Goal: Register for event/course

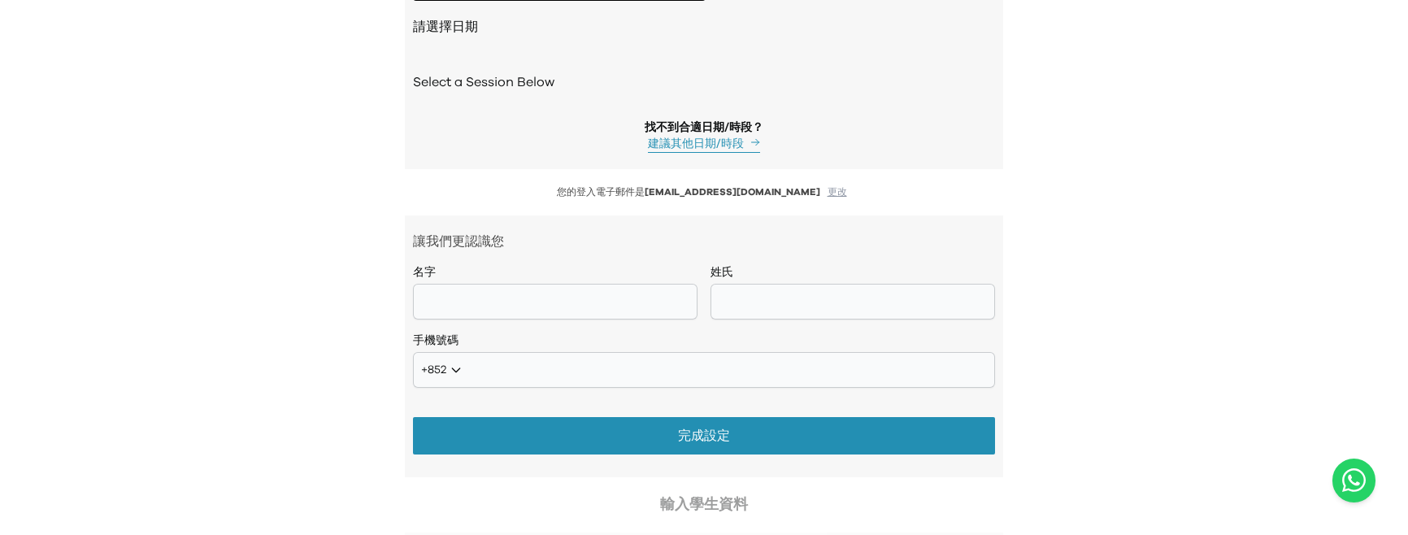
scroll to position [1681, 0]
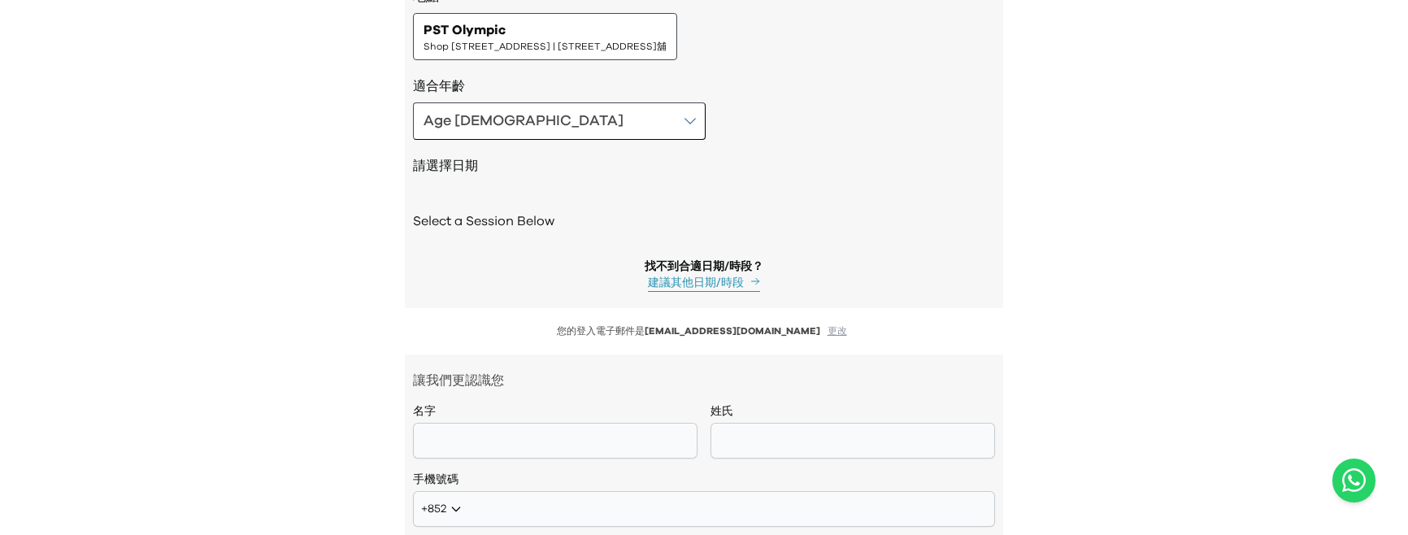
click at [619, 51] on span "Shop 118-119, 1/F, Olympian City 1, 11 Hoi Fai Road, Tai Kok Tsui | 大角咀海輝道11號奧海…" at bounding box center [544, 46] width 243 height 13
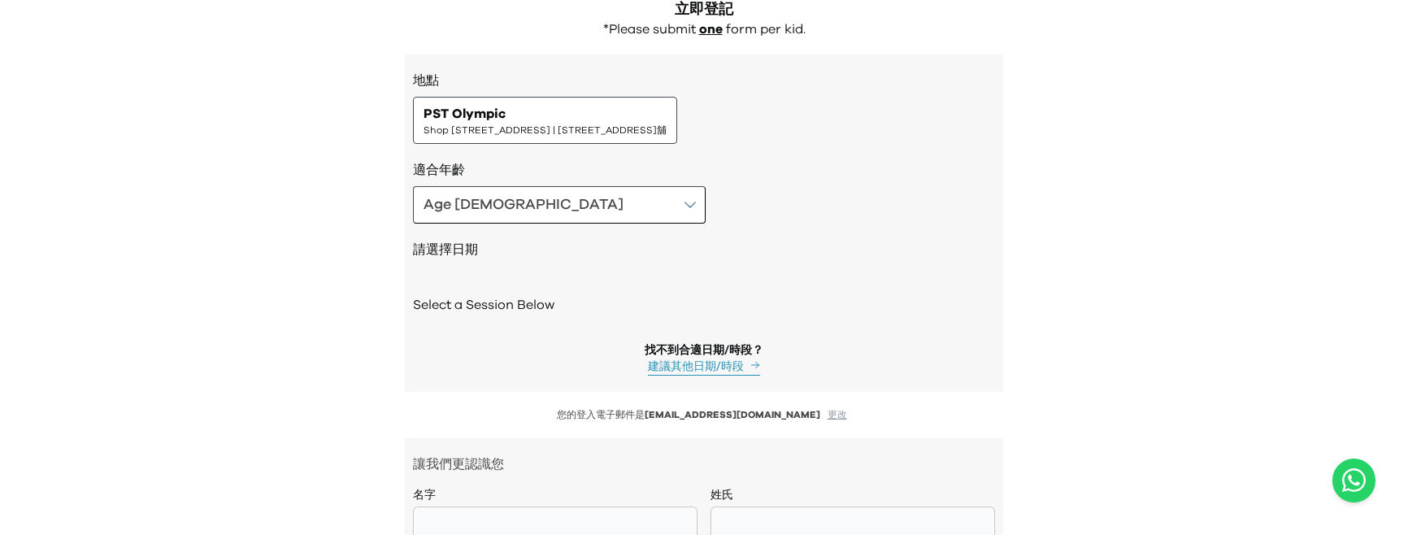
scroll to position [1606, 0]
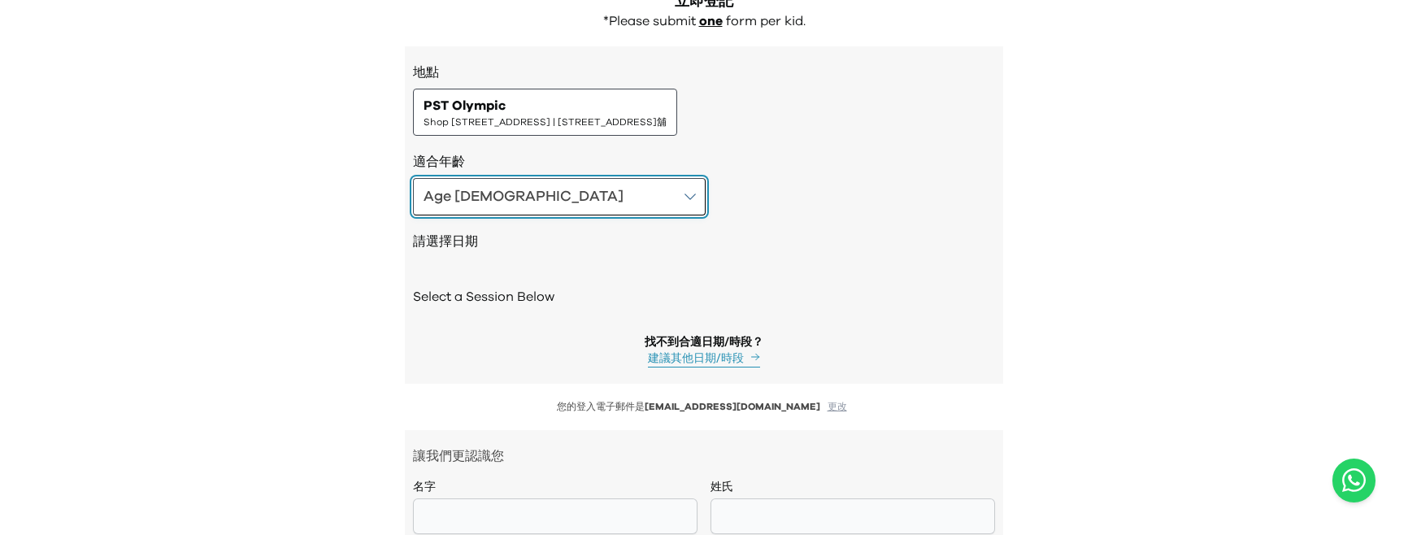
click at [530, 188] on button "Age [DEMOGRAPHIC_DATA]" at bounding box center [559, 196] width 293 height 37
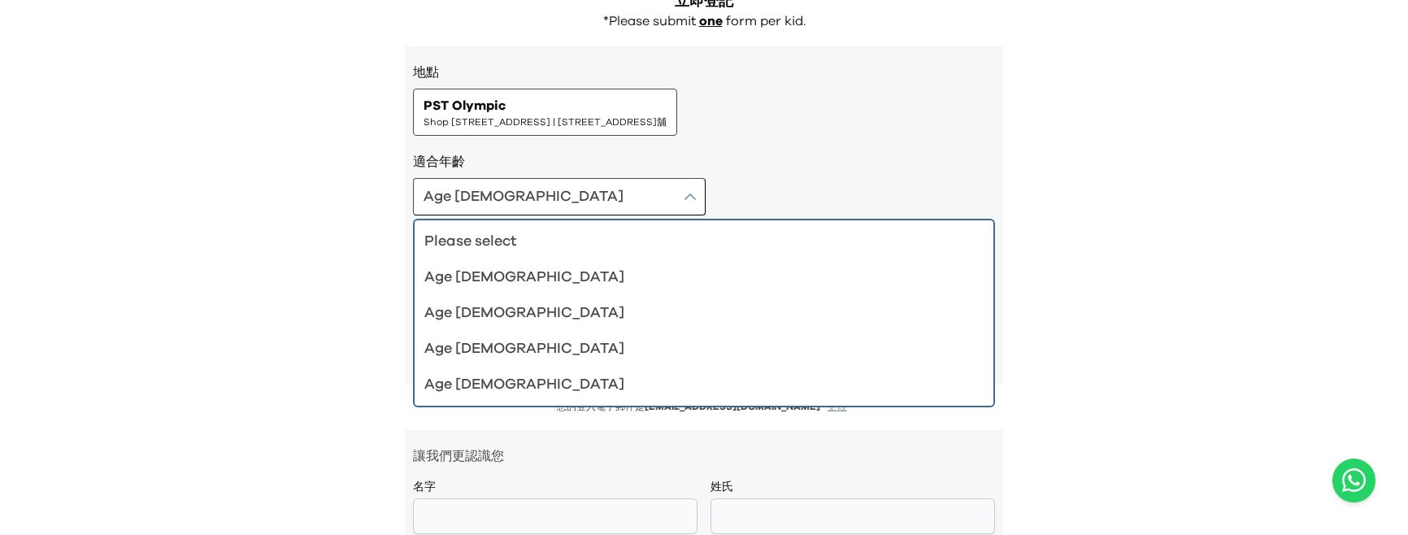
click at [576, 178] on div "Age [DEMOGRAPHIC_DATA] Please select Age [DEMOGRAPHIC_DATA] Age [DEMOGRAPHIC_DA…" at bounding box center [704, 196] width 582 height 37
click at [557, 92] on div "PST Olympic Shop 118-119, 1/F, Olympian City 1, 11 Hoi Fai Road, Tai Kok Tsui |…" at bounding box center [545, 112] width 264 height 47
click at [505, 113] on span "PST Olympic" at bounding box center [464, 106] width 82 height 20
click at [554, 141] on div "地點 PST Olympic Shop 118-119, 1/F, Olympian City 1, 11 Hoi Fai Road, Tai Kok Tsu…" at bounding box center [704, 214] width 598 height 337
click at [515, 176] on div "適合年齡 Age 4-5 Please select Age 4-5 Age 6-7 Age 8-9 Age 10-12" at bounding box center [704, 183] width 582 height 63
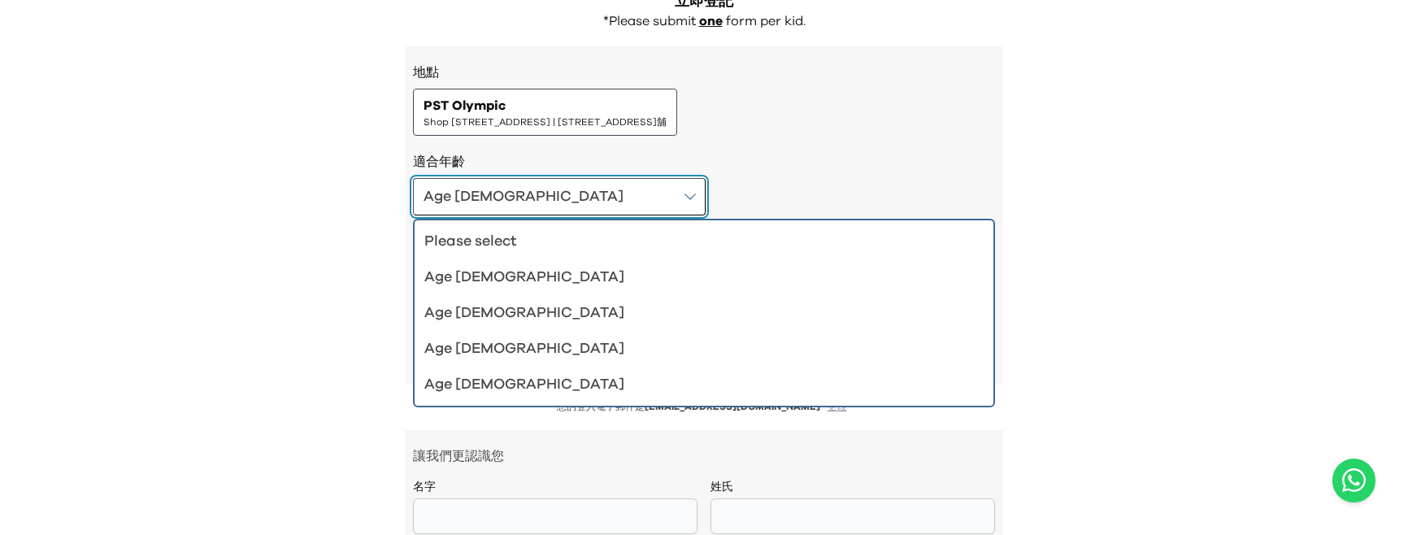
click at [546, 205] on button "Age 4-5" at bounding box center [559, 196] width 293 height 37
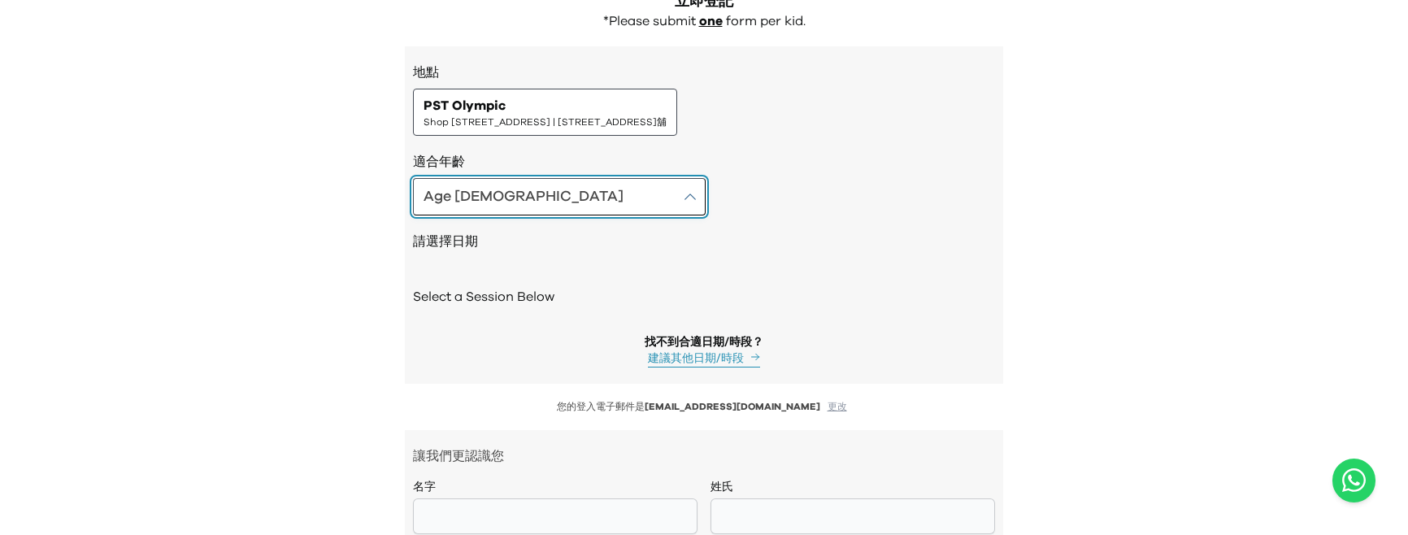
click at [524, 211] on button "Age 4-5" at bounding box center [559, 196] width 293 height 37
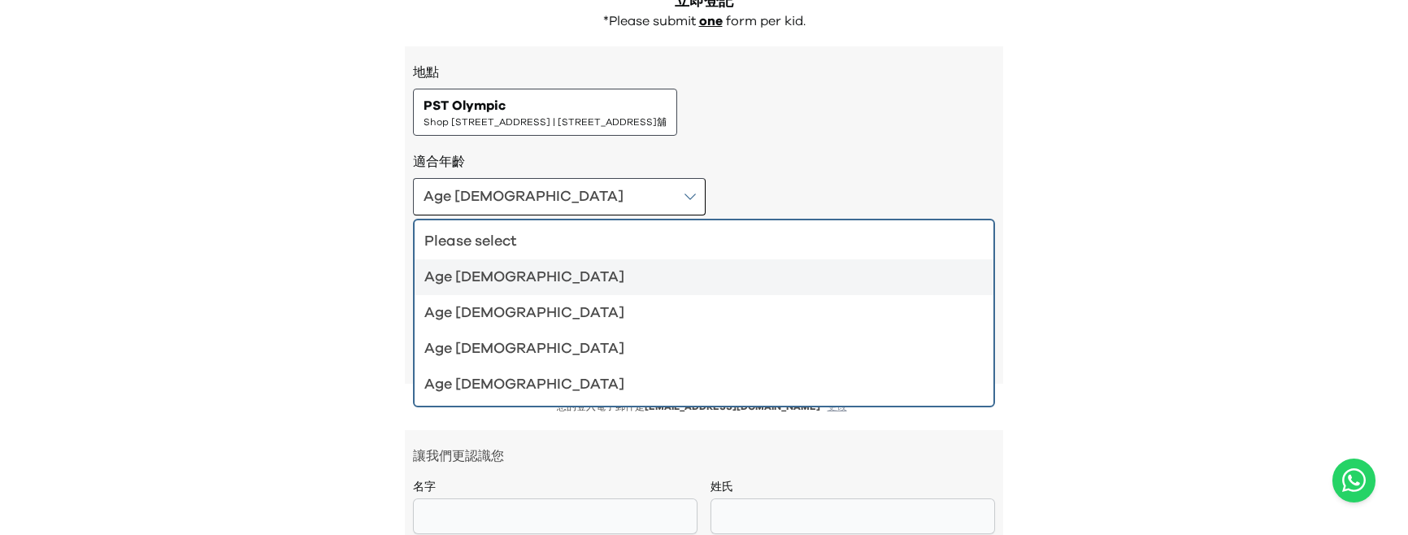
click at [601, 132] on div "PST Olympic Shop 118-119, 1/F, Olympian City 1, 11 Hoi Fai Road, Tai Kok Tsui |…" at bounding box center [545, 112] width 264 height 47
click at [601, 114] on div "PST Olympic Shop 118-119, 1/F, Olympian City 1, 11 Hoi Fai Road, Tai Kok Tsui |…" at bounding box center [544, 112] width 243 height 33
click at [497, 141] on div "地點 PST Olympic Shop 118-119, 1/F, Olympian City 1, 11 Hoi Fai Road, Tai Kok Tsu…" at bounding box center [704, 214] width 598 height 337
click at [499, 119] on span "Shop 118-119, 1/F, Olympian City 1, 11 Hoi Fai Road, Tai Kok Tsui | 大角咀海輝道11號奧海…" at bounding box center [544, 121] width 243 height 13
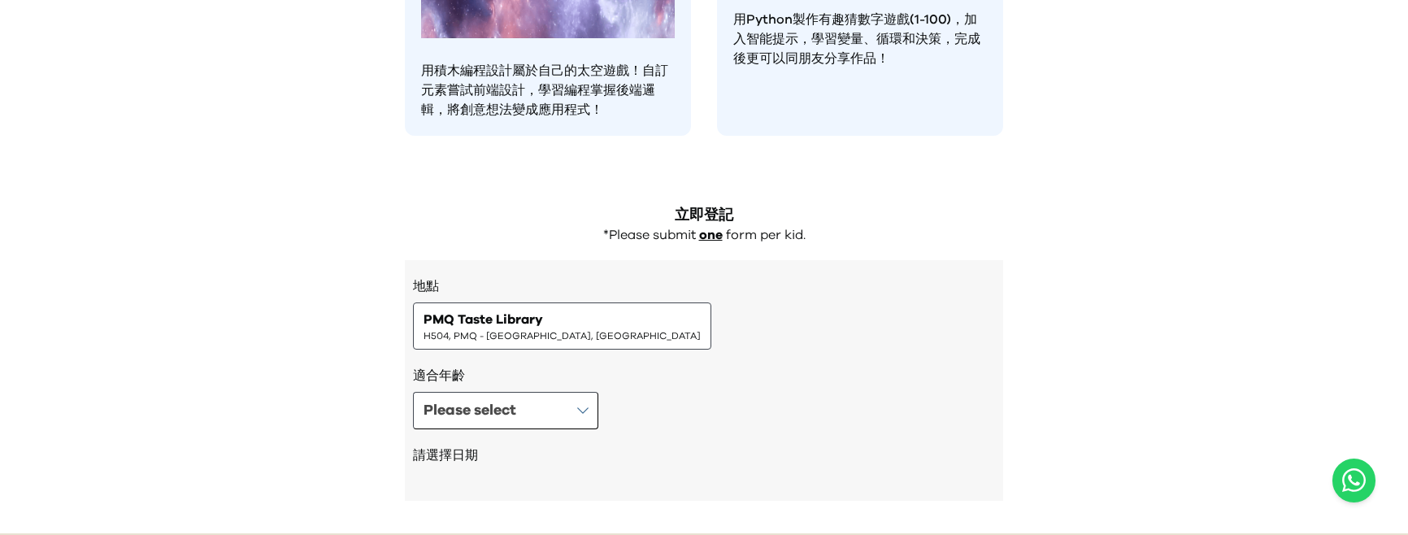
scroll to position [1460, 0]
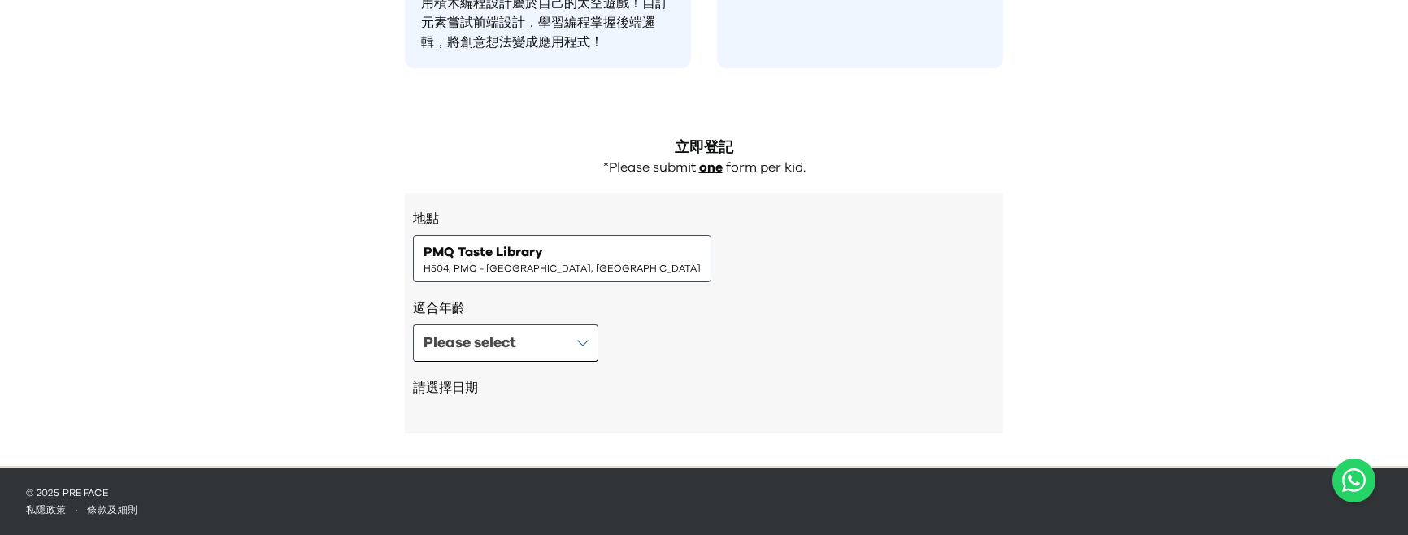
click at [557, 267] on span "H504, PMQ - Hollywood, Central" at bounding box center [561, 268] width 277 height 13
click at [506, 257] on span "PMQ Taste Library" at bounding box center [482, 252] width 119 height 20
click at [536, 354] on button "Please select" at bounding box center [505, 342] width 185 height 37
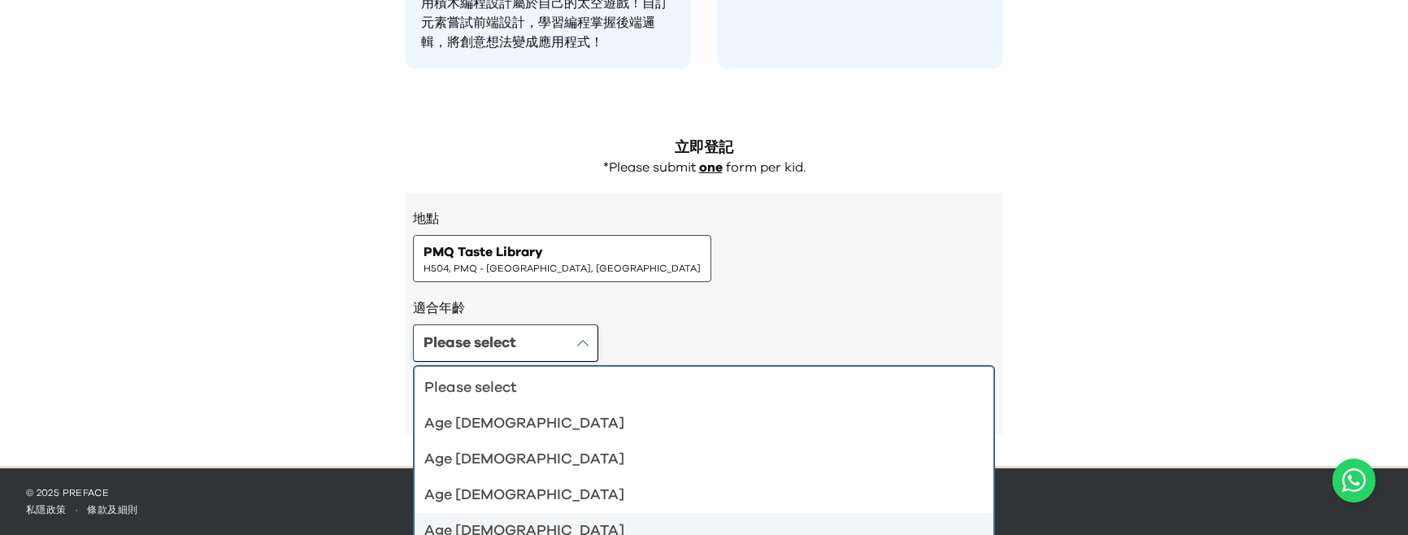
click at [470, 523] on div "Age 10-12" at bounding box center [694, 530] width 540 height 23
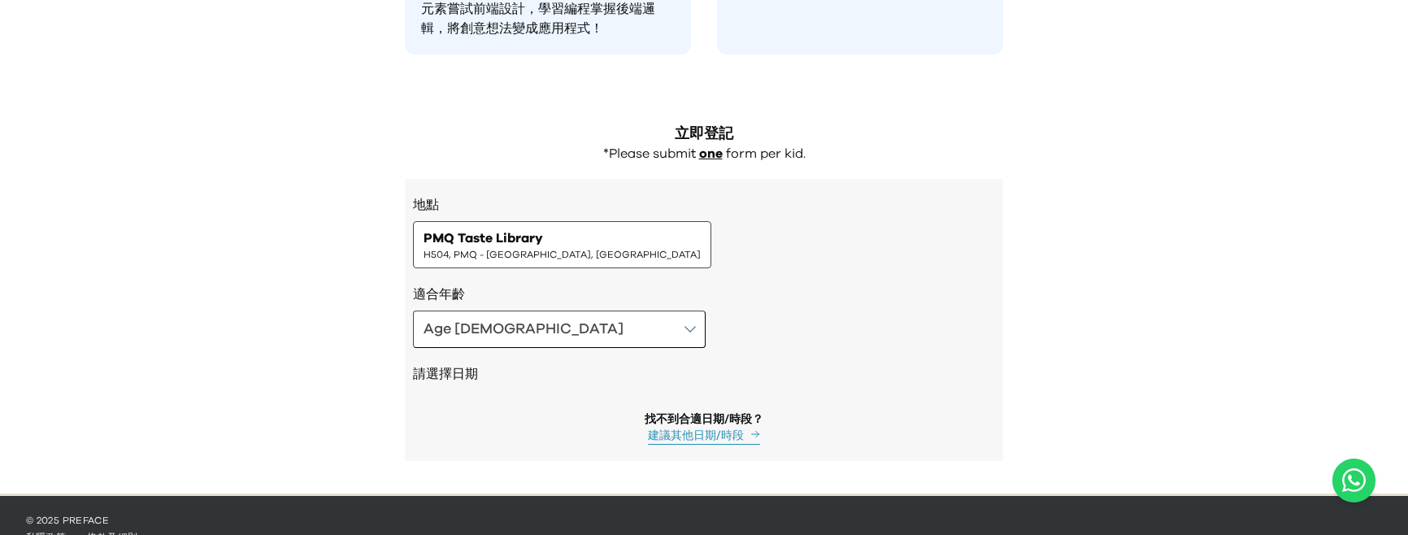
drag, startPoint x: 536, startPoint y: 354, endPoint x: 762, endPoint y: 253, distance: 247.4
click at [762, 253] on div "地點 PMQ Taste Library H504, PMQ - Hollywood, Central" at bounding box center [704, 231] width 582 height 73
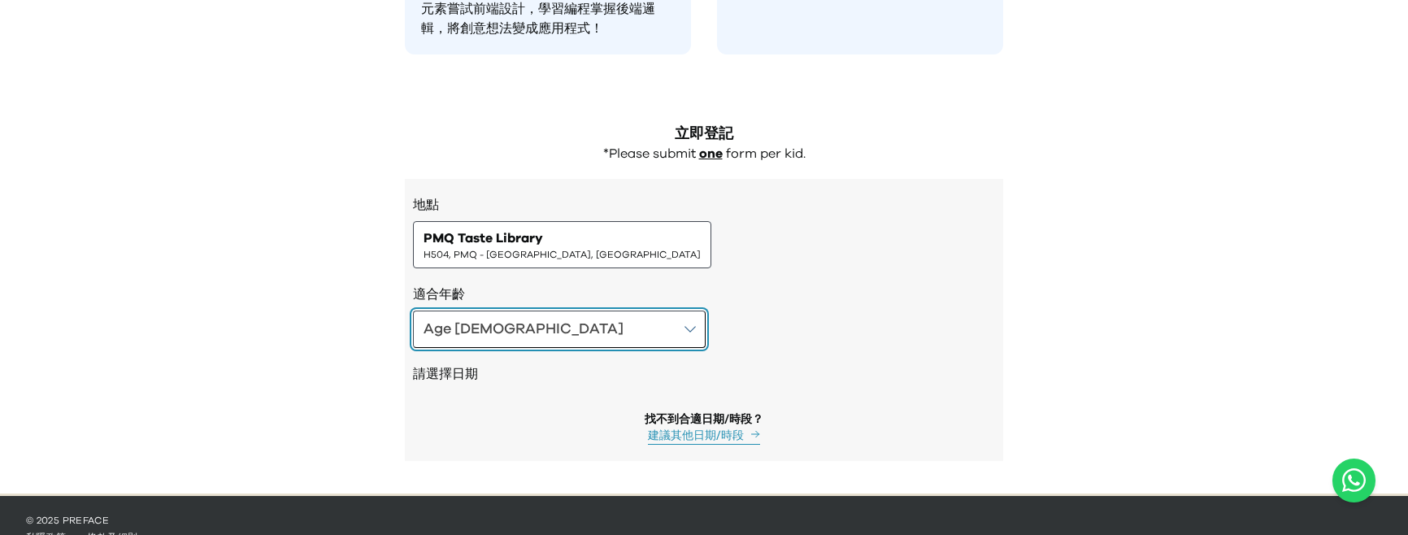
click at [511, 315] on button "Age 10-12" at bounding box center [559, 328] width 293 height 37
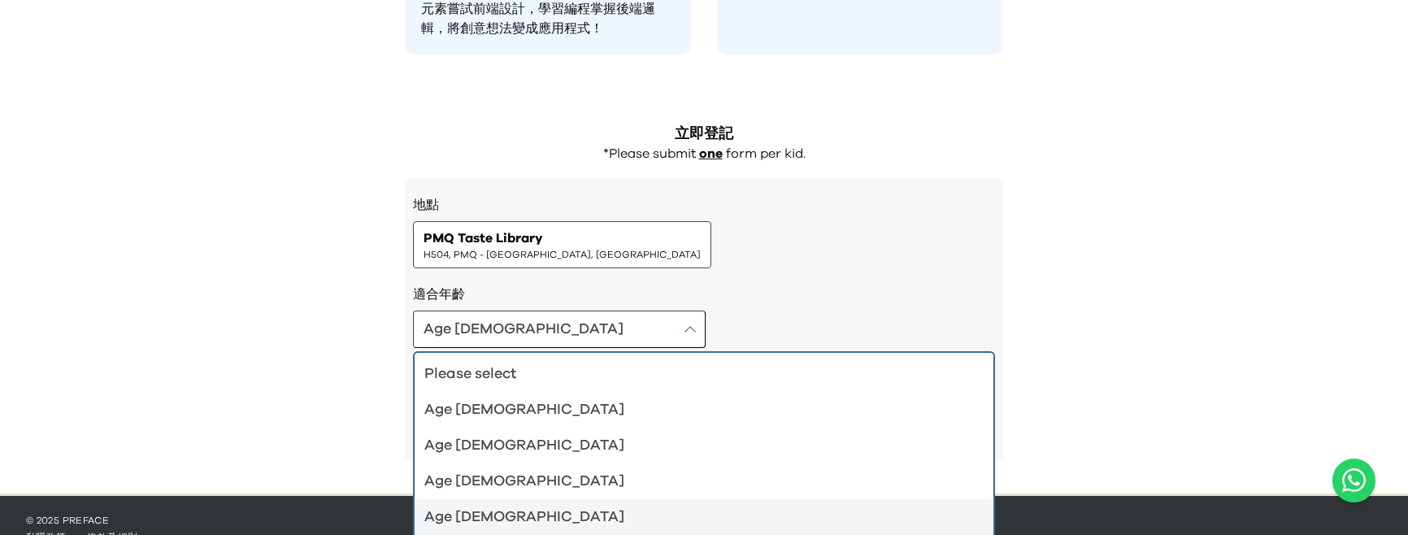
drag, startPoint x: 762, startPoint y: 253, endPoint x: 489, endPoint y: 401, distance: 310.9
click at [489, 401] on div "Age 4-5" at bounding box center [694, 409] width 540 height 23
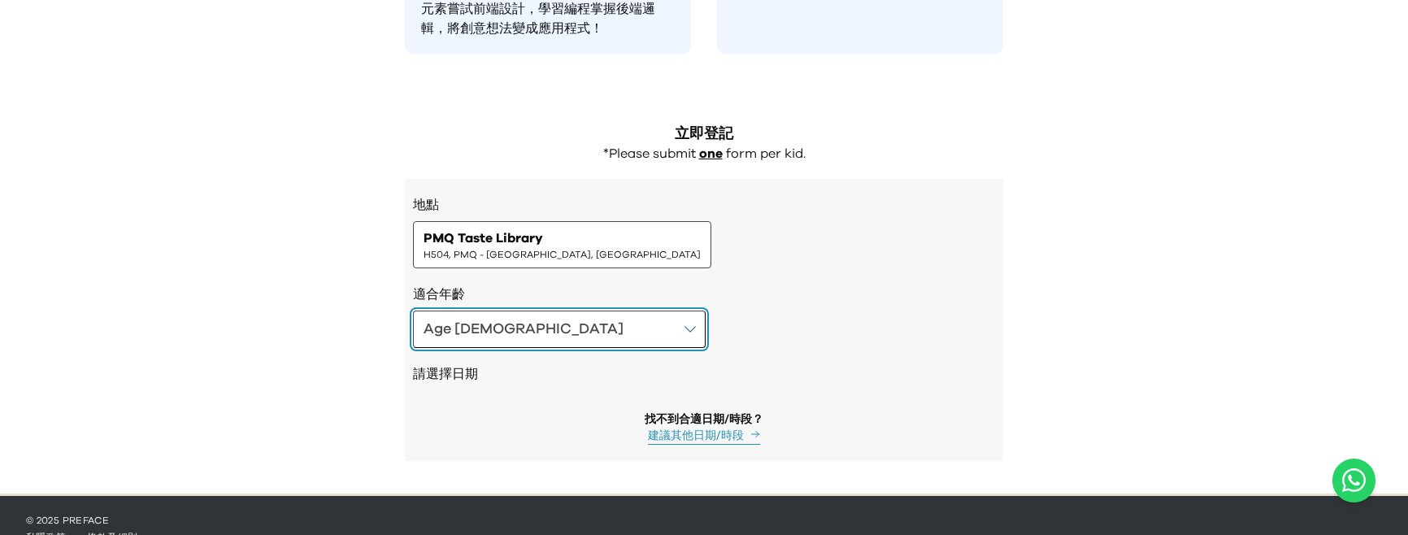
click at [524, 324] on button "Age 4-5" at bounding box center [559, 328] width 293 height 37
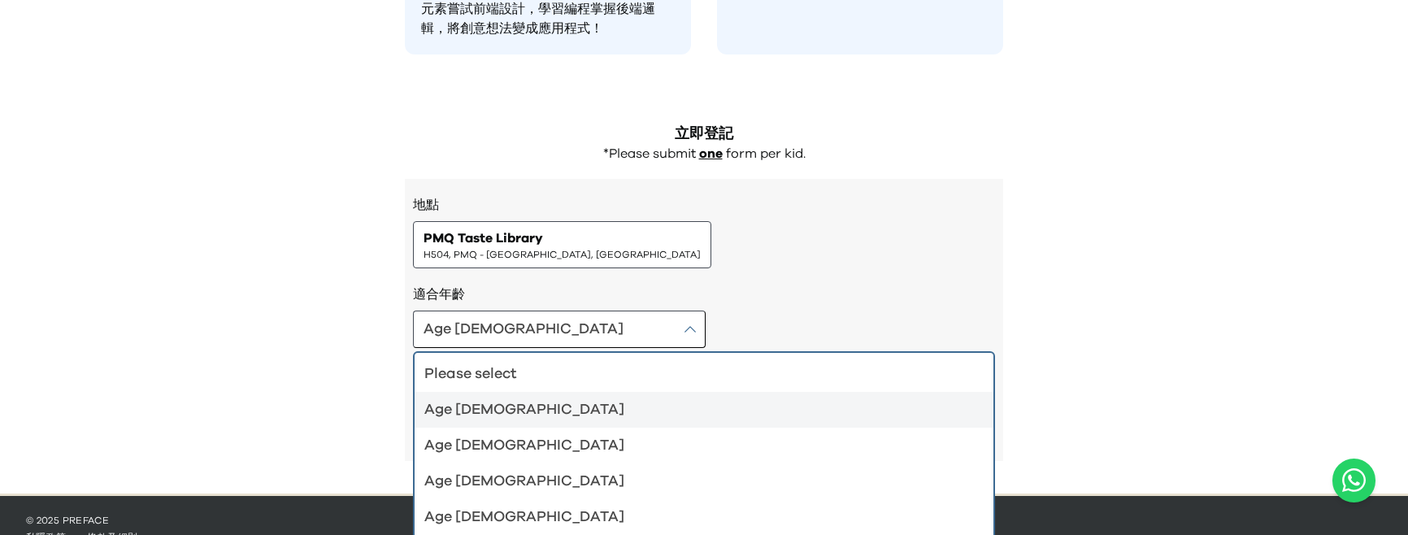
click at [483, 448] on div "Age 6-7" at bounding box center [694, 445] width 540 height 23
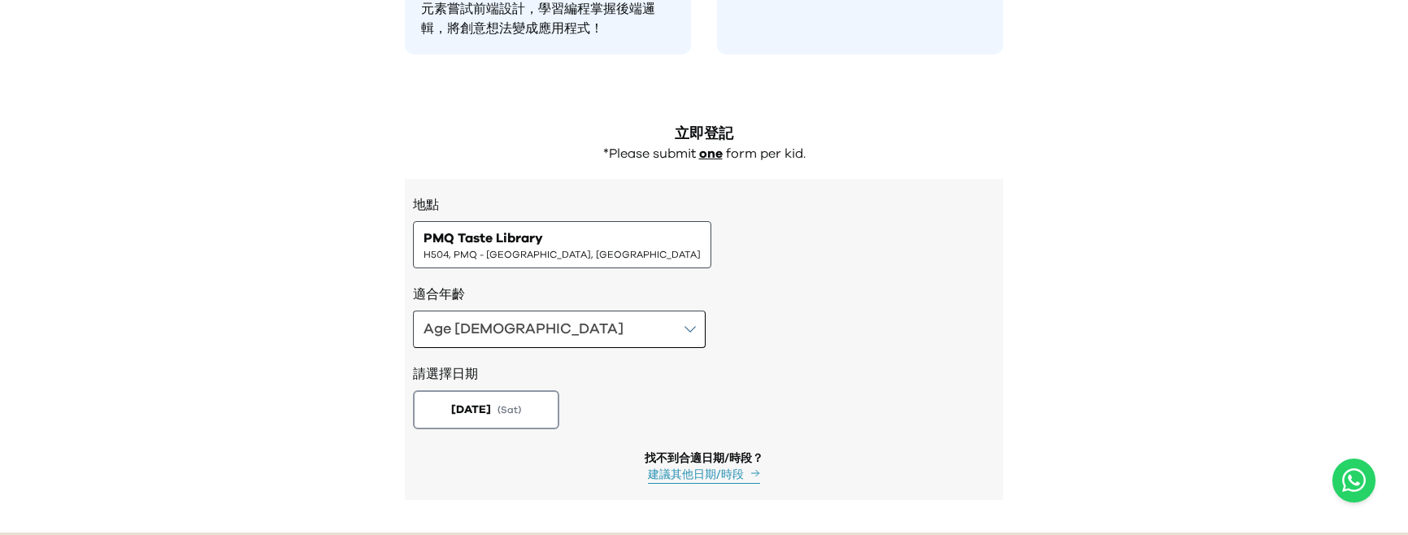
click at [510, 444] on div "適合年齡 Age 6-7 請選擇日期 2025-08-23 ( Sat ) 找不到合適日期/時段？ 建議其他日期/時段" at bounding box center [704, 383] width 582 height 199
click at [516, 410] on span "( Sat )" at bounding box center [509, 409] width 24 height 13
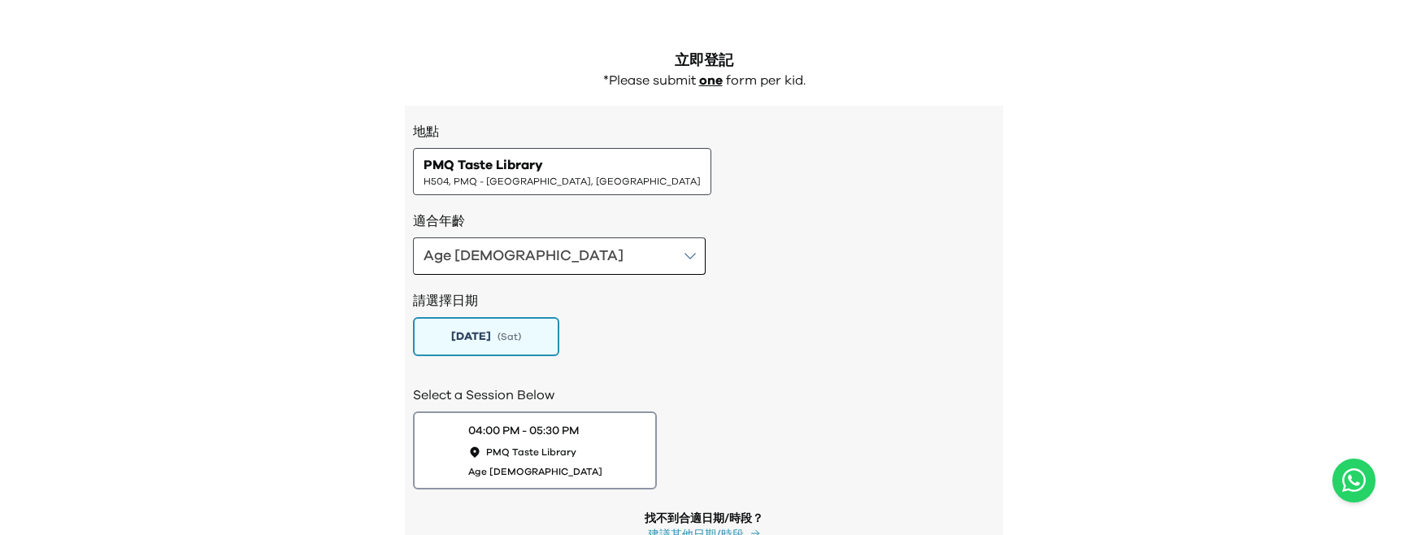
scroll to position [1473, 0]
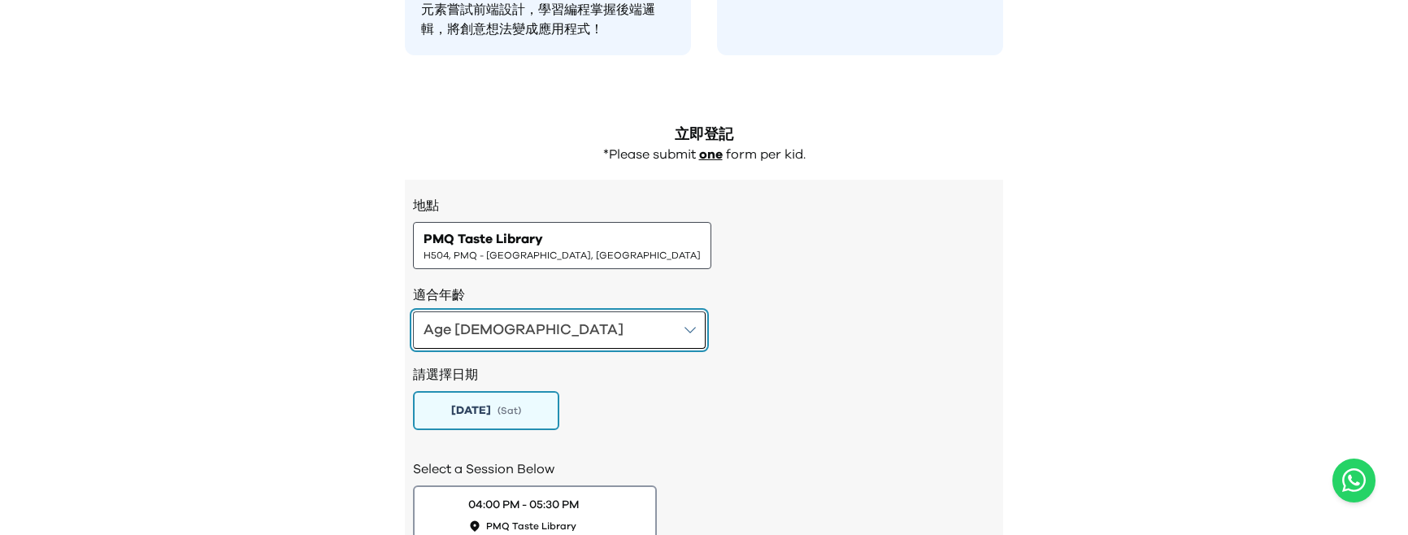
click at [512, 324] on button "Age 6-7" at bounding box center [559, 329] width 293 height 37
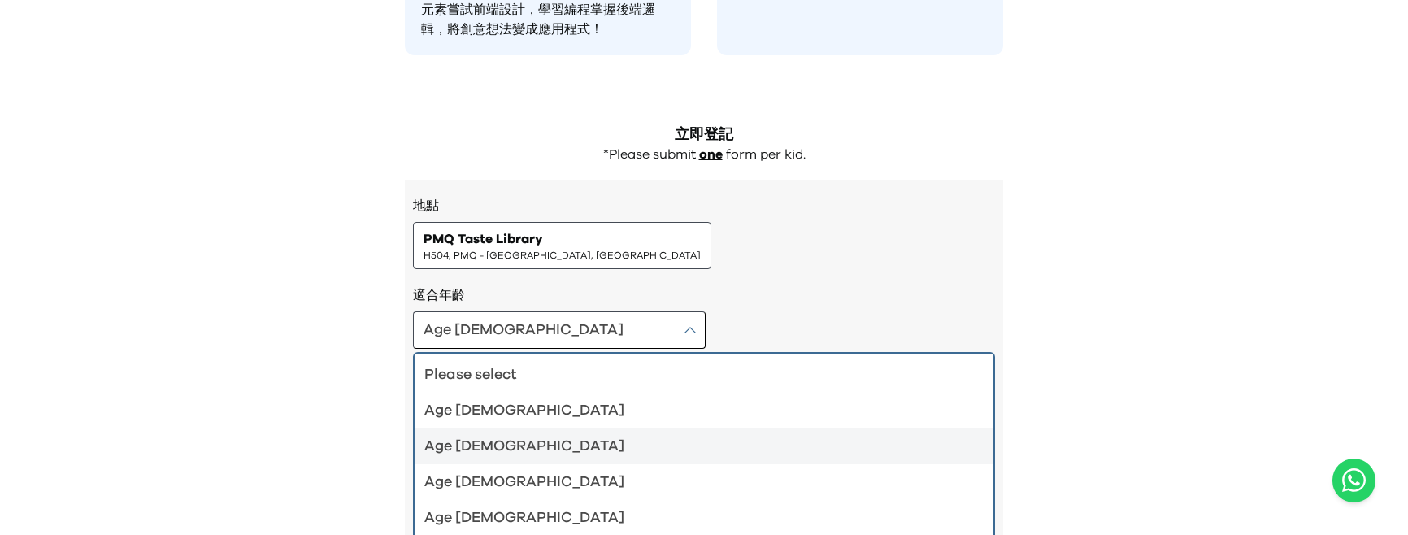
drag, startPoint x: 489, startPoint y: 401, endPoint x: 494, endPoint y: 419, distance: 17.7
click at [494, 419] on div "Age 4-5" at bounding box center [694, 410] width 540 height 23
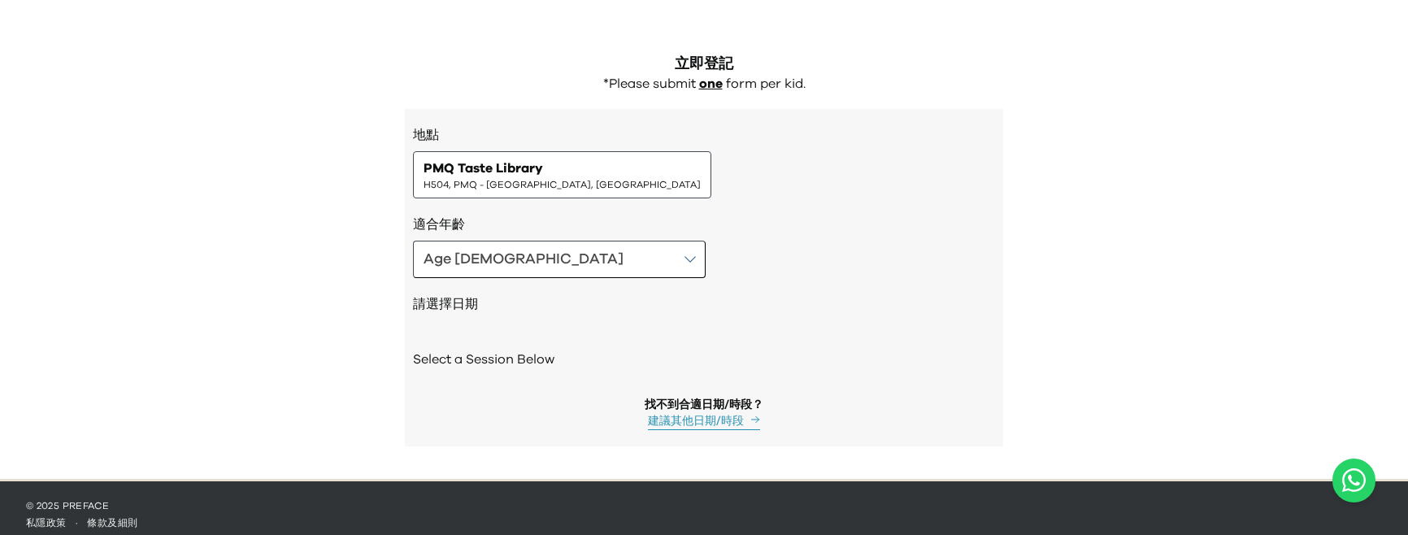
scroll to position [1542, 0]
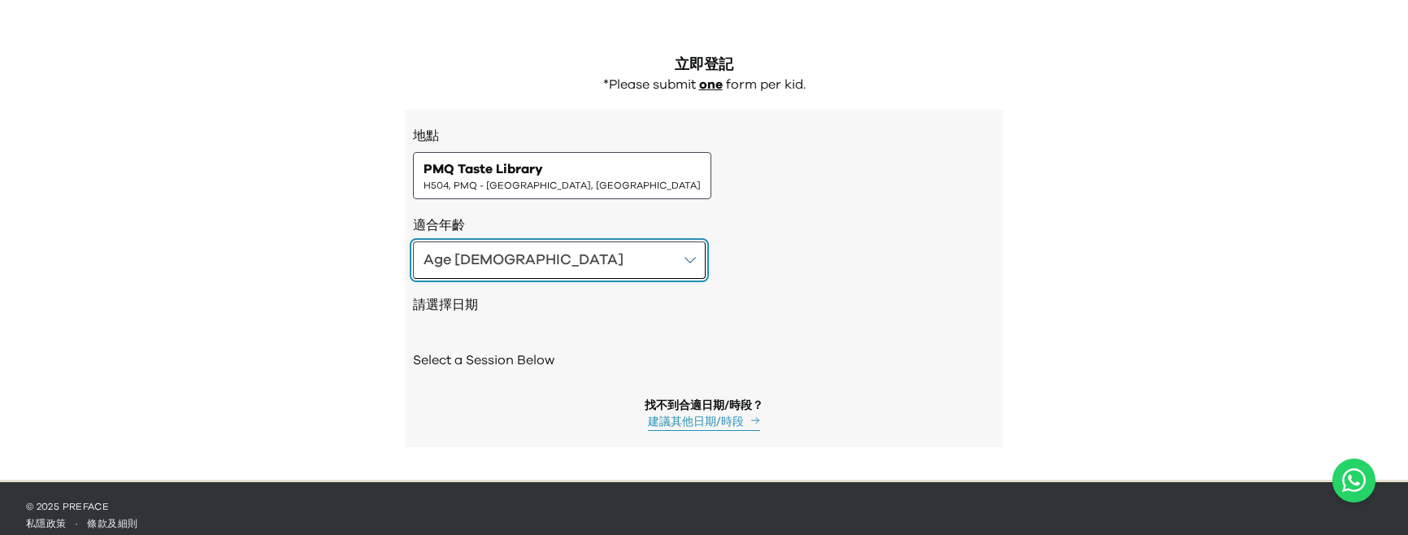
click at [479, 251] on button "Age 4-5" at bounding box center [559, 259] width 293 height 37
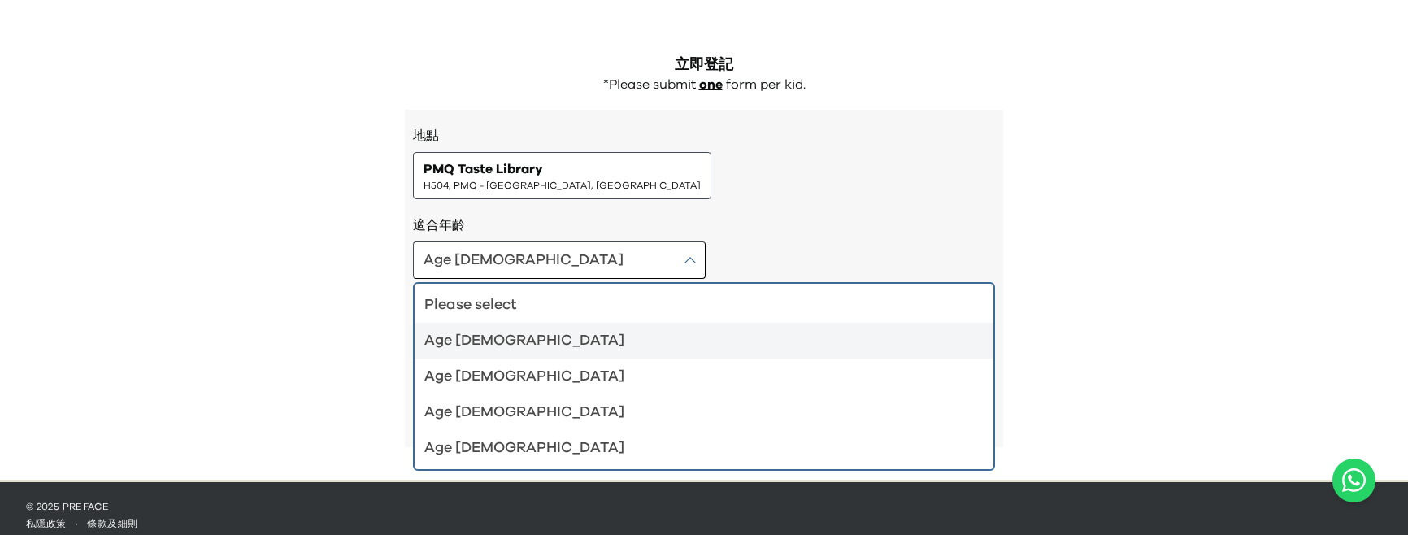
click at [510, 348] on div "Age 4-5" at bounding box center [694, 340] width 540 height 23
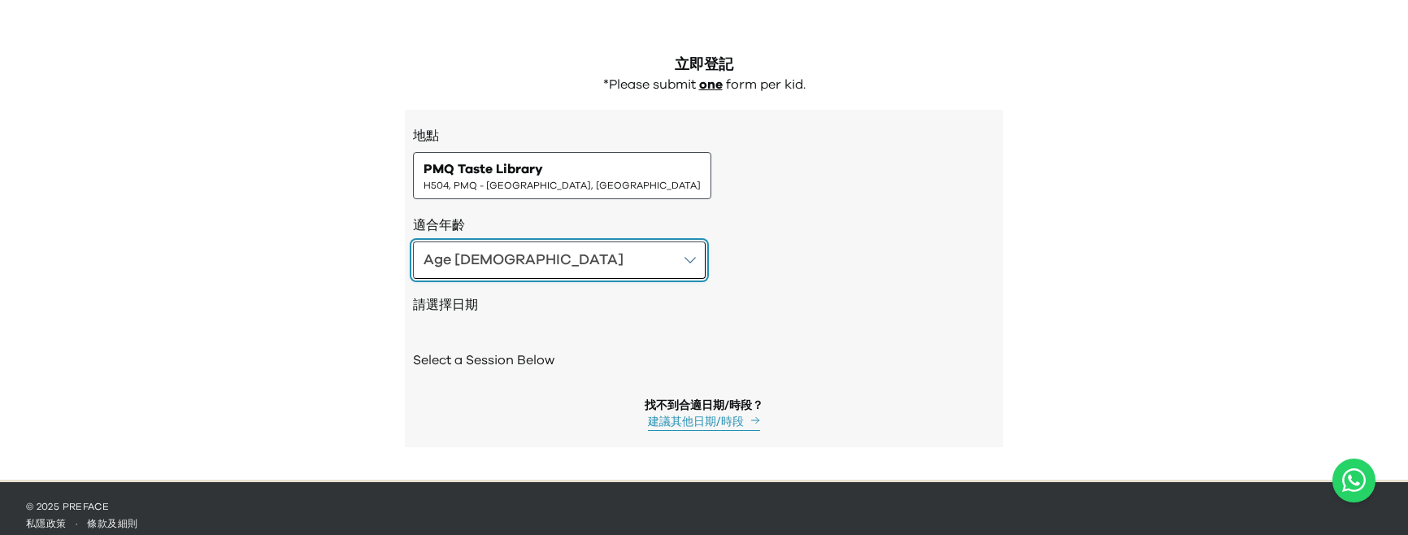
click at [502, 265] on button "Age 4-5" at bounding box center [559, 259] width 293 height 37
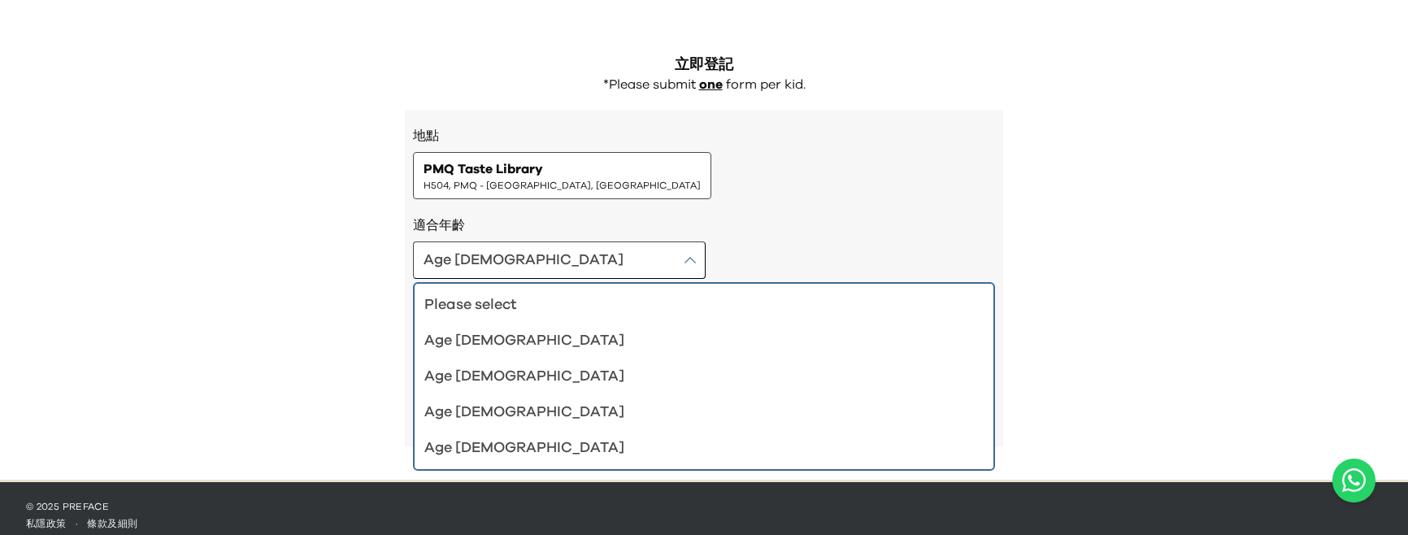
click at [687, 203] on div "地點 PMQ Taste Library H504, PMQ - Hollywood, Central 適合年齡 Age 4-5 Please select …" at bounding box center [704, 278] width 598 height 337
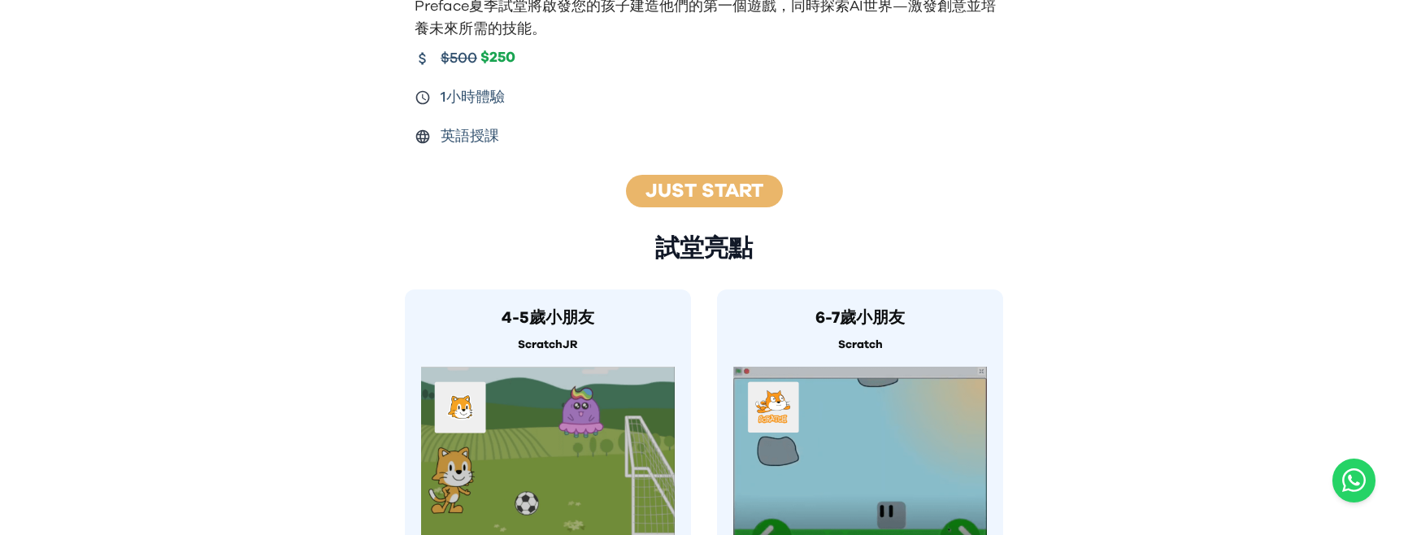
scroll to position [339, 0]
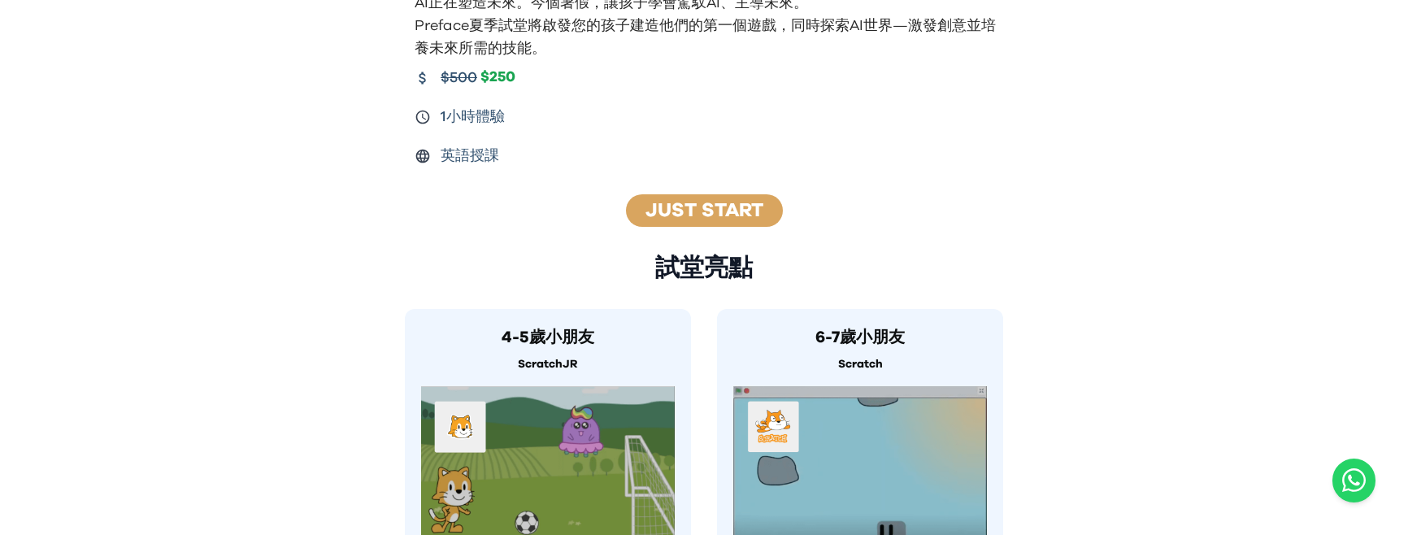
click at [725, 211] on link "Just Start" at bounding box center [704, 211] width 118 height 20
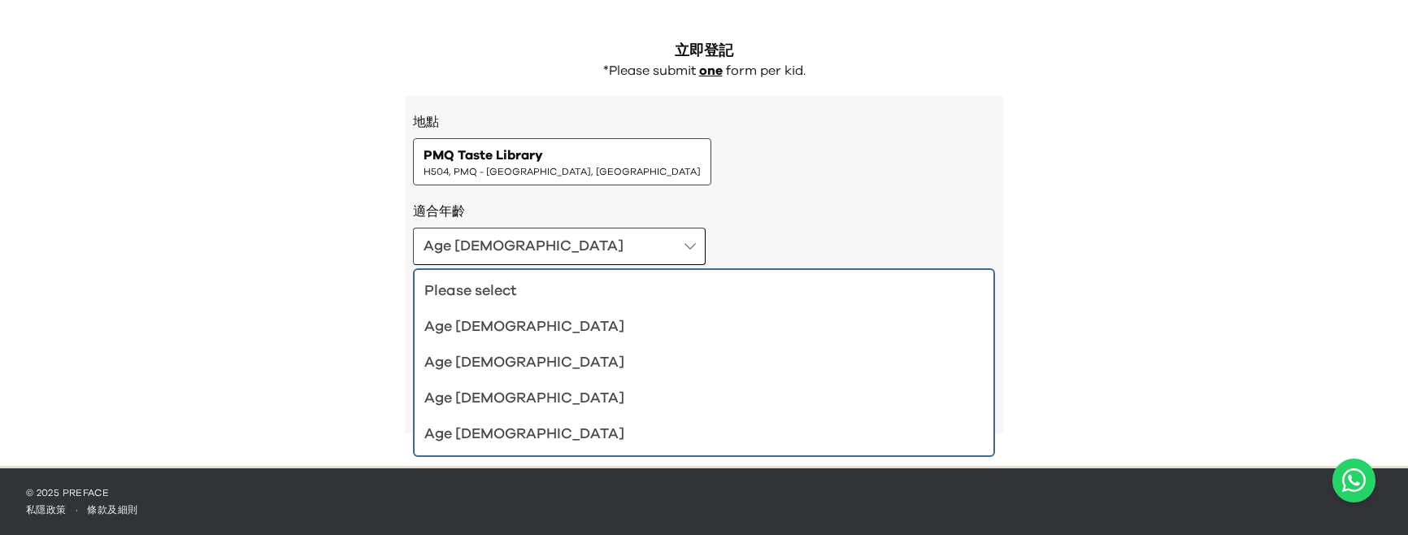
click at [668, 184] on div "地點 PMQ Taste Library H504, PMQ - Hollywood, Central" at bounding box center [704, 148] width 582 height 73
click at [694, 128] on h3 "地點" at bounding box center [704, 122] width 582 height 20
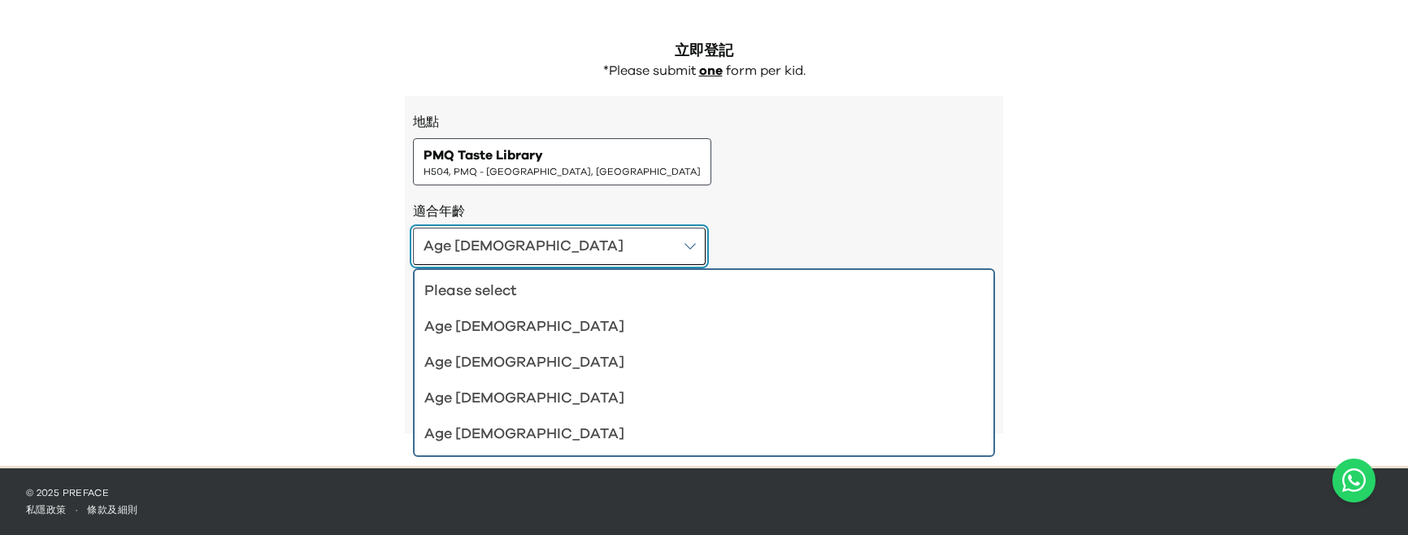
click at [501, 243] on button "Age 4-5" at bounding box center [559, 246] width 293 height 37
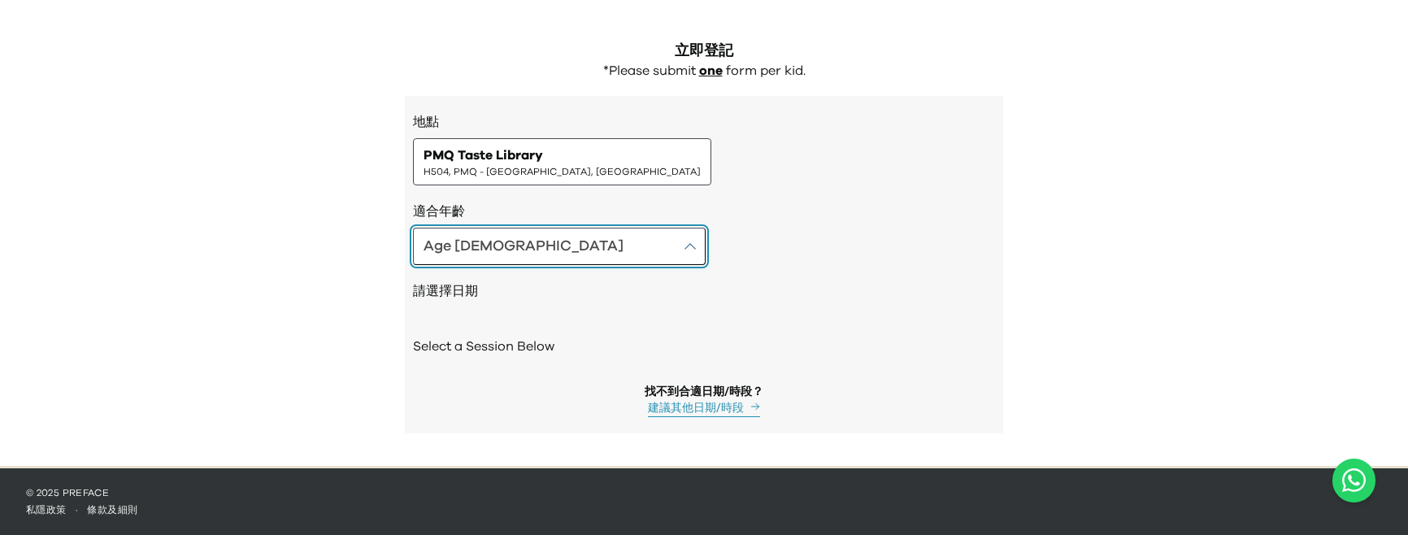
click at [492, 250] on button "Age 4-5" at bounding box center [559, 246] width 293 height 37
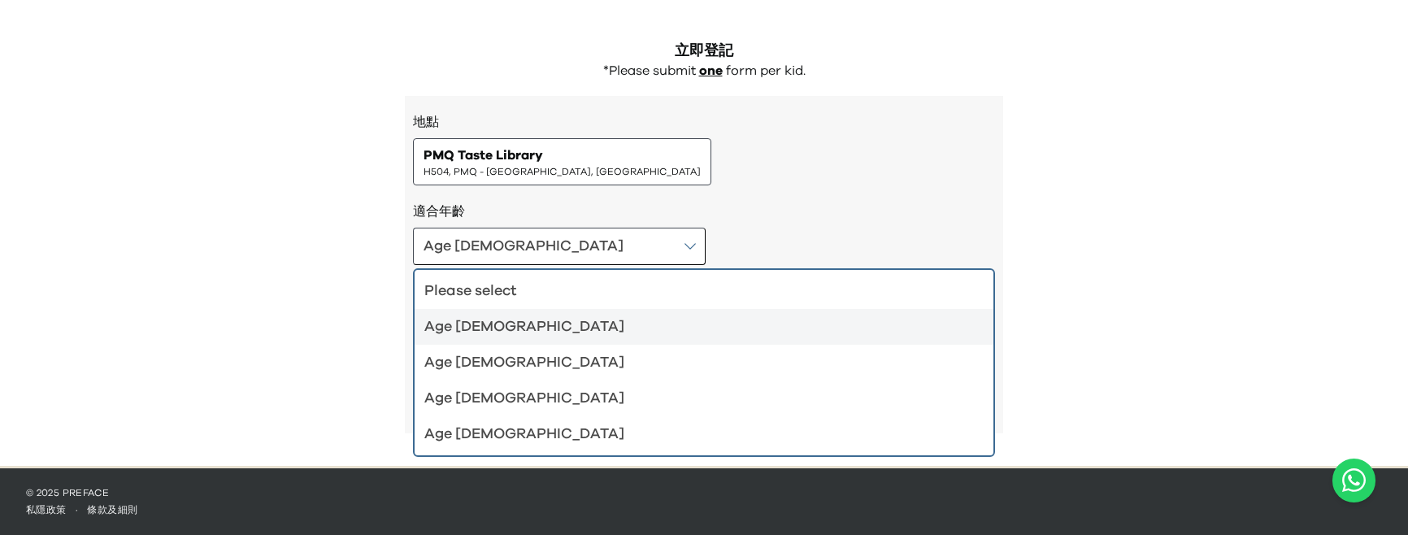
click at [547, 171] on span "H504, PMQ - Hollywood, Central" at bounding box center [561, 171] width 277 height 13
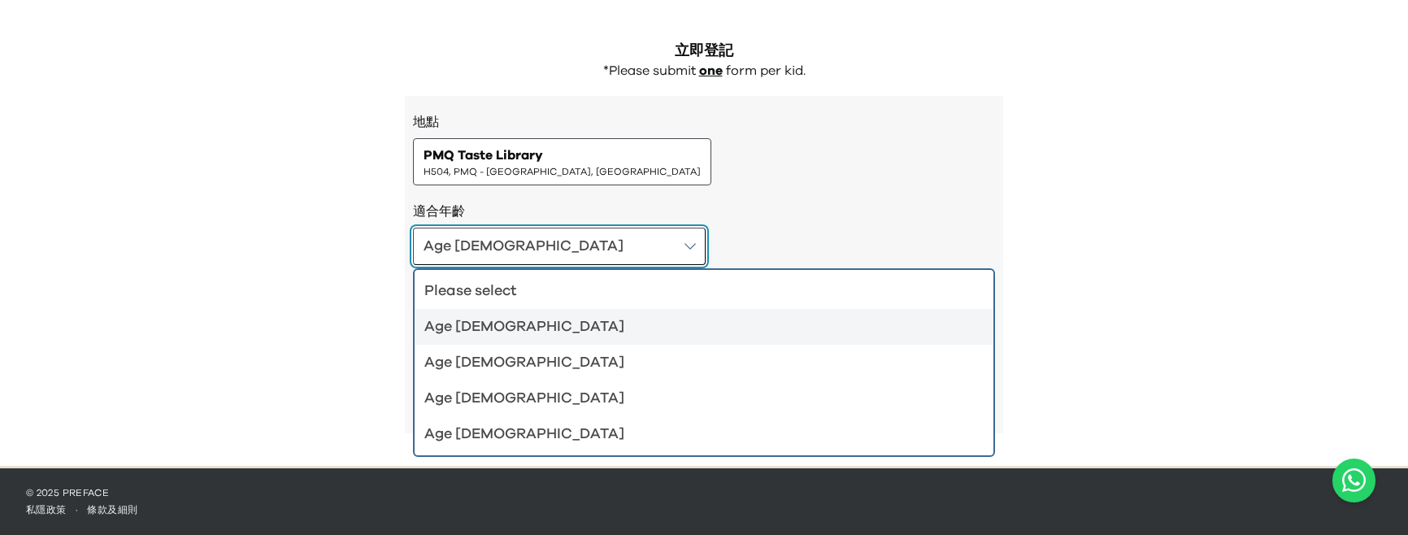
click at [471, 262] on button "Age 4-5" at bounding box center [559, 246] width 293 height 37
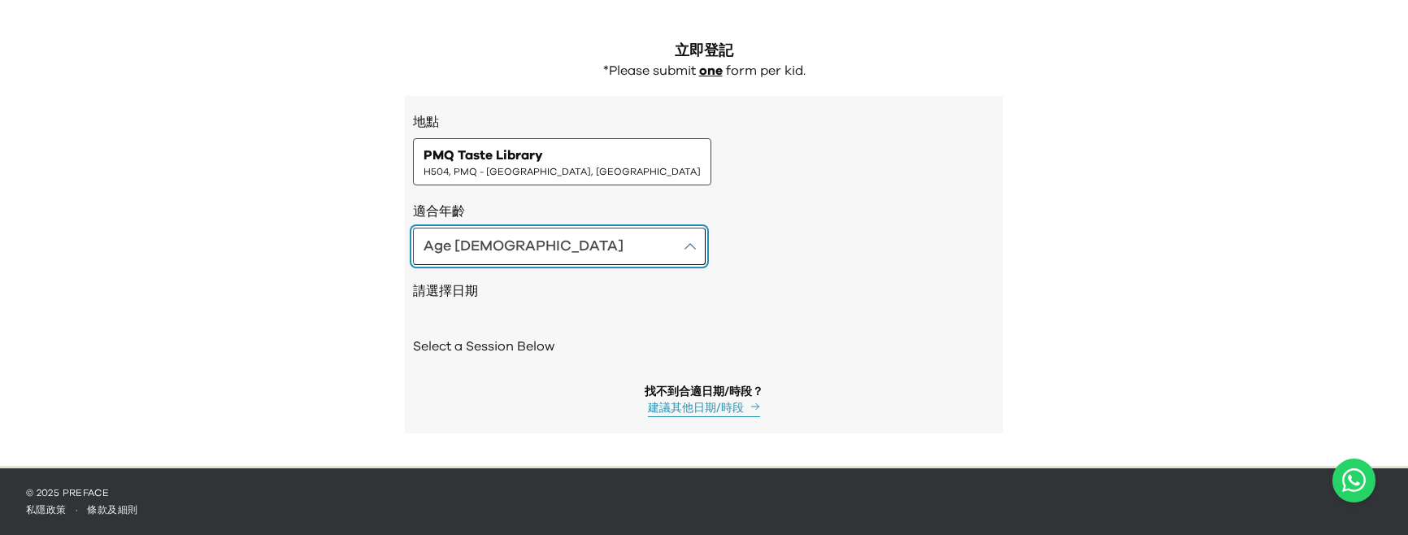
click at [517, 232] on button "Age 4-5" at bounding box center [559, 246] width 293 height 37
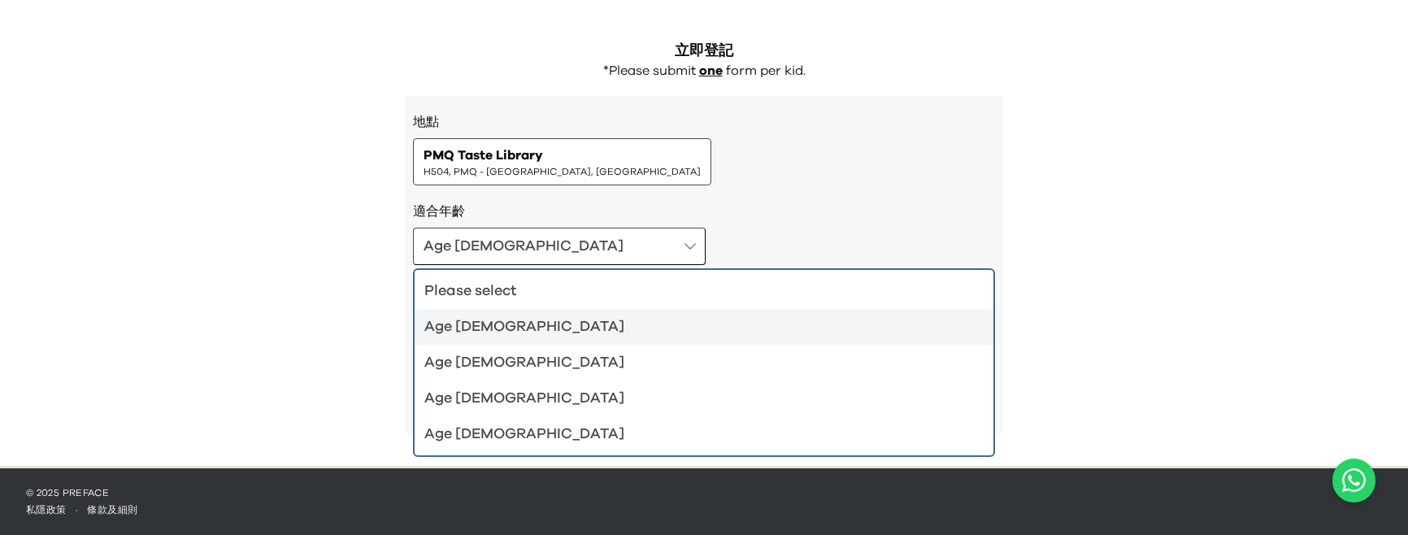
click at [508, 367] on div "Age 6-7" at bounding box center [694, 362] width 540 height 23
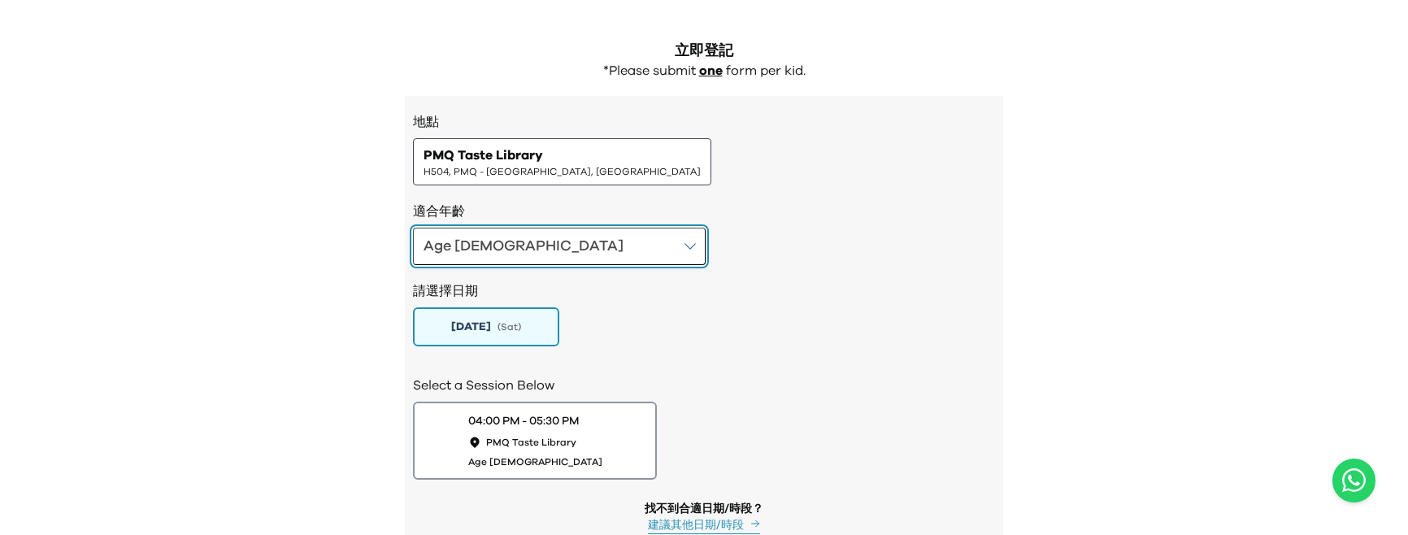
click at [535, 245] on button "Age 6-7" at bounding box center [559, 246] width 293 height 37
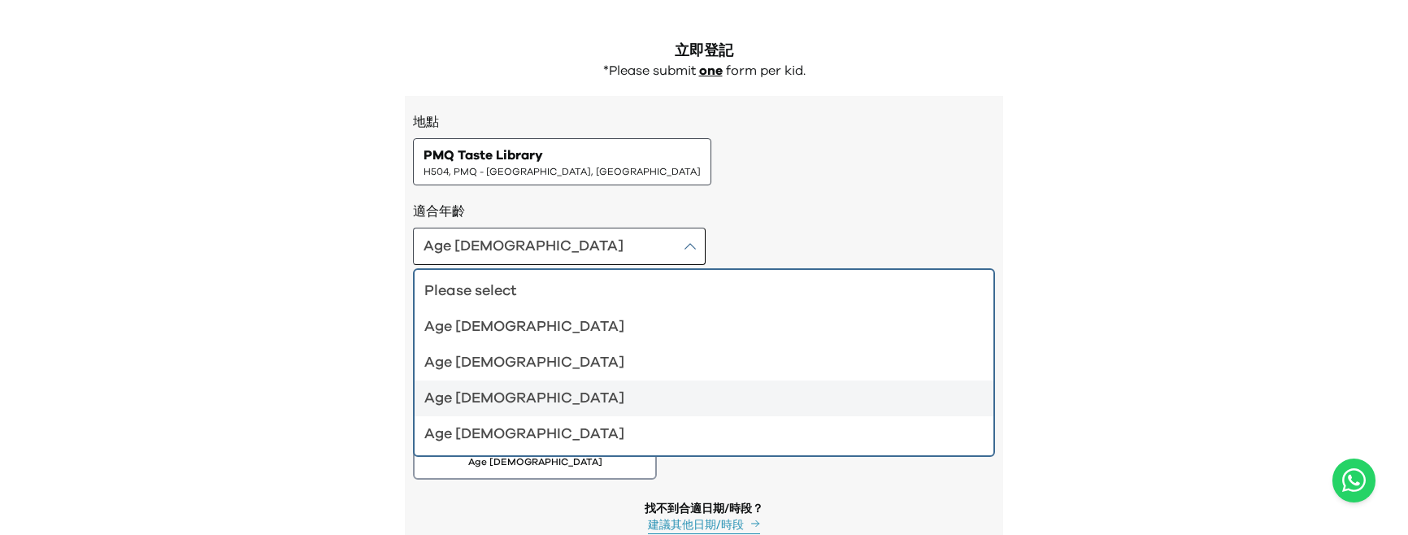
click at [496, 383] on li "Age 8-9" at bounding box center [703, 398] width 579 height 36
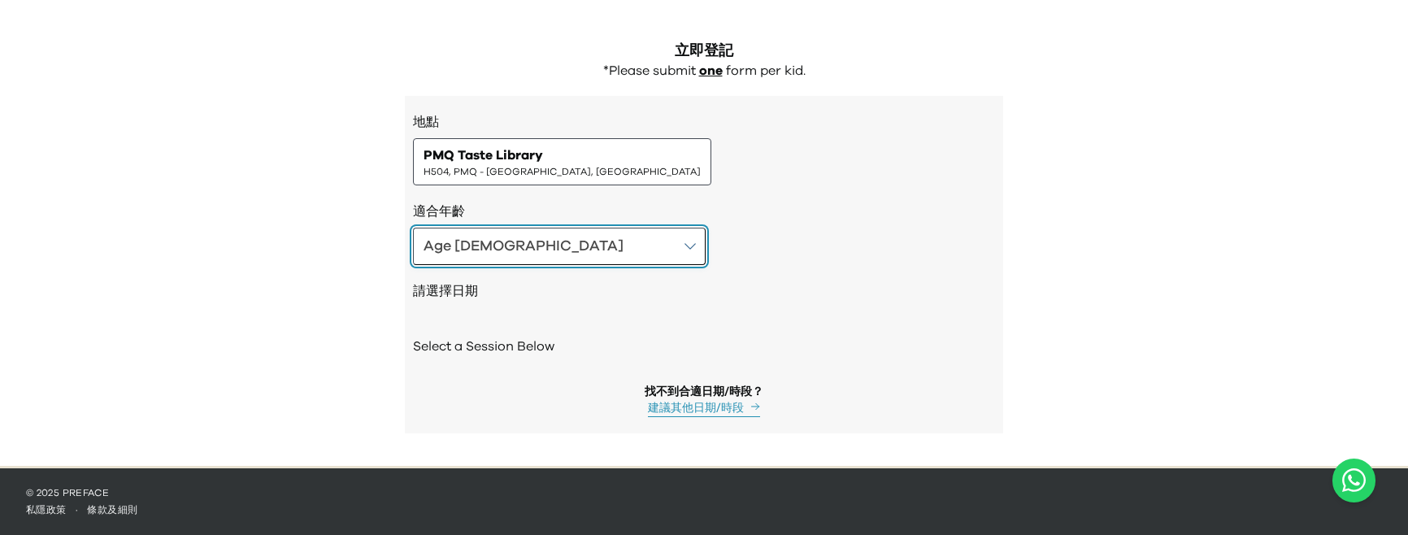
click at [531, 250] on button "Age 8-9" at bounding box center [559, 246] width 293 height 37
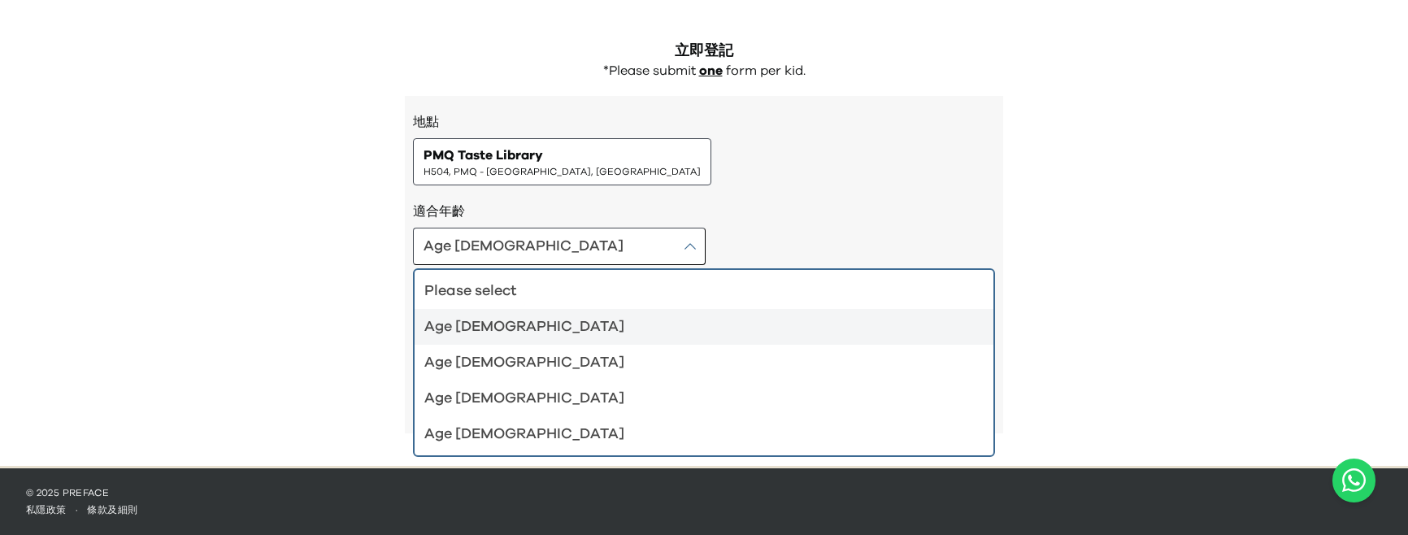
click at [498, 332] on div "Age 4-5" at bounding box center [694, 326] width 540 height 23
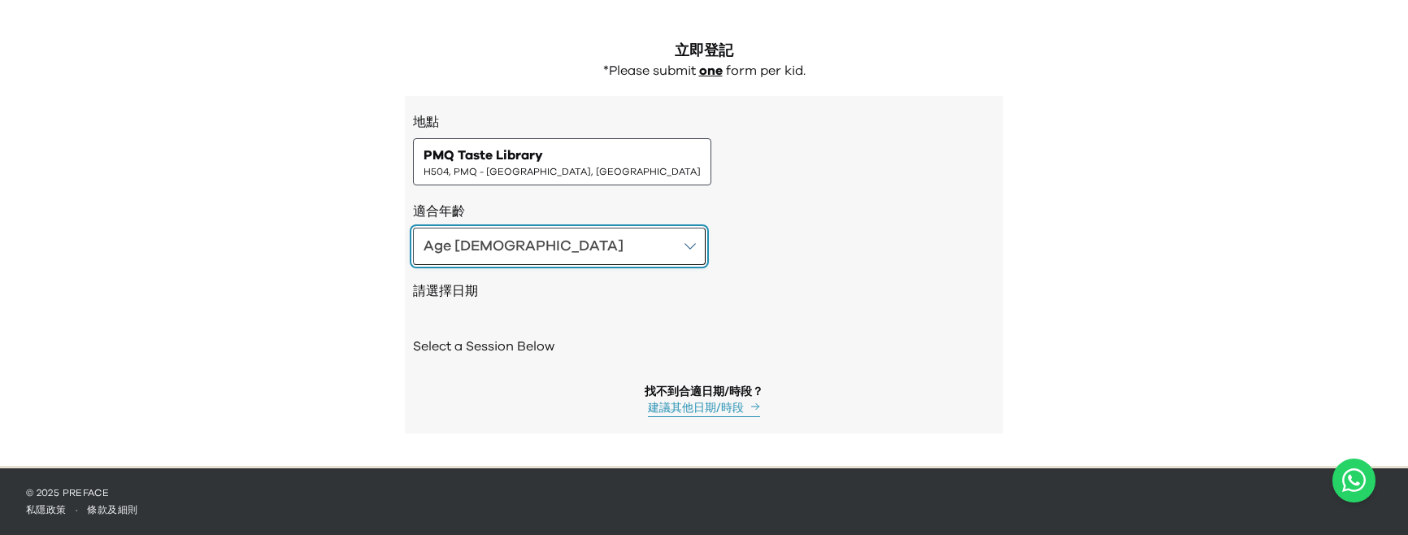
click at [517, 253] on button "Age 4-5" at bounding box center [559, 246] width 293 height 37
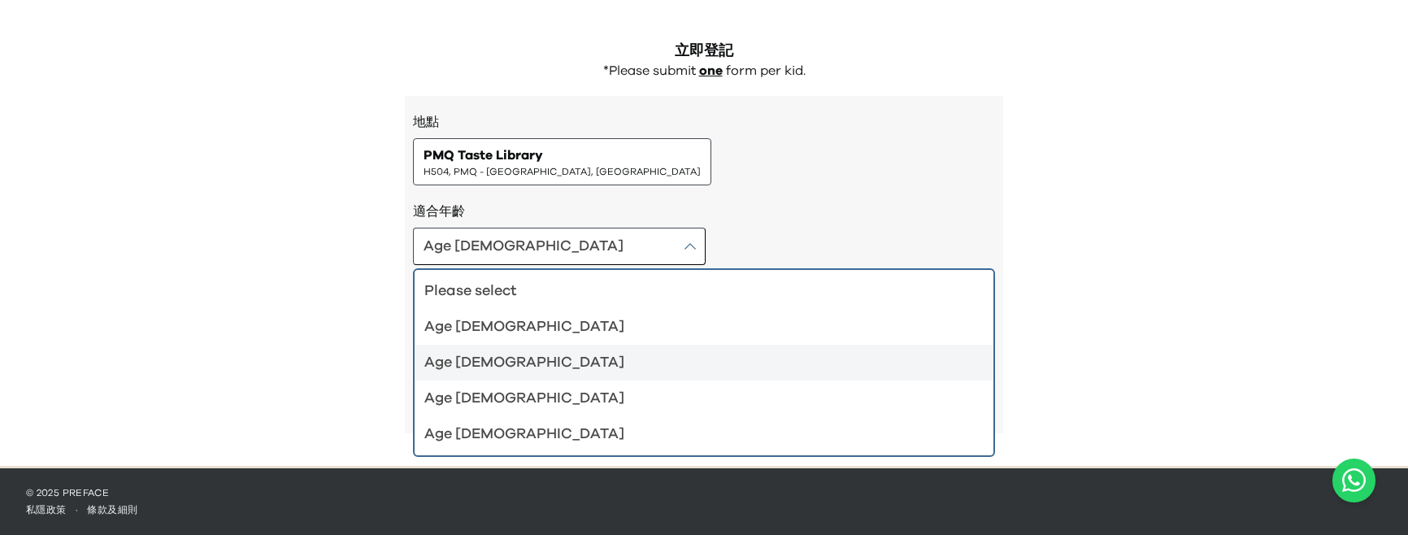
click at [476, 345] on li "Age 6-7" at bounding box center [703, 363] width 579 height 36
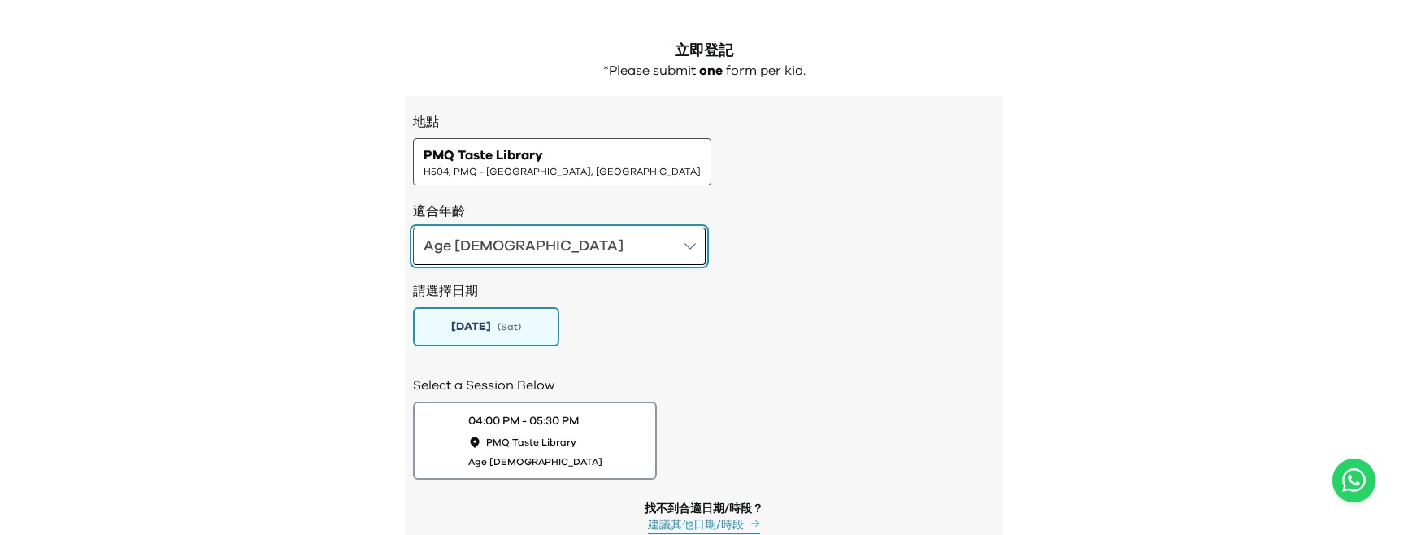
click at [523, 251] on button "Age 6-7" at bounding box center [559, 246] width 293 height 37
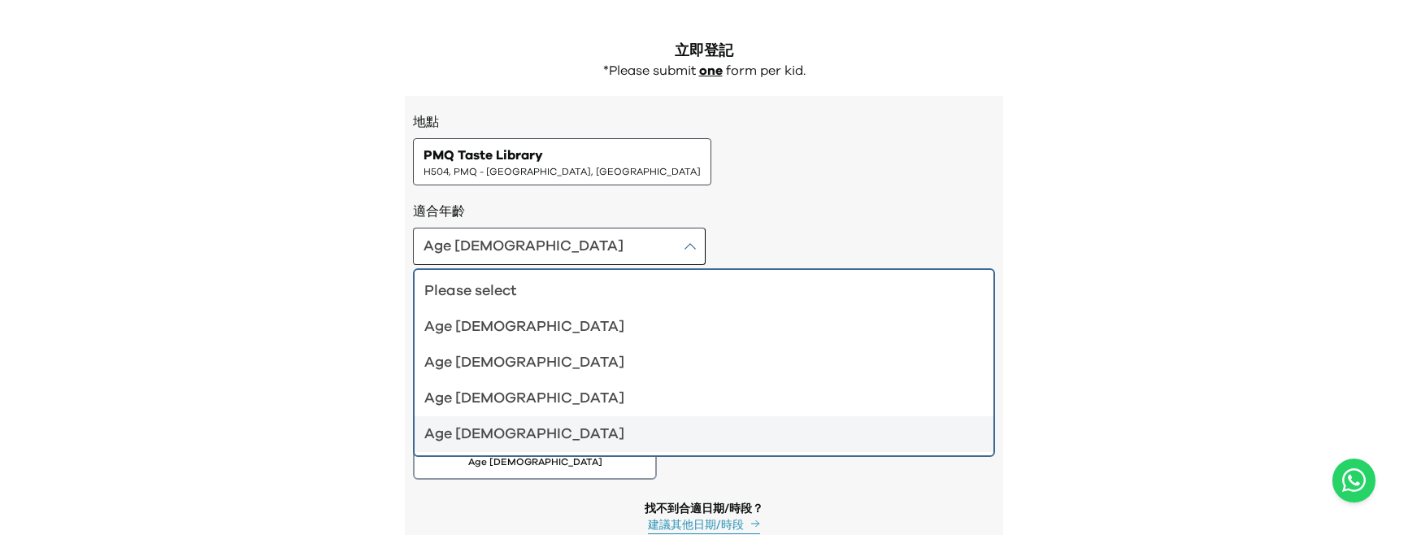
click at [465, 456] on ul "Please select Age 4-5 Age 6-7 Age 8-9 Age 10-12" at bounding box center [704, 362] width 582 height 189
click at [479, 432] on div "Age 10-12" at bounding box center [694, 434] width 540 height 23
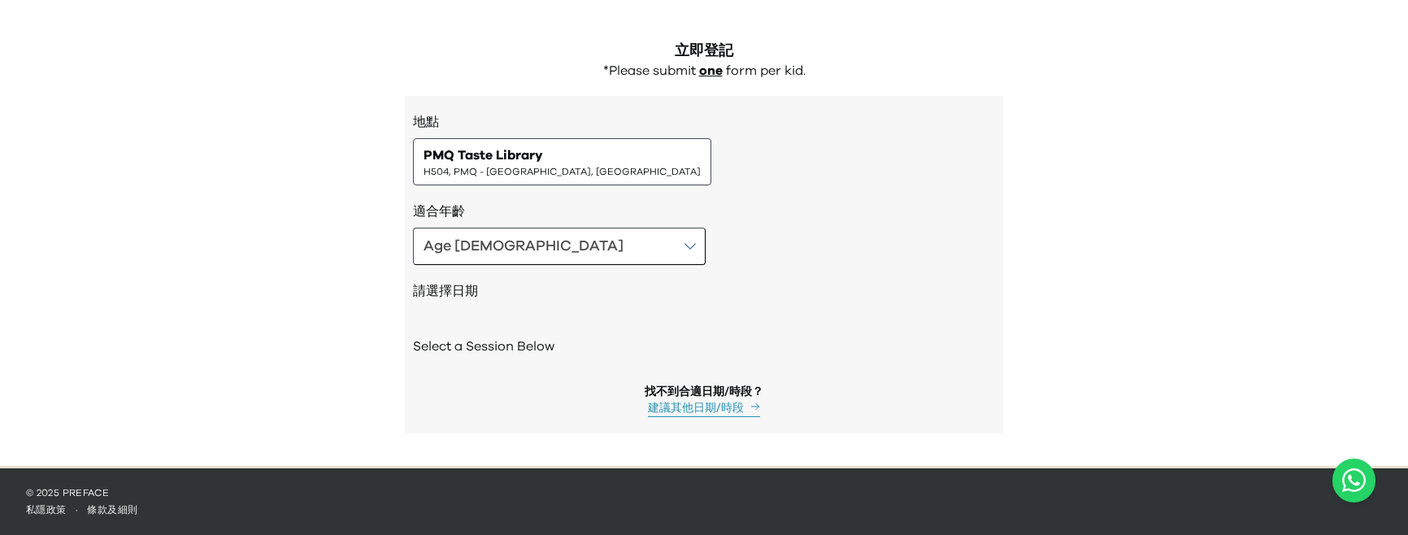
click at [541, 265] on div "請選擇日期" at bounding box center [704, 292] width 582 height 55
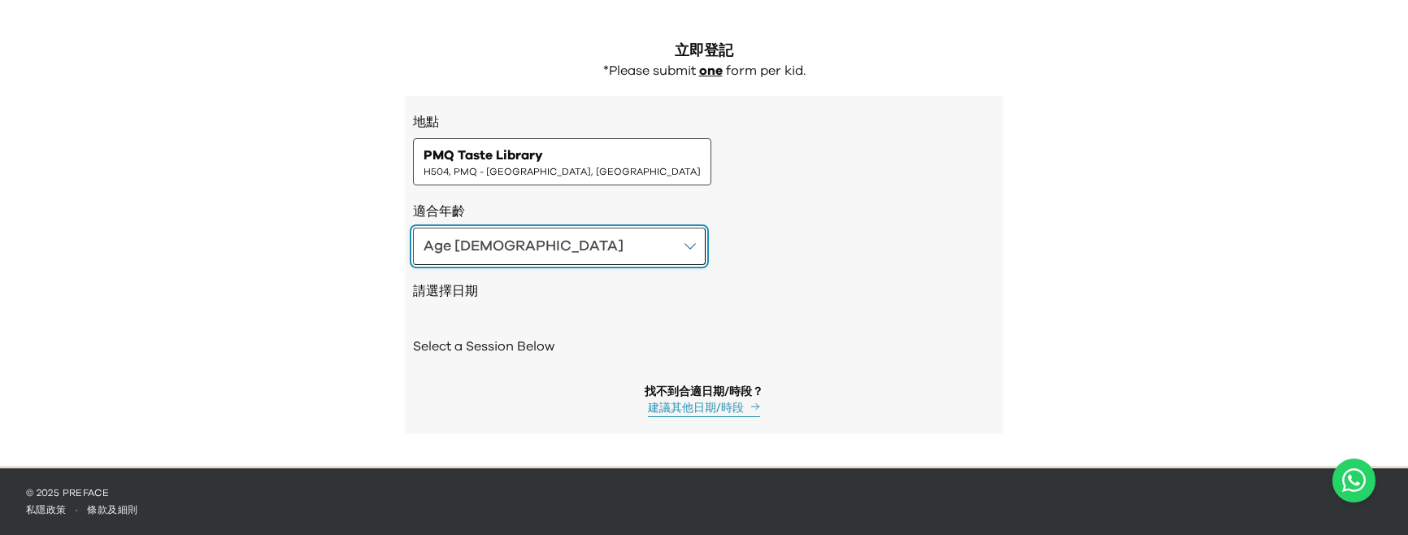
click at [541, 235] on button "Age 10-12" at bounding box center [559, 246] width 293 height 37
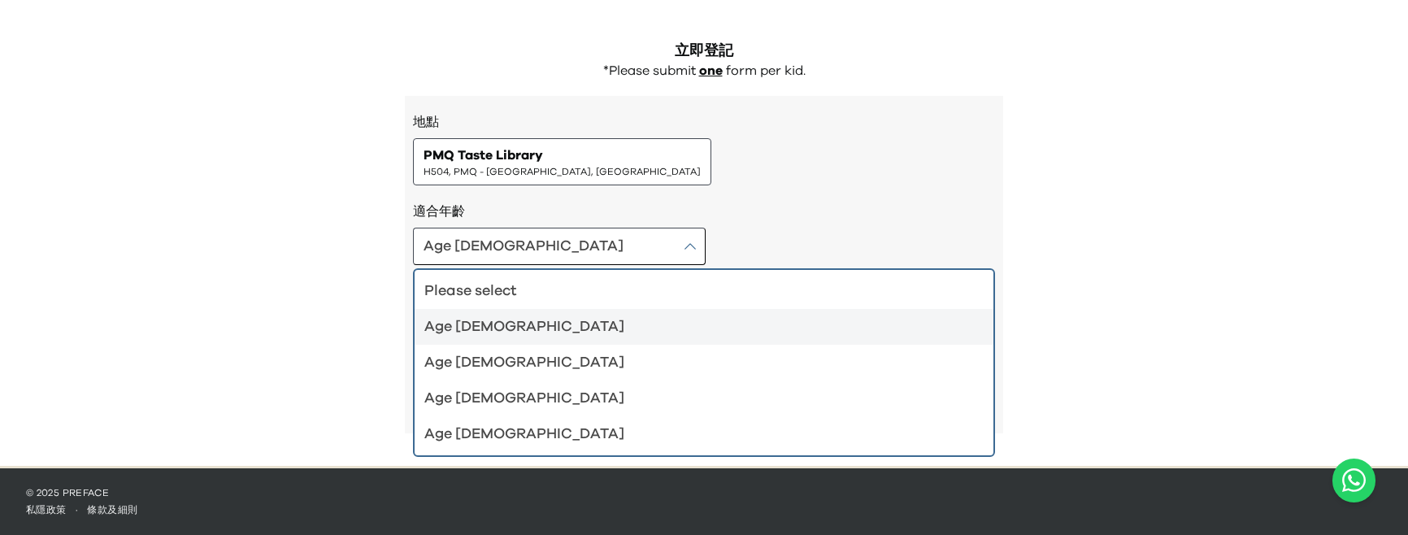
click at [521, 327] on div "Age 4-5" at bounding box center [694, 326] width 540 height 23
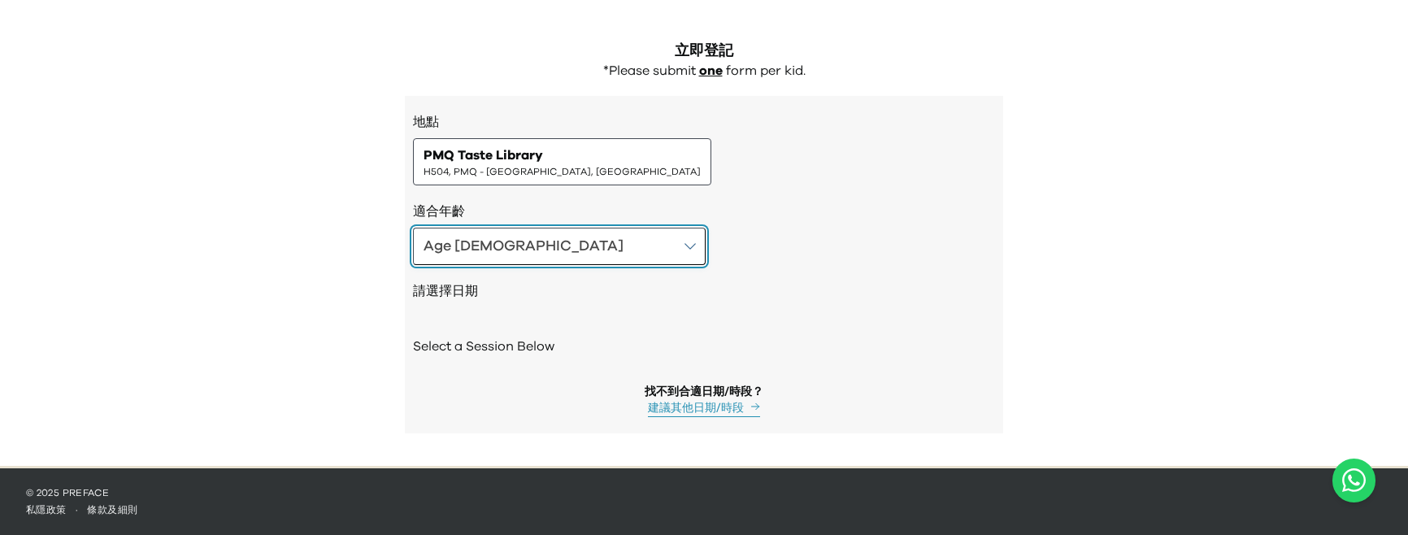
click at [544, 256] on button "Age 4-5" at bounding box center [559, 246] width 293 height 37
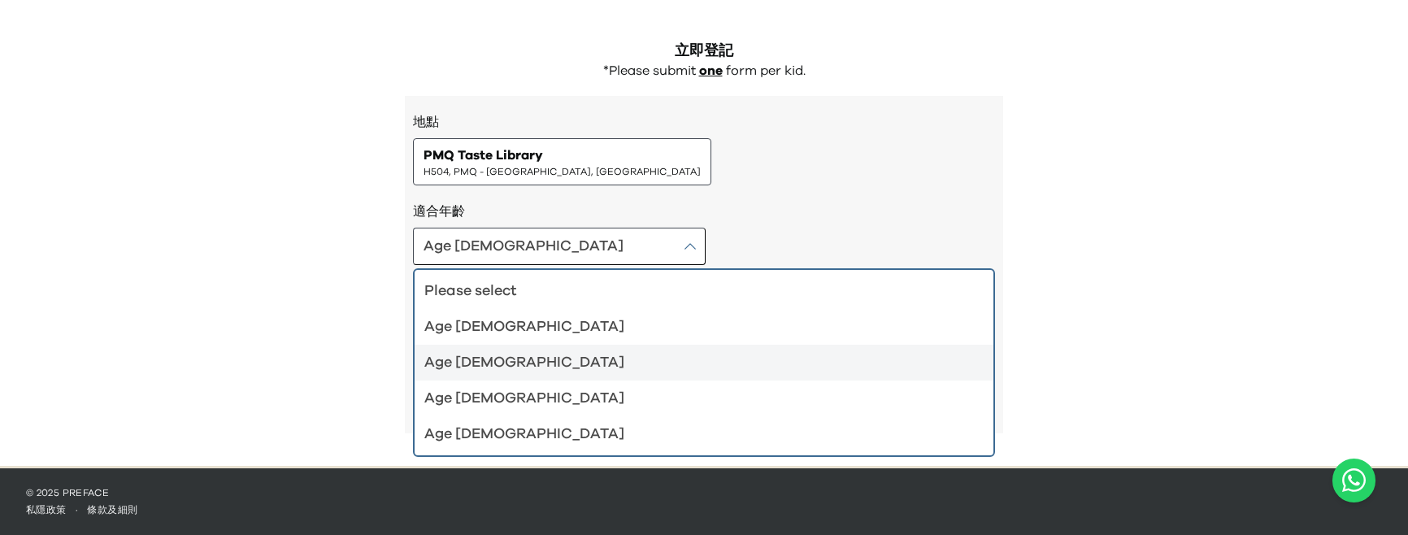
click at [507, 358] on div "Age 6-7" at bounding box center [694, 362] width 540 height 23
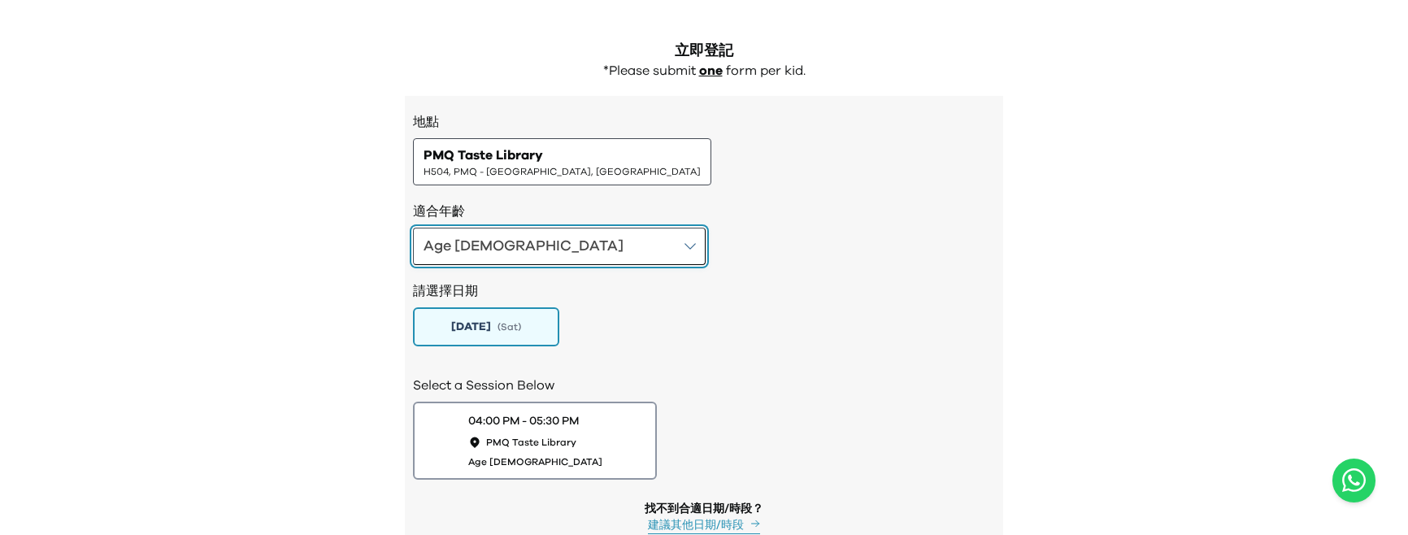
click at [530, 248] on button "Age 6-7" at bounding box center [559, 246] width 293 height 37
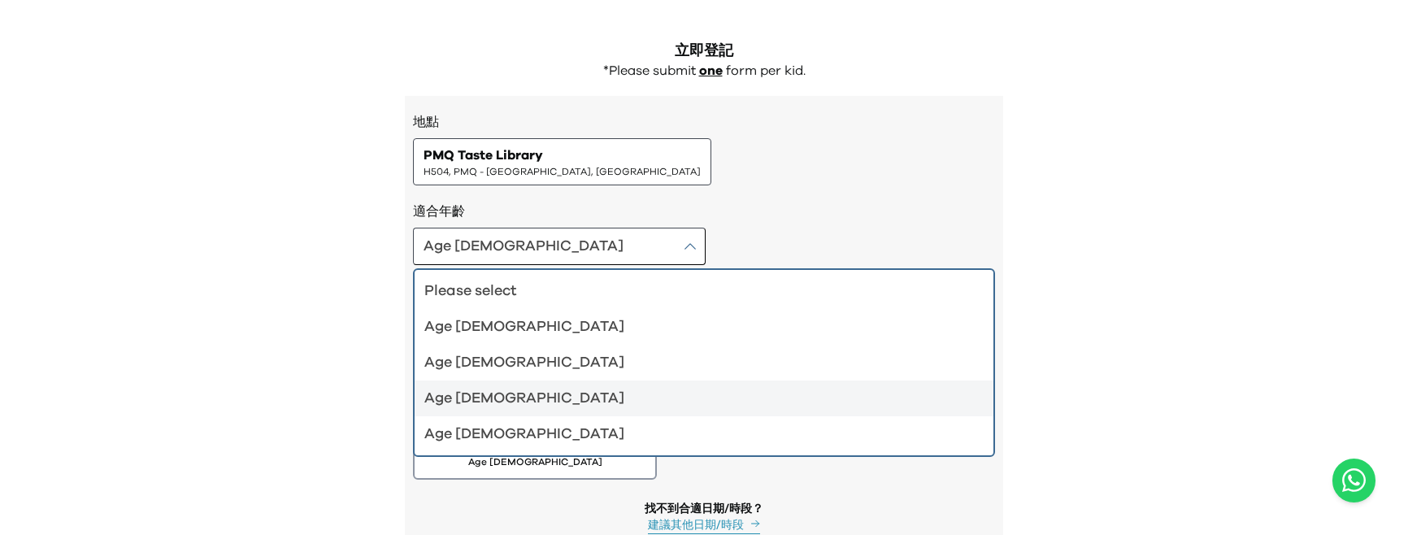
click at [494, 391] on div "Age 8-9" at bounding box center [694, 398] width 540 height 23
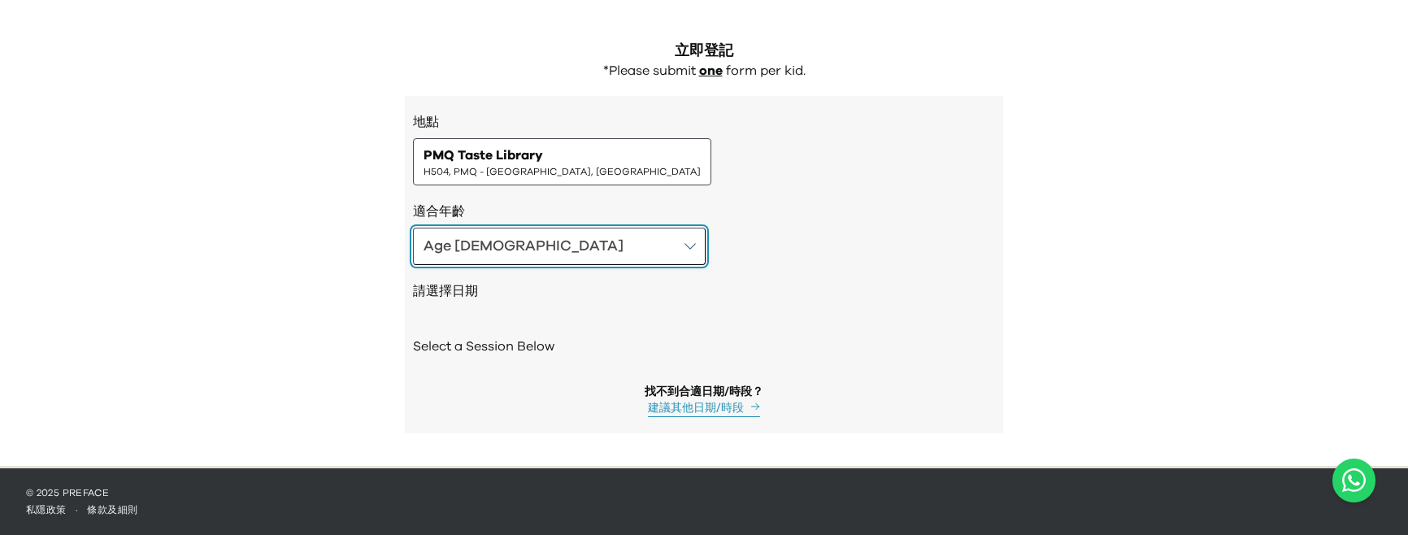
click at [547, 253] on button "Age 8-9" at bounding box center [559, 246] width 293 height 37
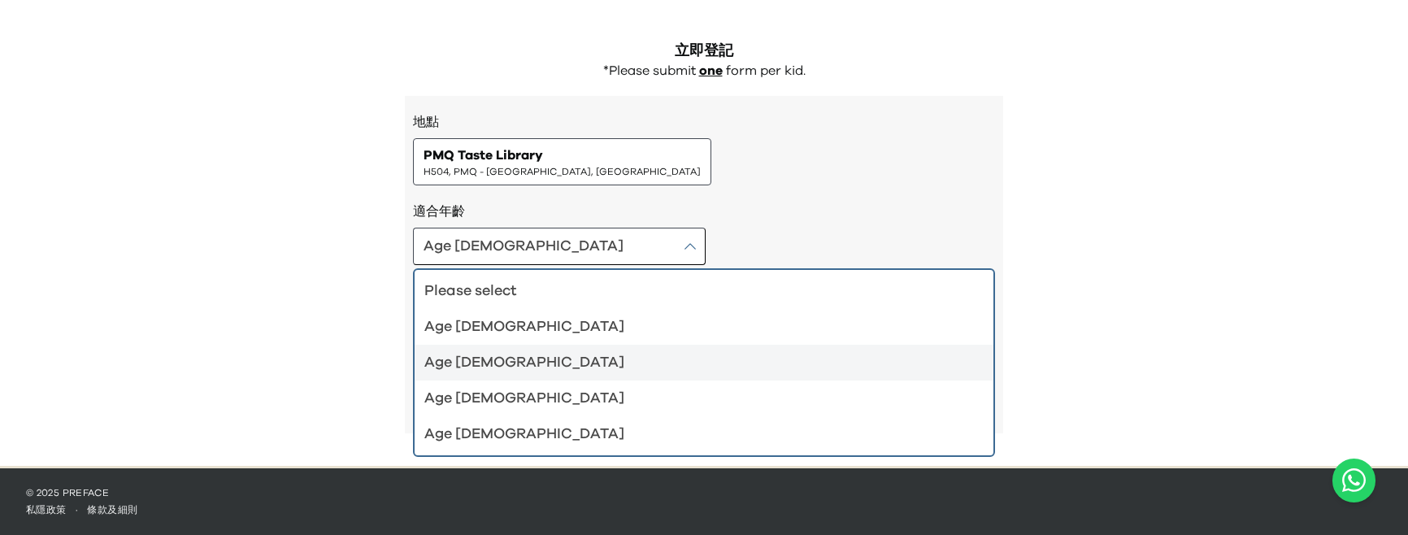
click at [514, 346] on li "Age 6-7" at bounding box center [703, 363] width 579 height 36
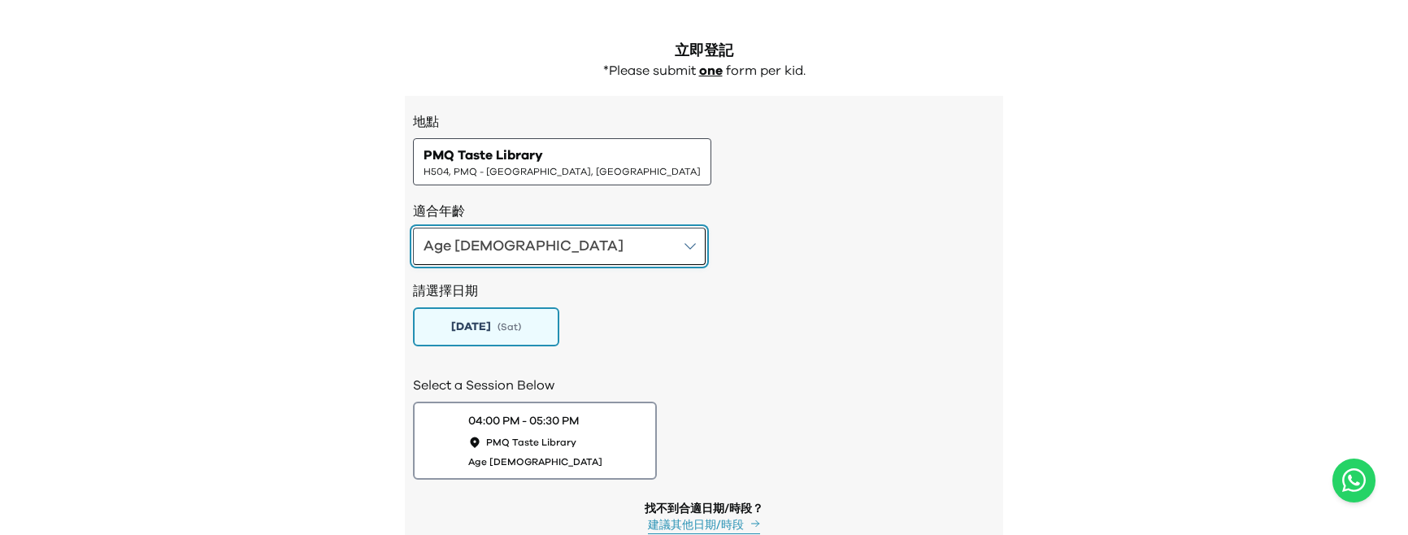
click at [536, 245] on button "Age 6-7" at bounding box center [559, 246] width 293 height 37
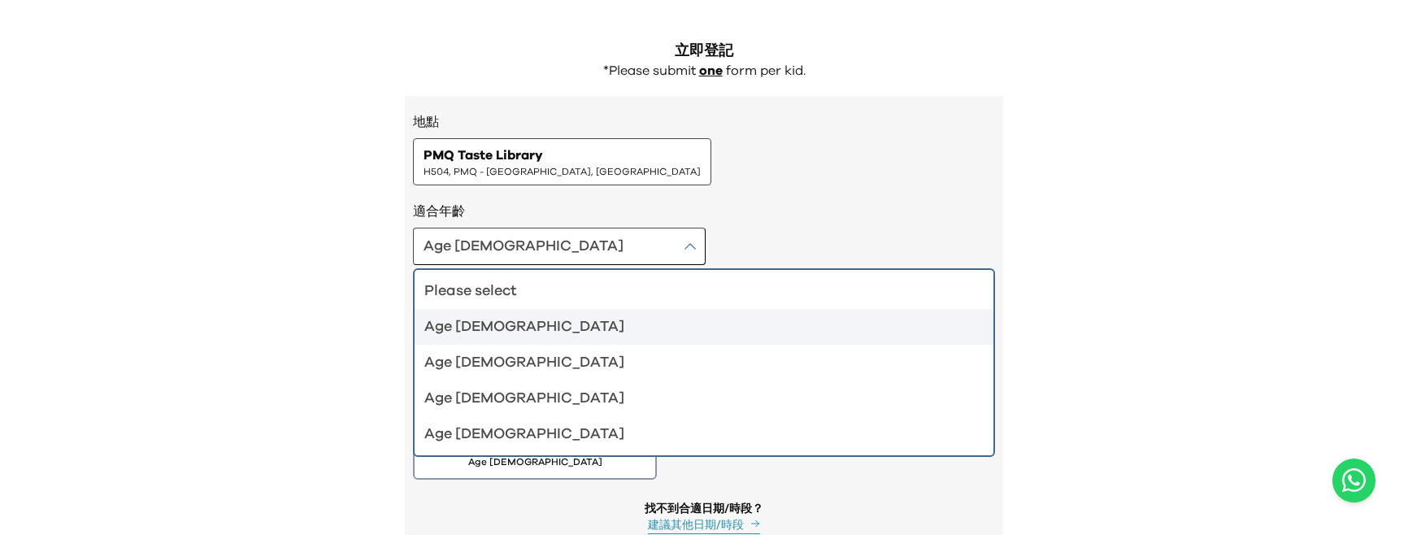
click at [511, 333] on div "Age 4-5" at bounding box center [694, 326] width 540 height 23
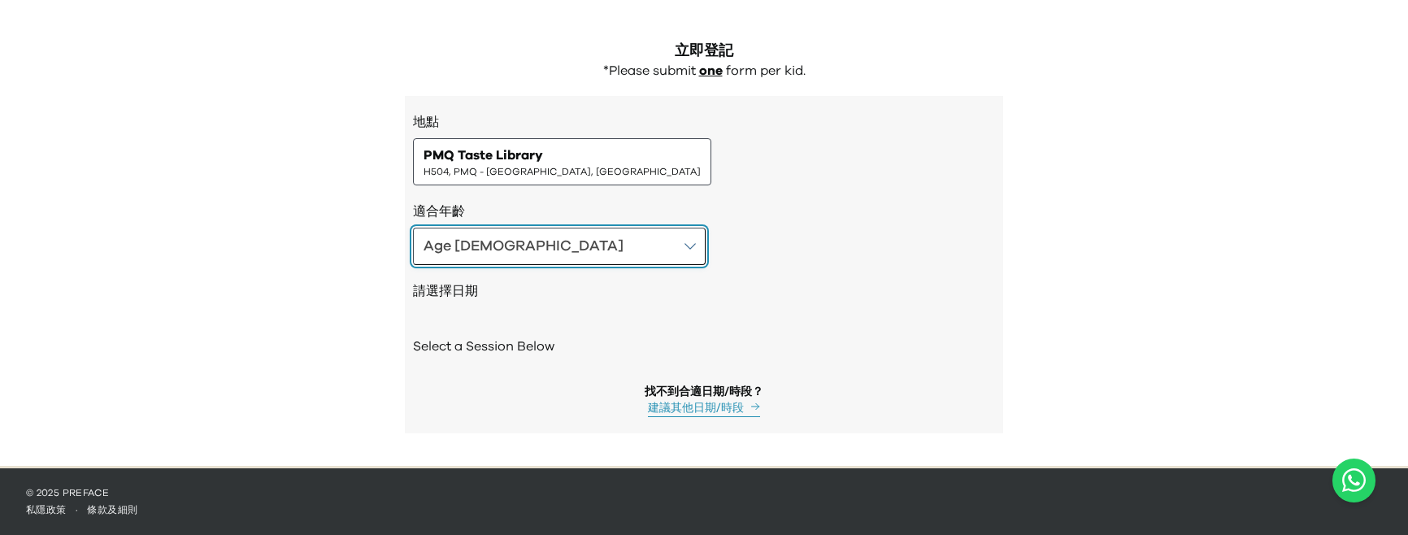
click at [534, 255] on button "Age 4-5" at bounding box center [559, 246] width 293 height 37
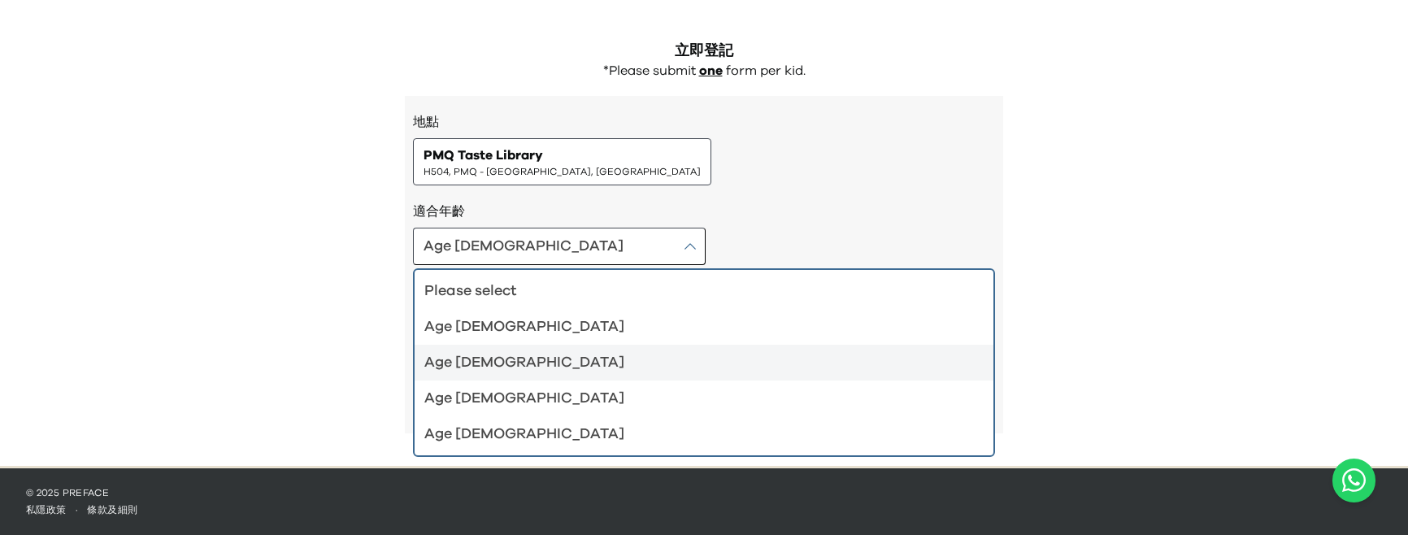
click at [493, 365] on div "Age 6-7" at bounding box center [694, 362] width 540 height 23
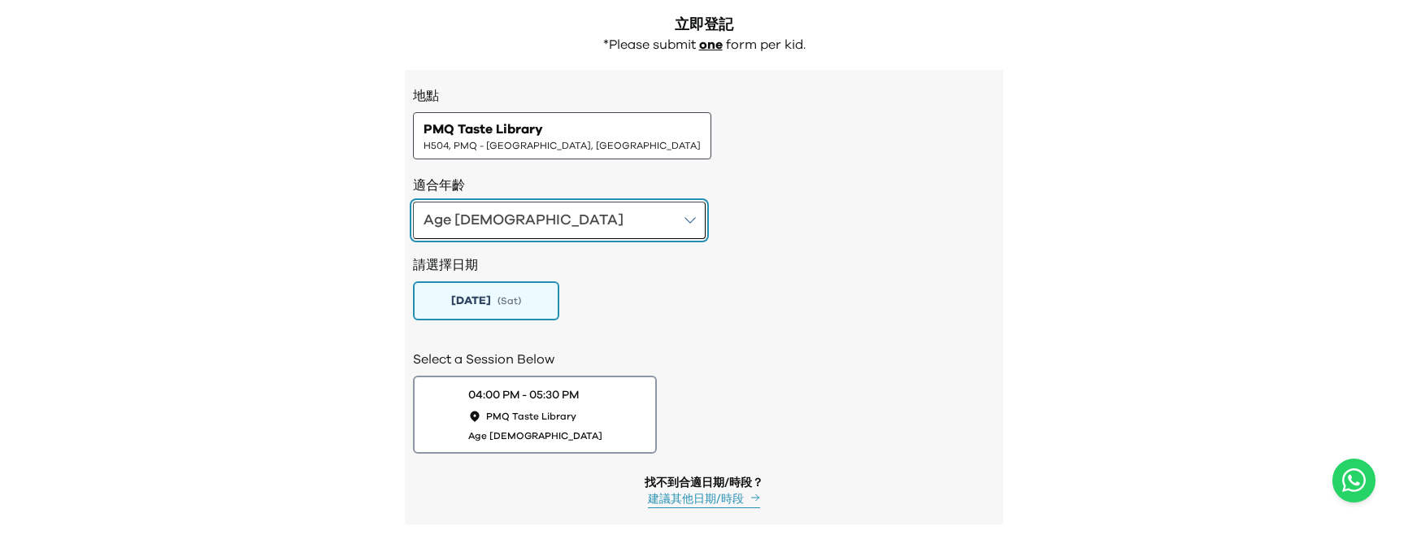
scroll to position [1584, 0]
click at [513, 216] on button "Age 6-7" at bounding box center [559, 218] width 293 height 37
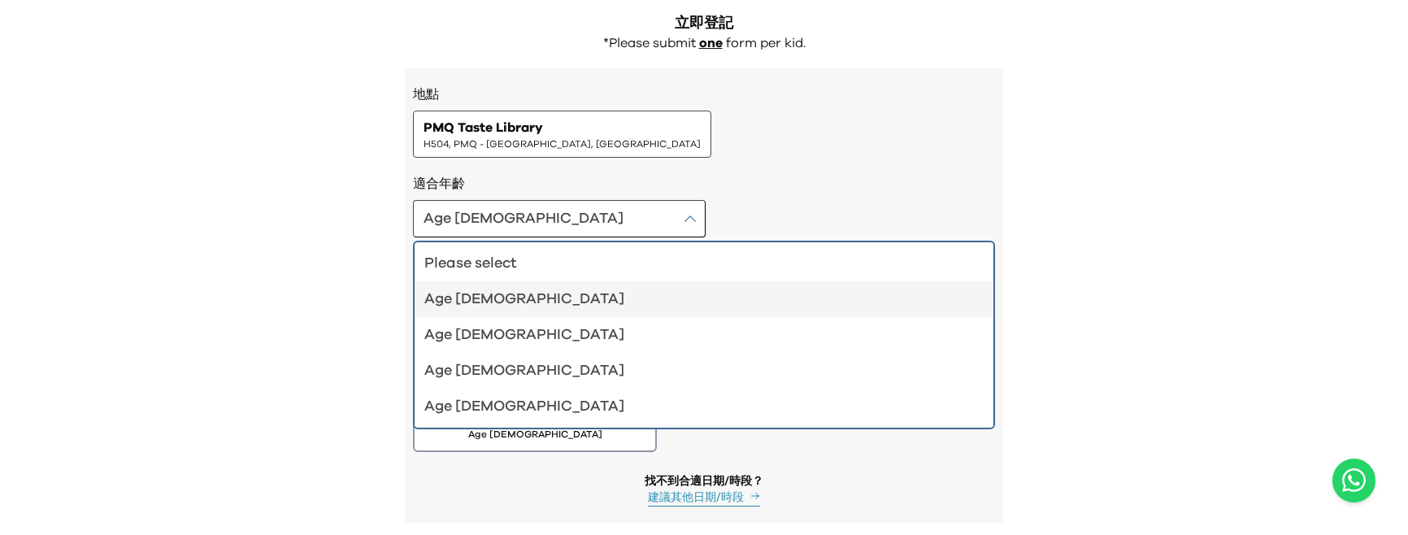
click at [497, 302] on div "Age 4-5" at bounding box center [694, 299] width 540 height 23
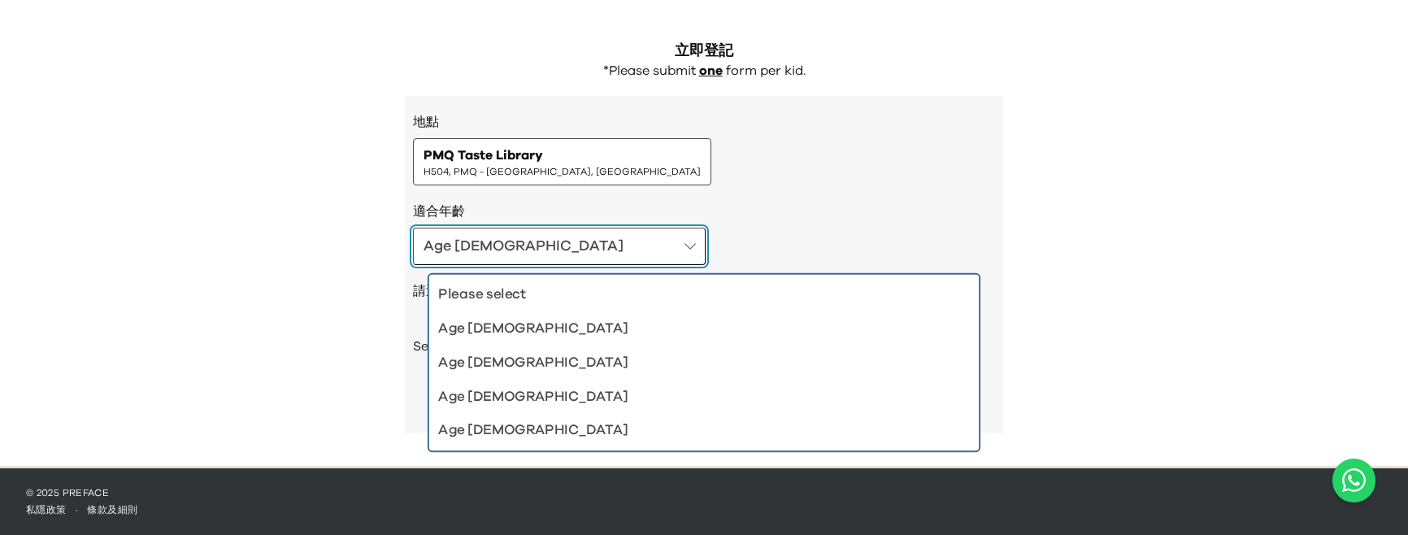
scroll to position [1556, 0]
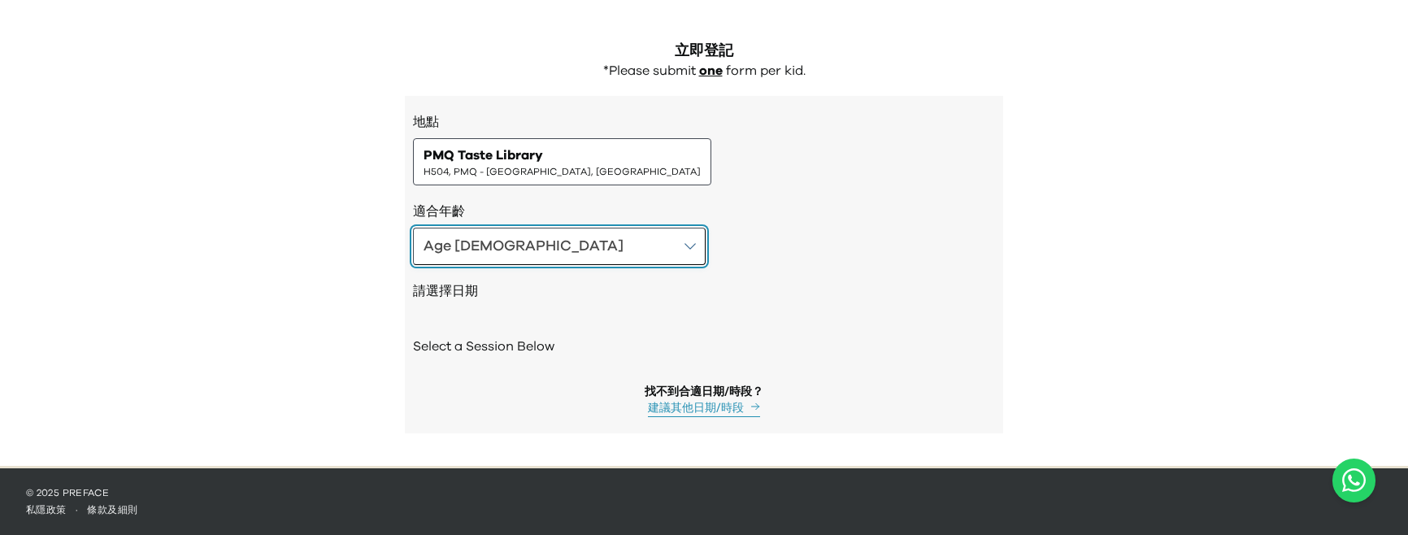
click at [505, 238] on button "Age 4-5" at bounding box center [559, 246] width 293 height 37
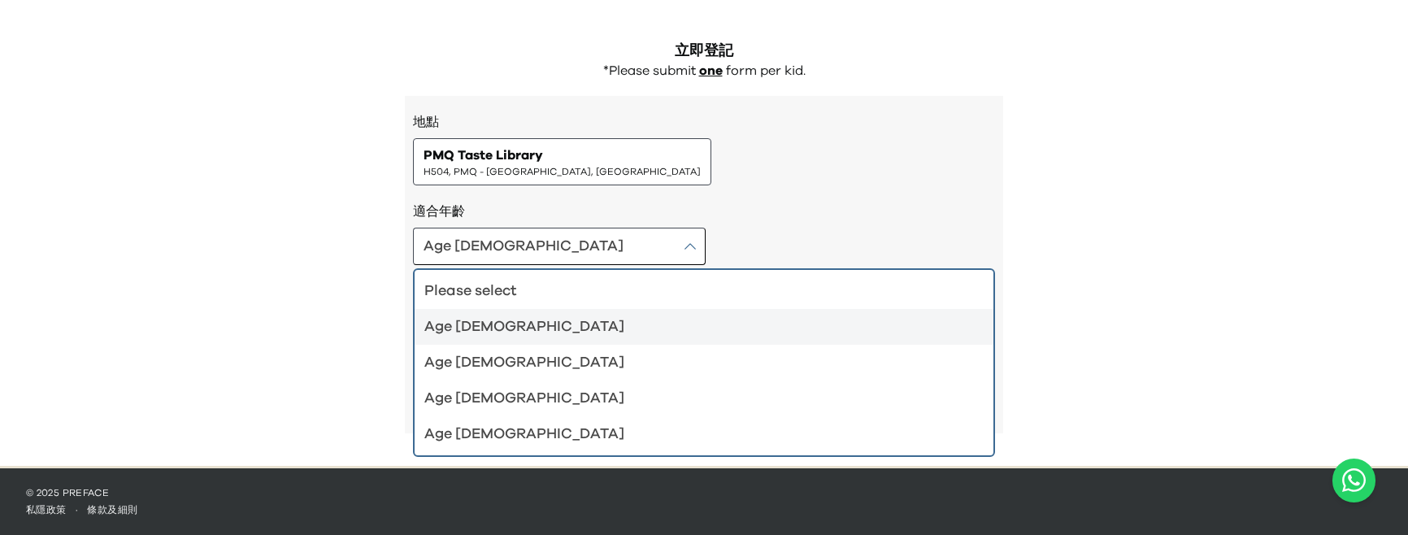
click at [483, 335] on div "Age 4-5" at bounding box center [694, 326] width 540 height 23
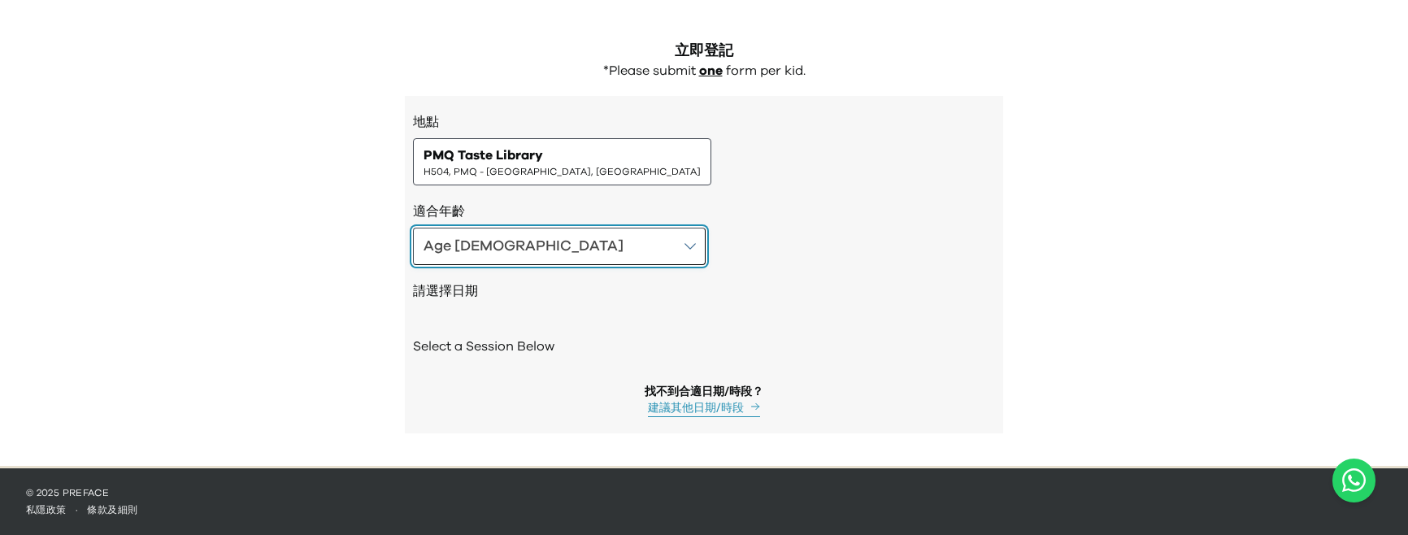
click at [524, 238] on button "Age 4-5" at bounding box center [559, 246] width 293 height 37
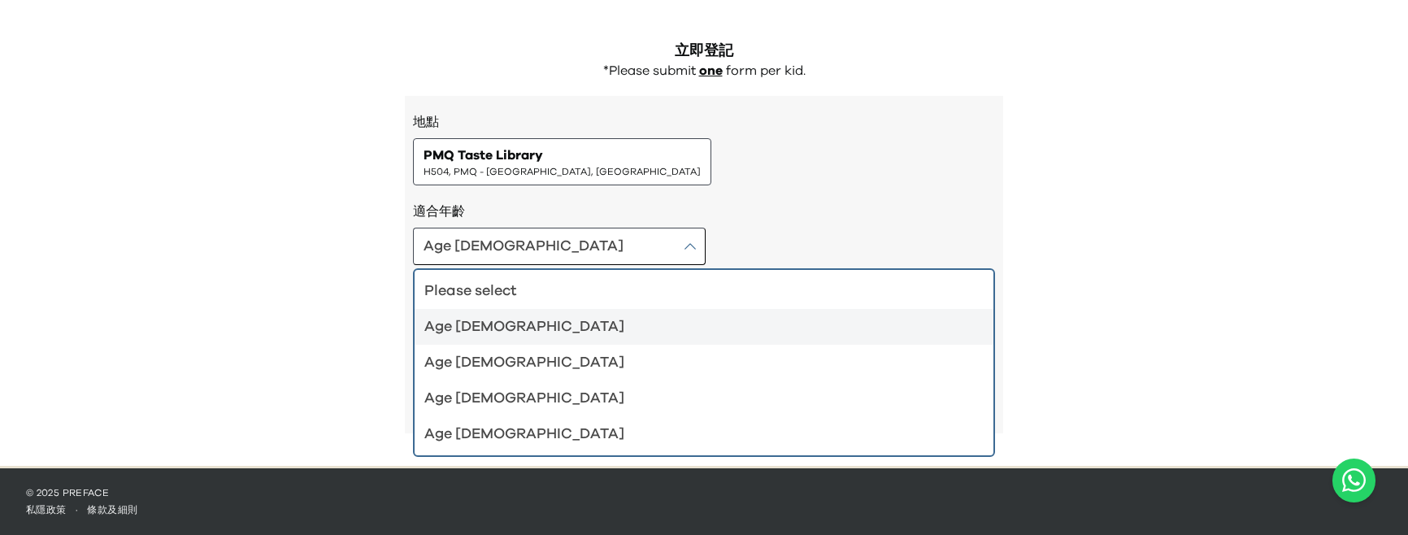
click at [495, 337] on div "Age 4-5" at bounding box center [694, 326] width 540 height 23
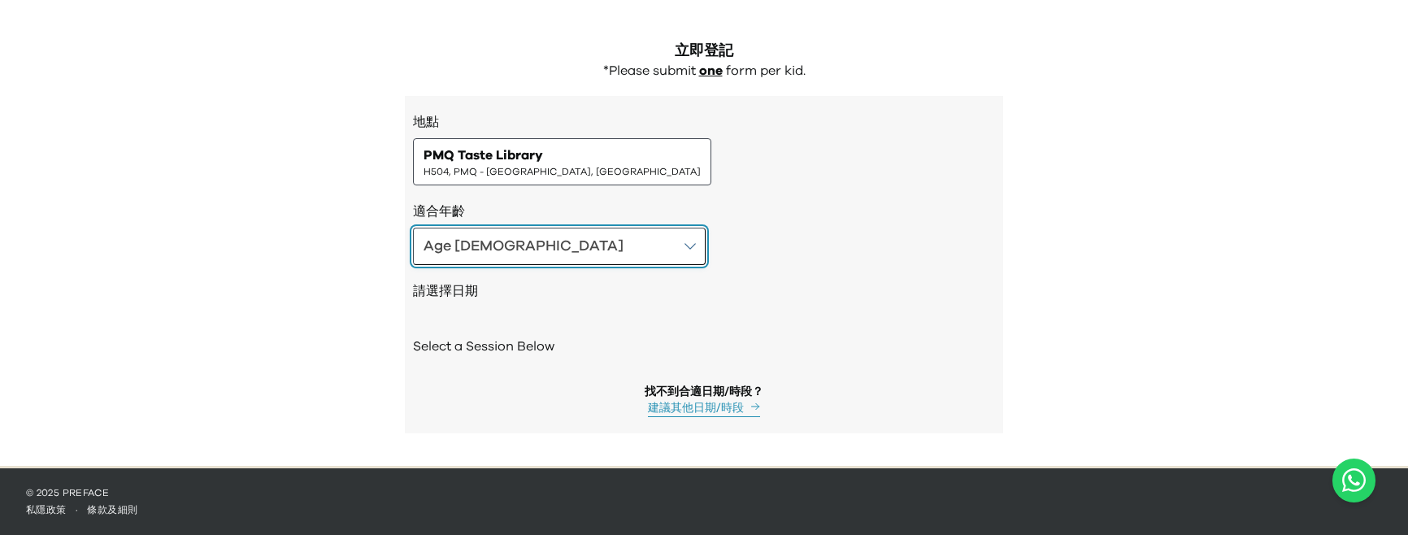
click at [543, 258] on button "Age 4-5" at bounding box center [559, 246] width 293 height 37
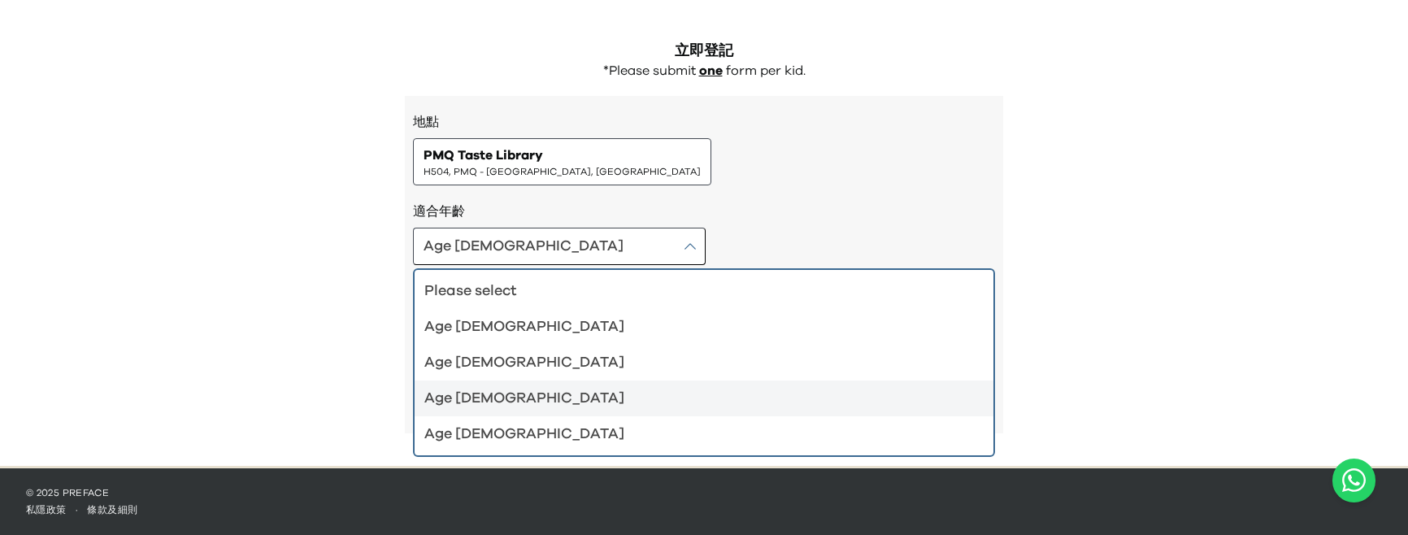
click at [535, 408] on div "Age 8-9" at bounding box center [694, 398] width 540 height 23
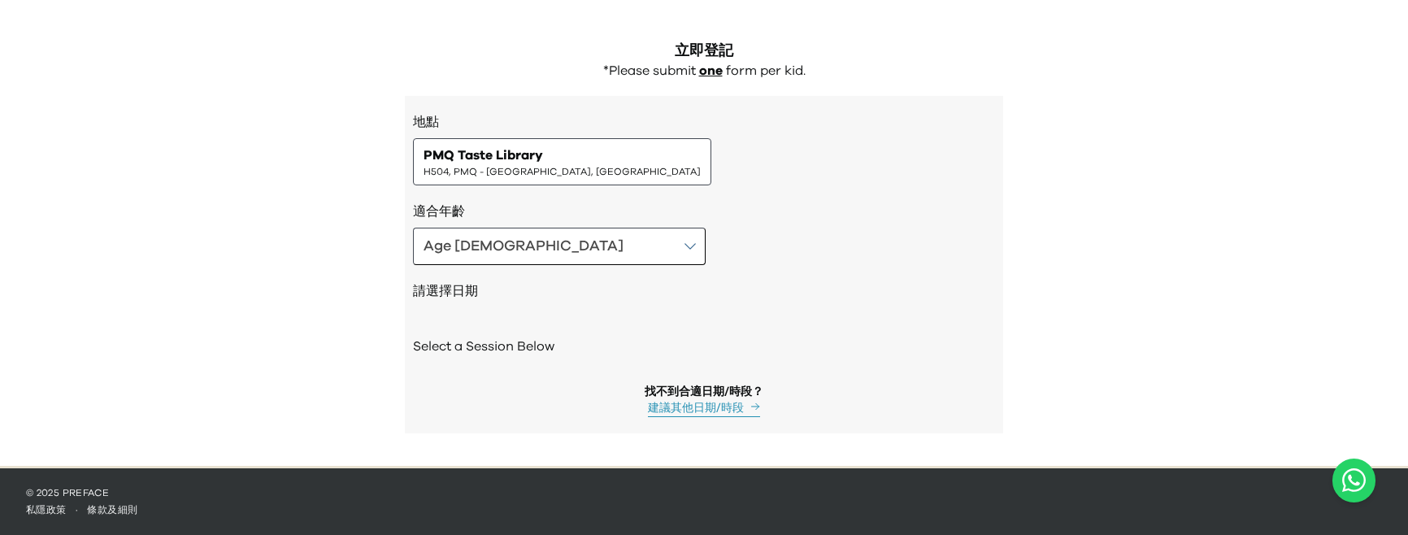
click at [533, 223] on div "適合年齡 Age 8-9" at bounding box center [704, 233] width 582 height 63
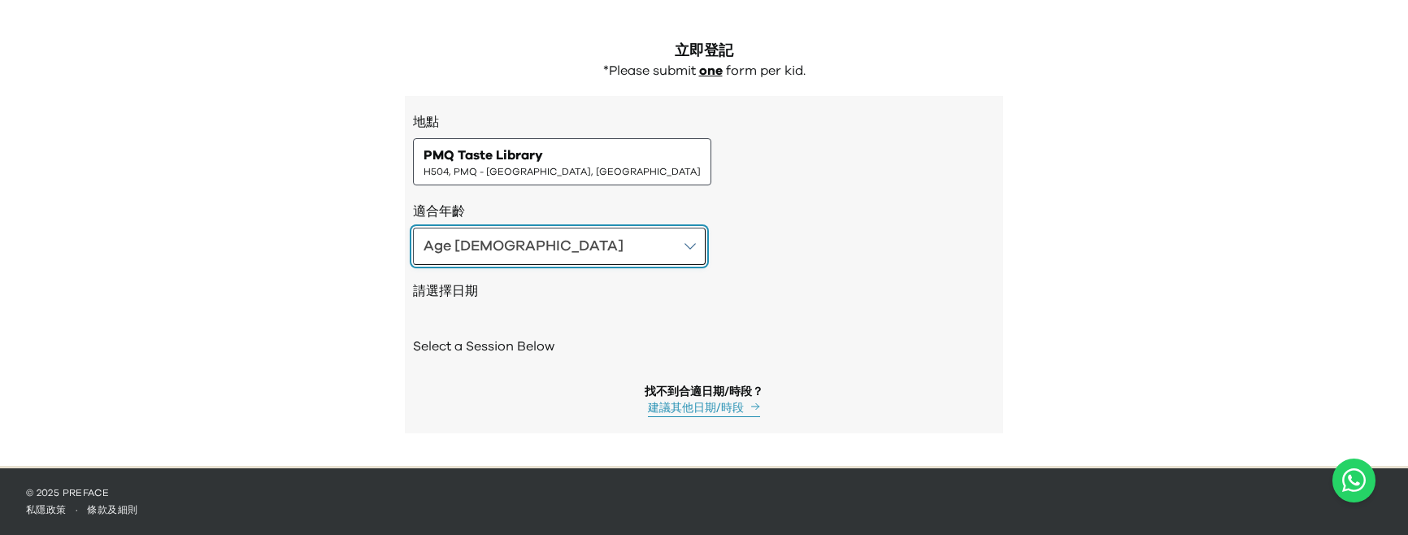
click at [520, 247] on button "Age 8-9" at bounding box center [559, 246] width 293 height 37
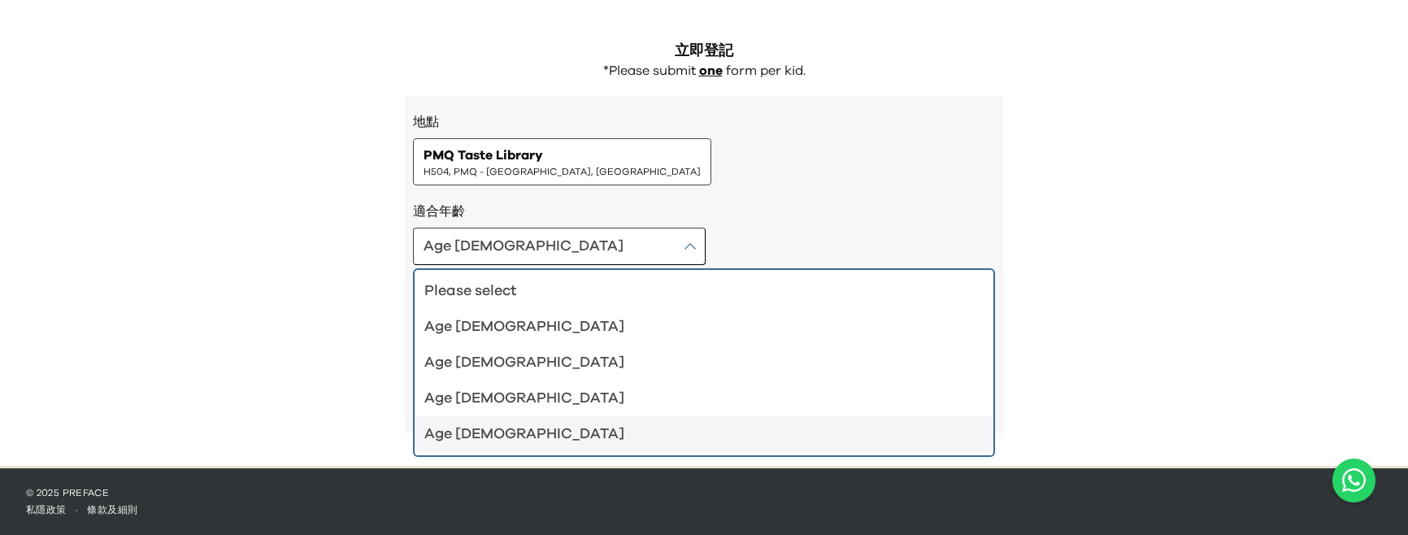
click at [488, 432] on div "Age 10-12" at bounding box center [694, 434] width 540 height 23
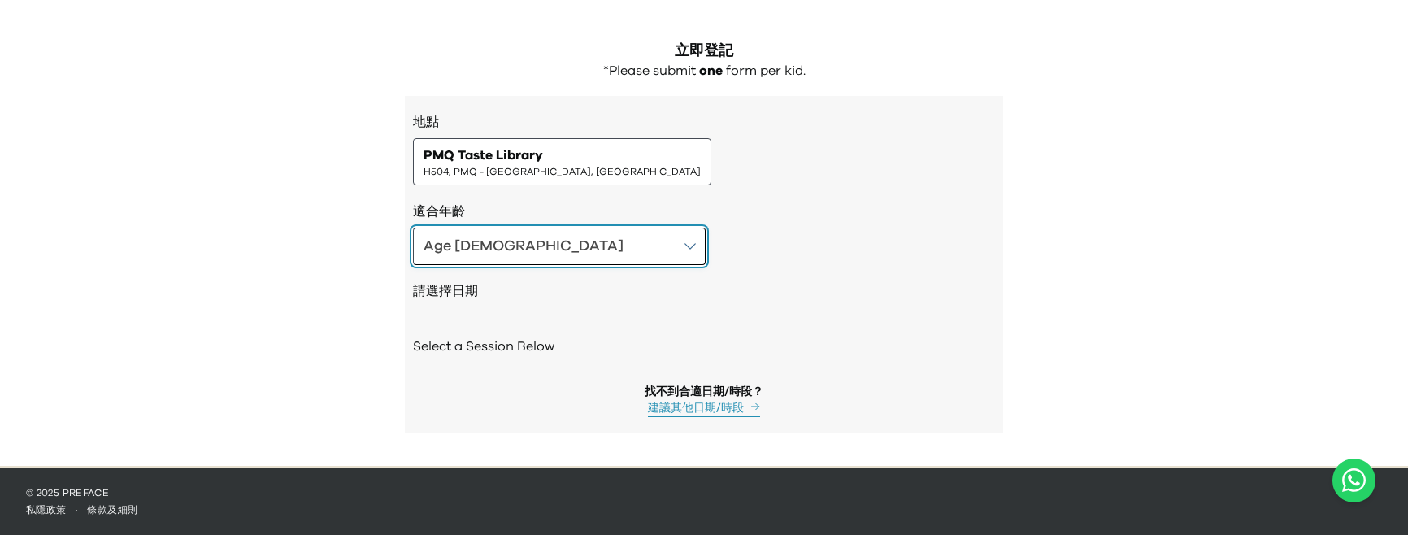
click at [526, 247] on button "Age 10-12" at bounding box center [559, 246] width 293 height 37
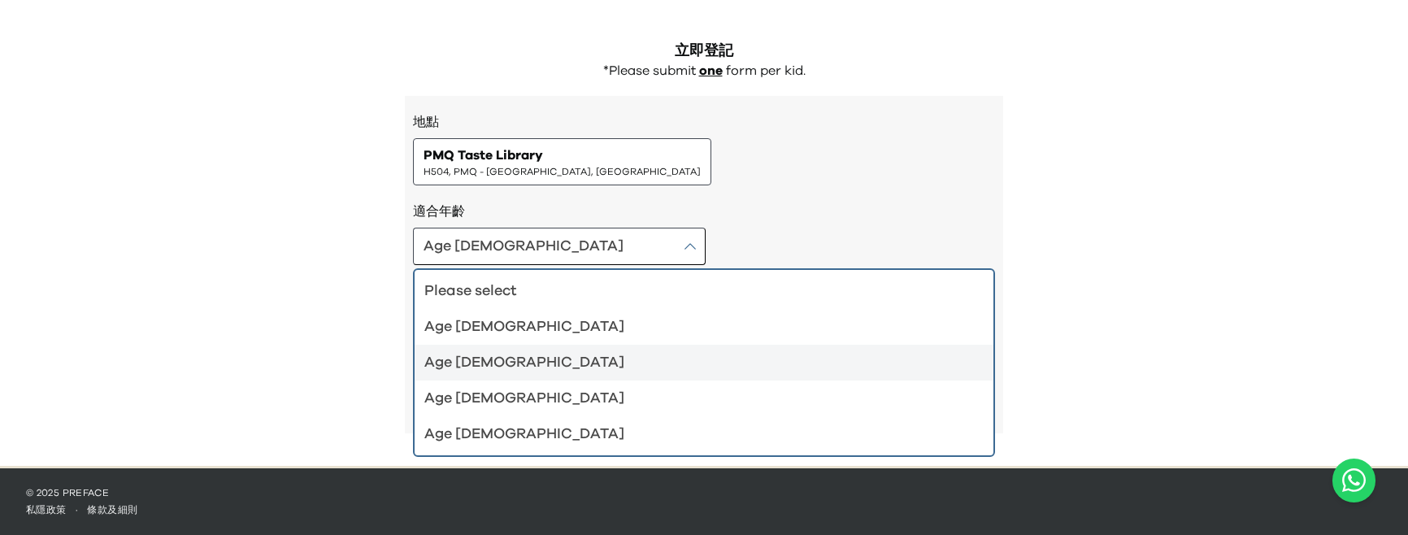
click at [508, 346] on li "Age 6-7" at bounding box center [703, 363] width 579 height 36
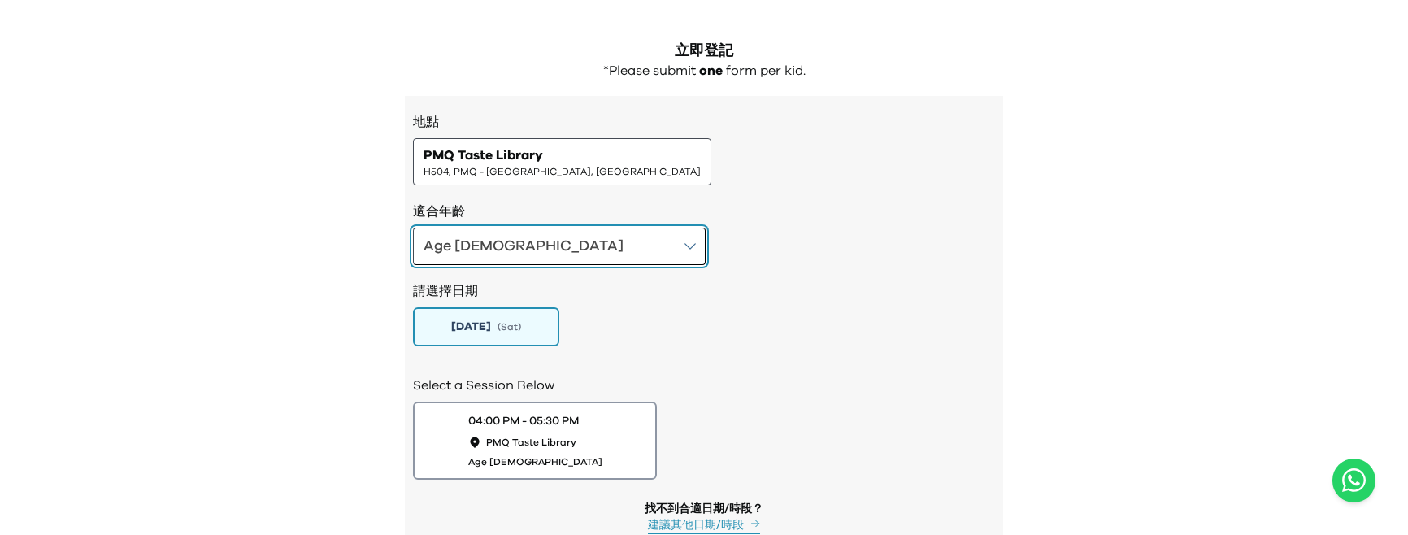
scroll to position [1673, 0]
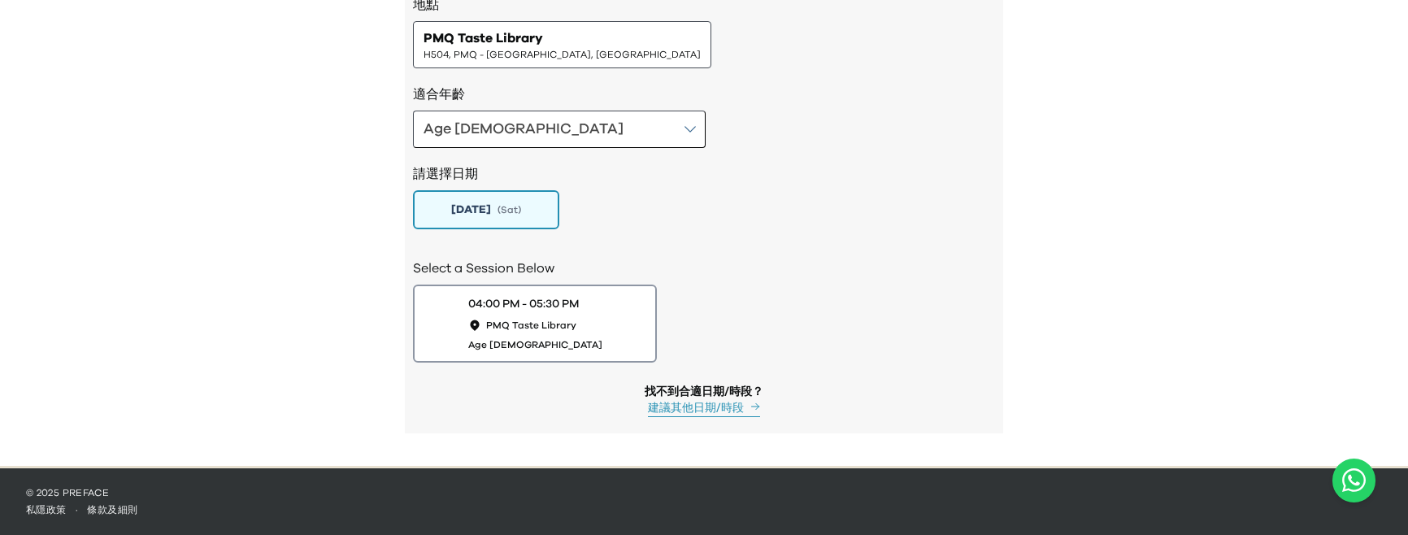
click at [425, 263] on h2 "Select a Session Below" at bounding box center [704, 268] width 582 height 20
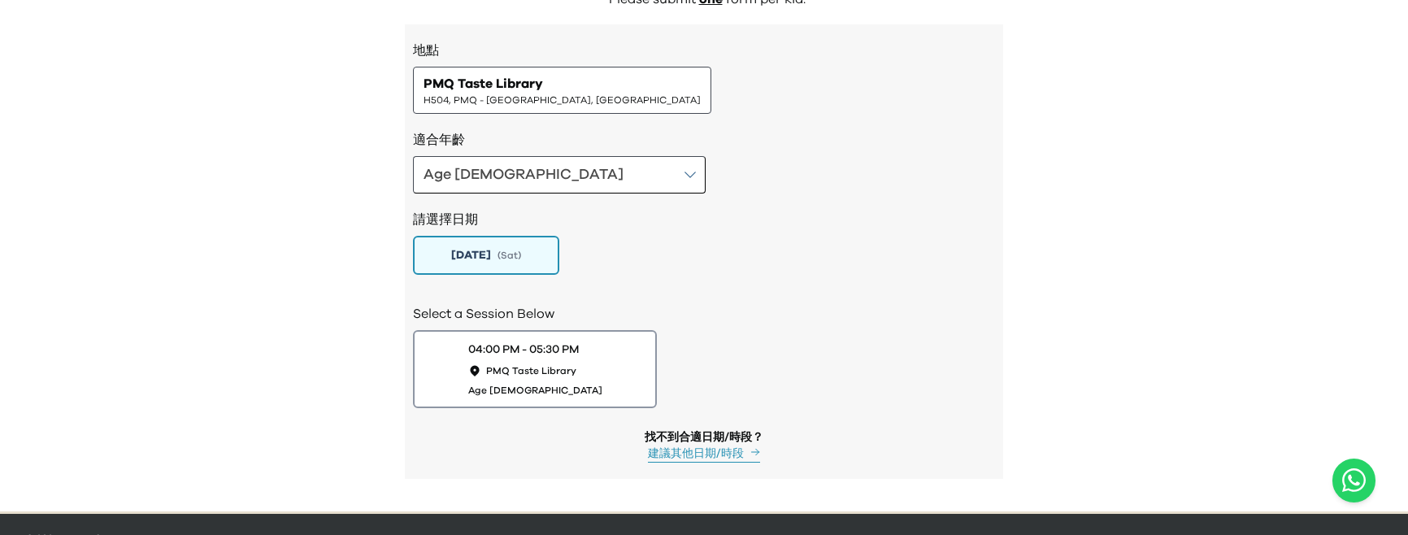
scroll to position [1656, 0]
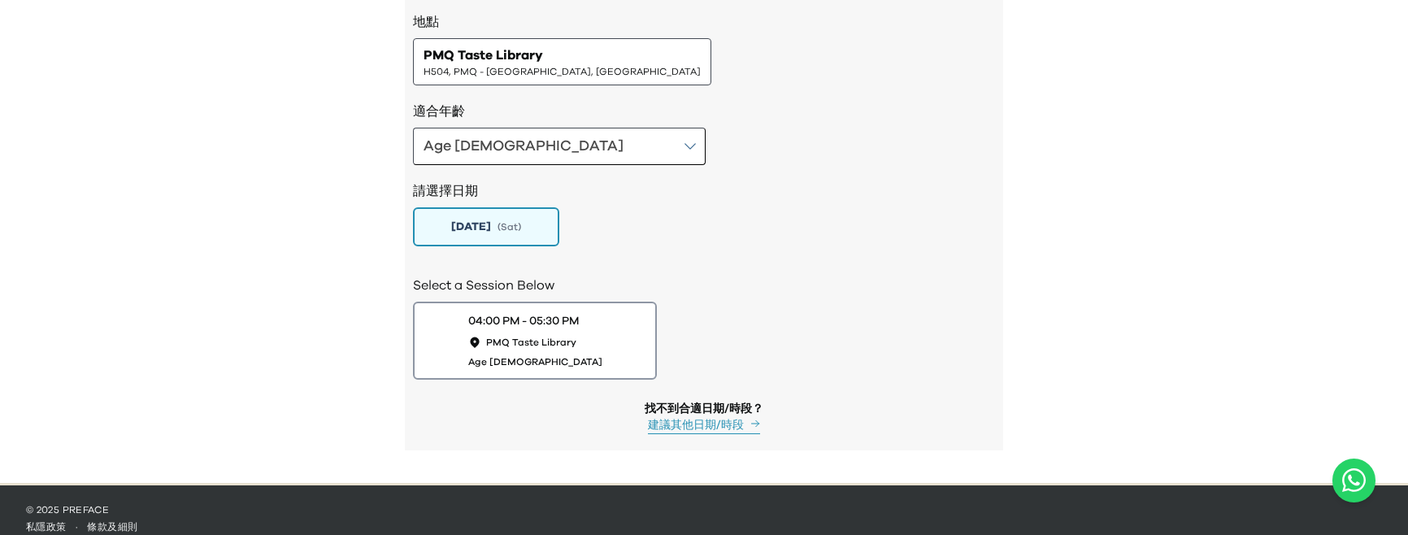
click at [413, 286] on h2 "Select a Session Below" at bounding box center [704, 285] width 582 height 20
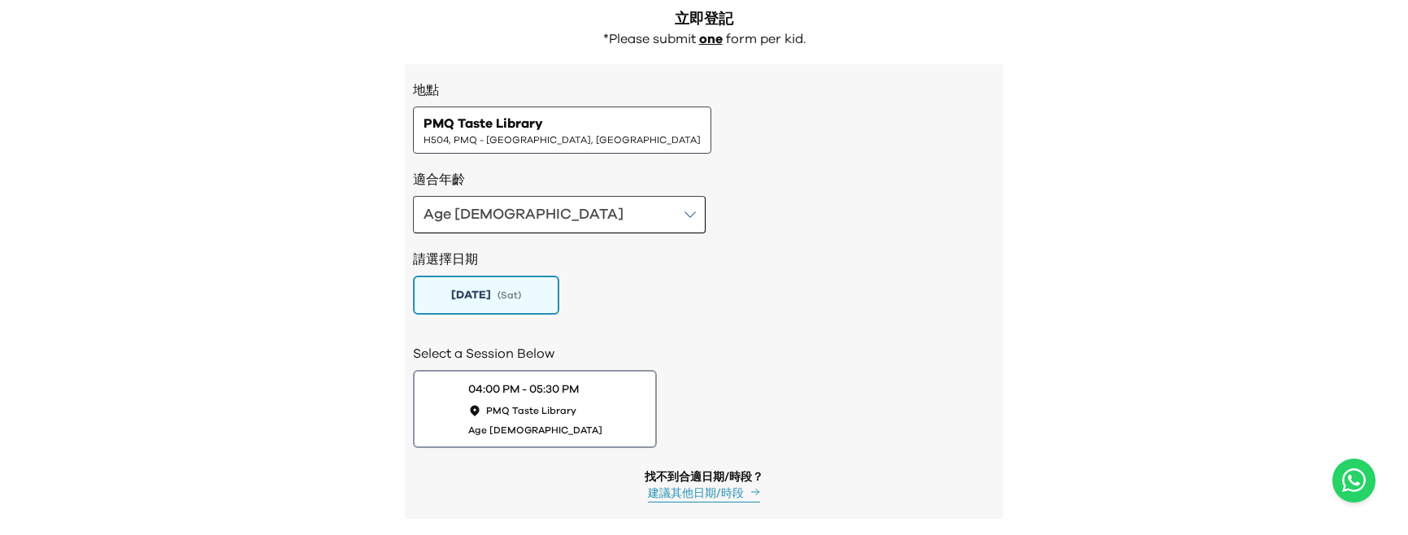
scroll to position [1673, 0]
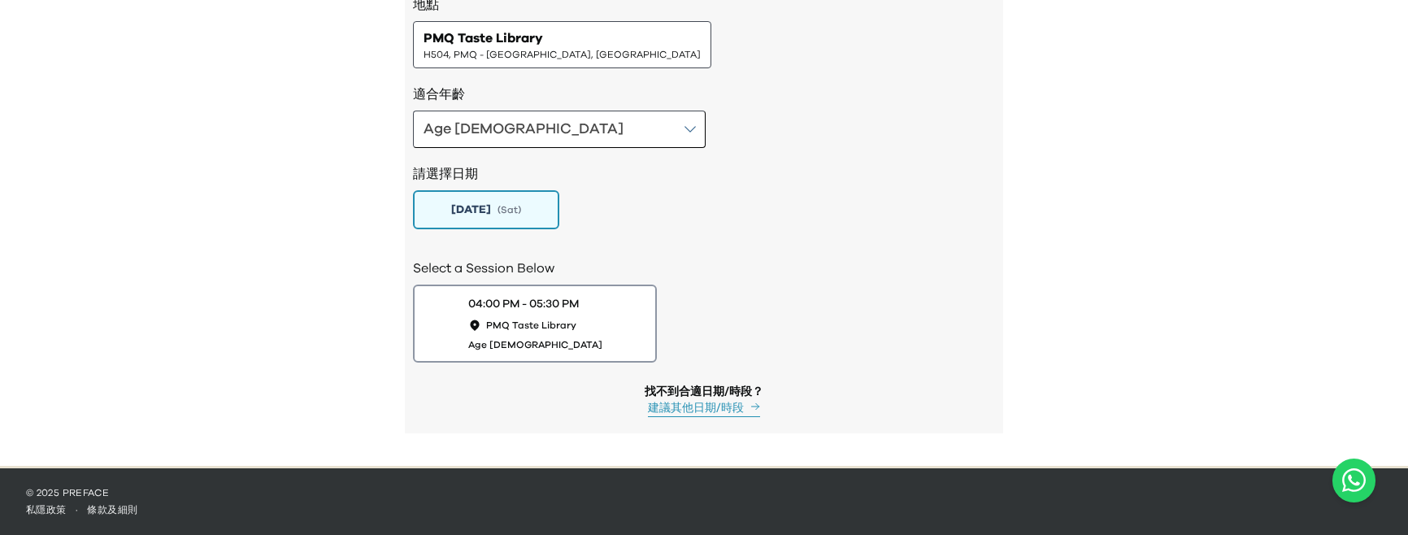
click at [419, 269] on h2 "Select a Session Below" at bounding box center [704, 268] width 582 height 20
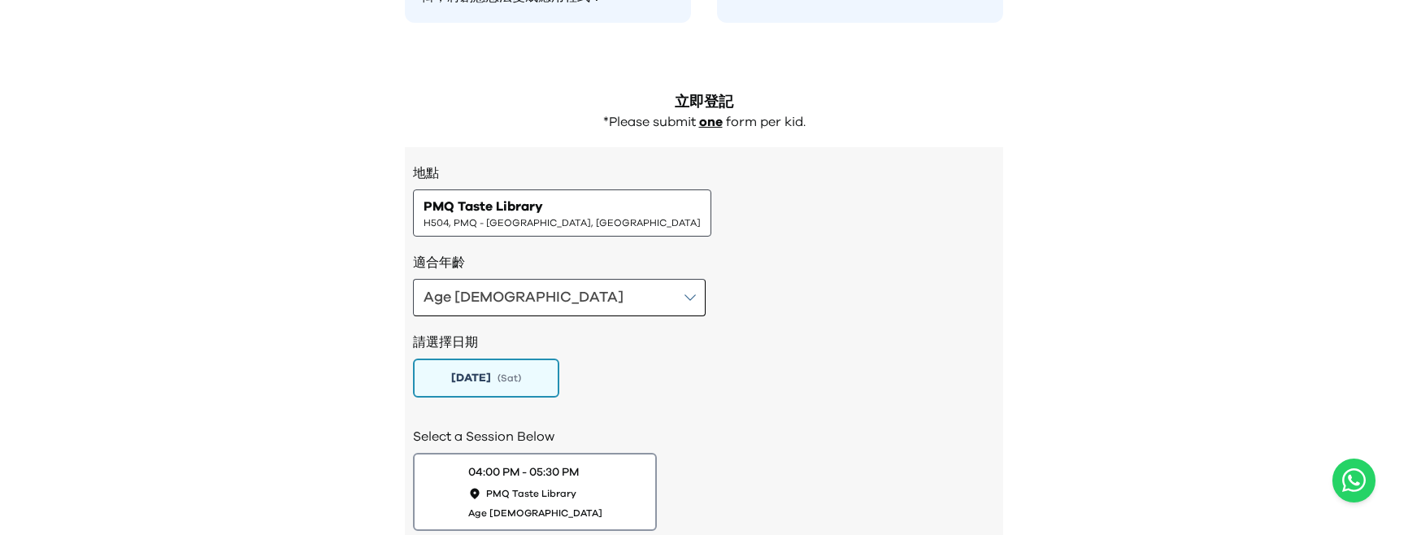
scroll to position [1521, 0]
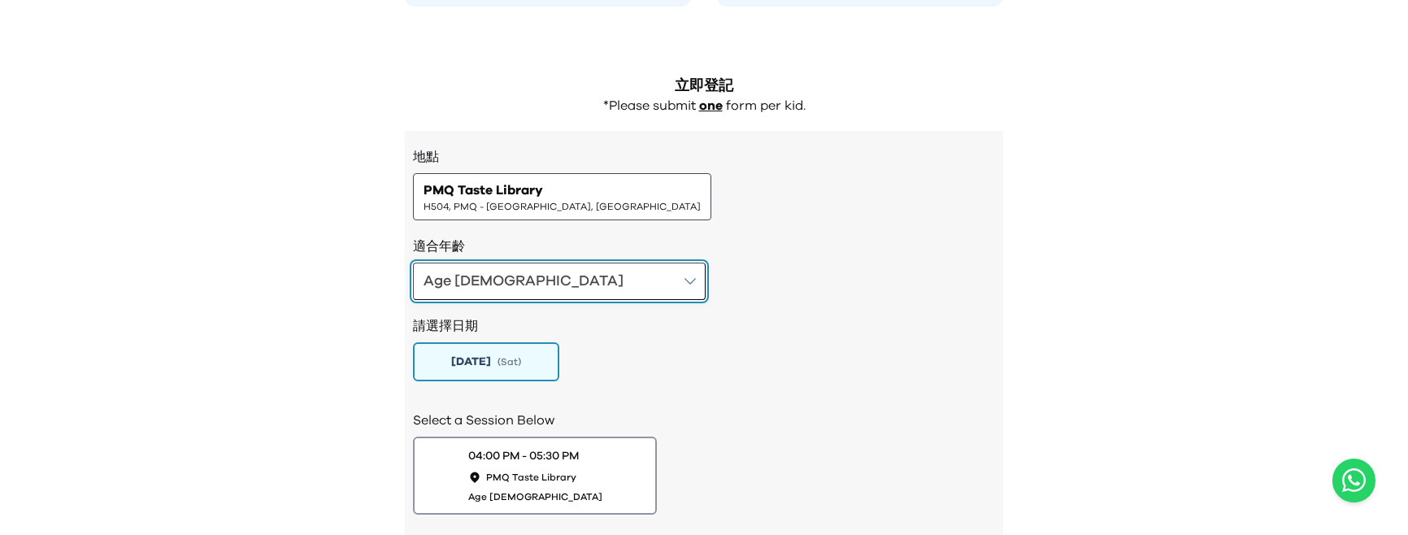
click at [532, 288] on button "Age 6-7" at bounding box center [559, 280] width 293 height 37
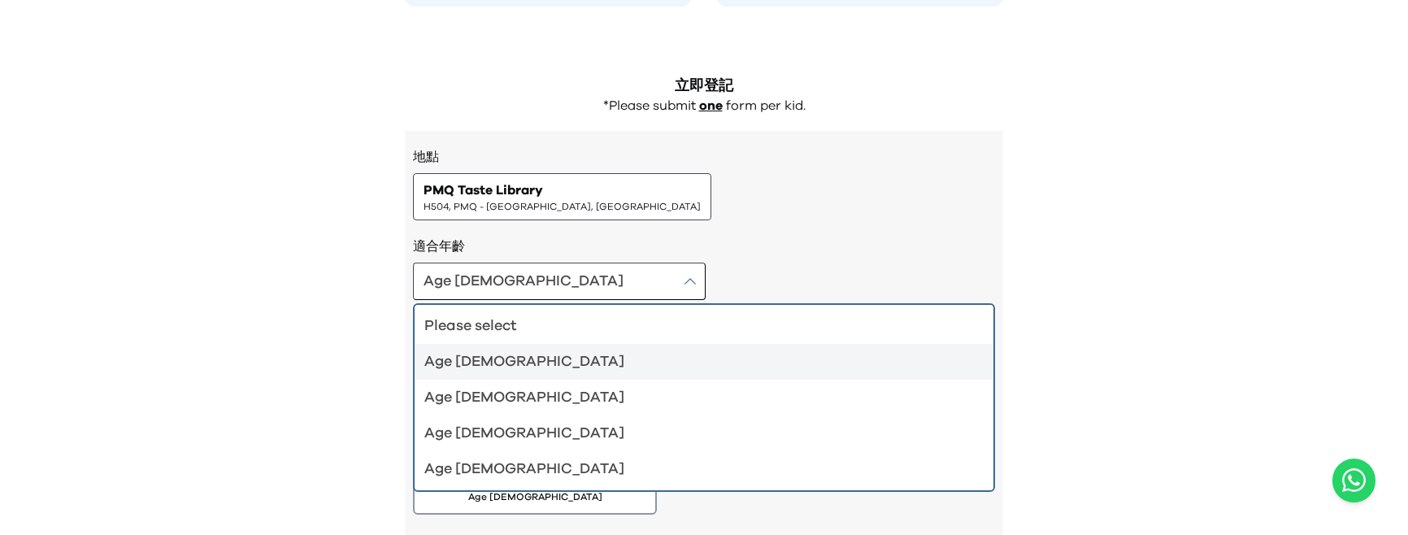
click at [488, 364] on div "Age 4-5" at bounding box center [694, 361] width 540 height 23
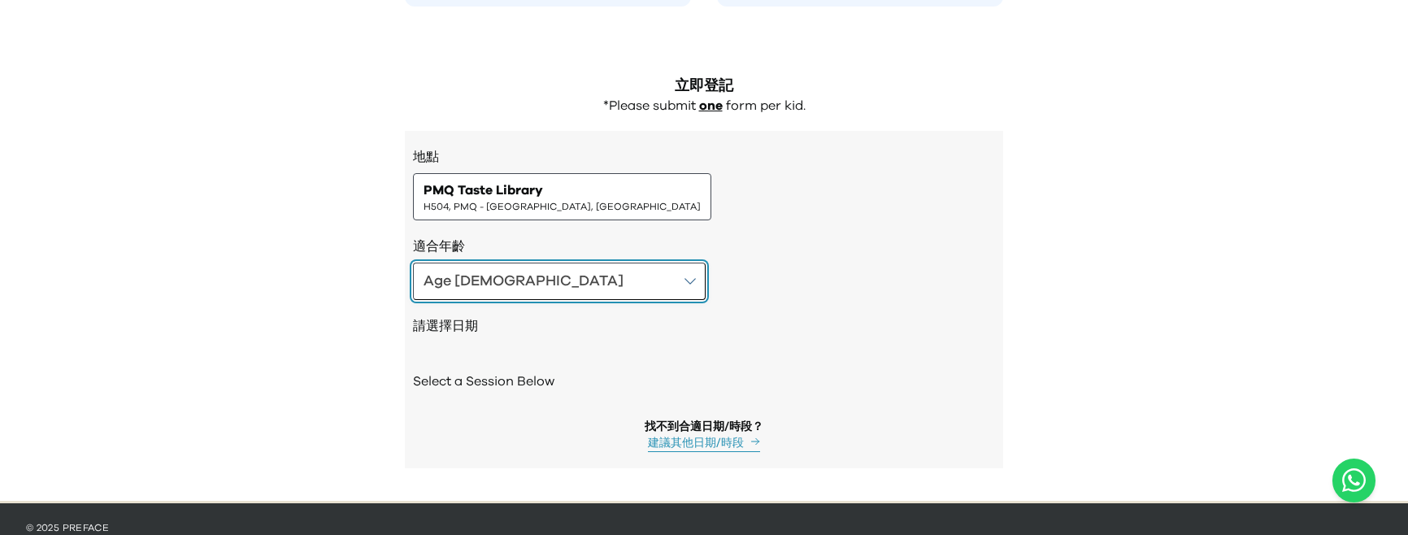
click at [519, 276] on button "Age 4-5" at bounding box center [559, 280] width 293 height 37
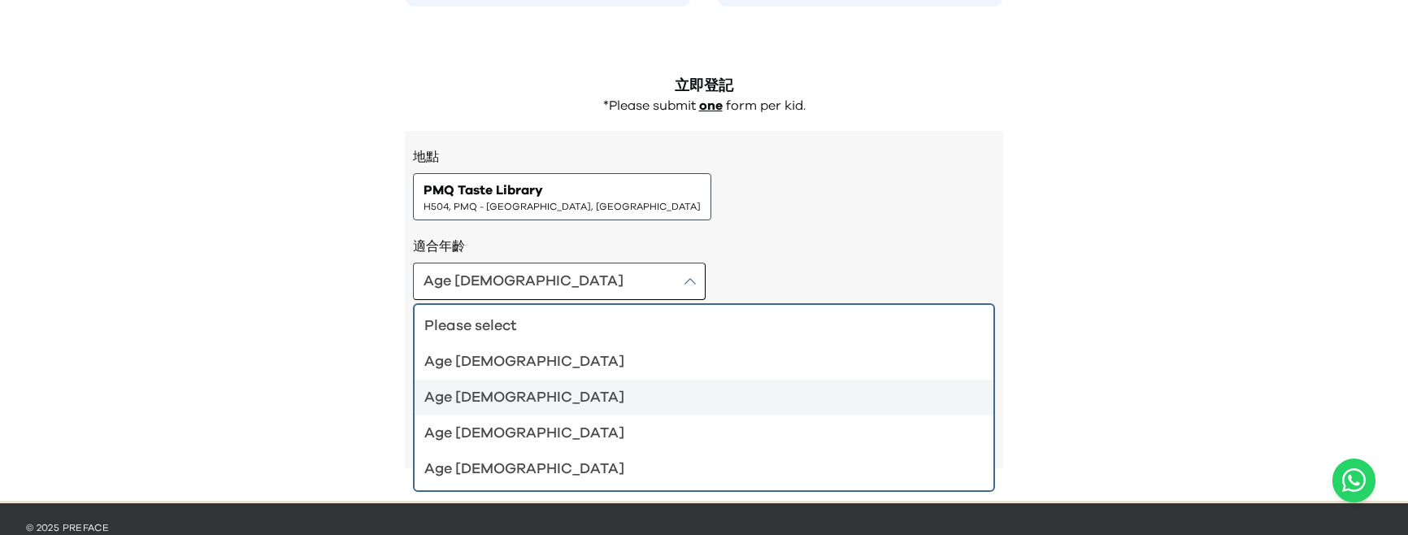
click at [491, 387] on div "Age 6-7" at bounding box center [694, 397] width 540 height 23
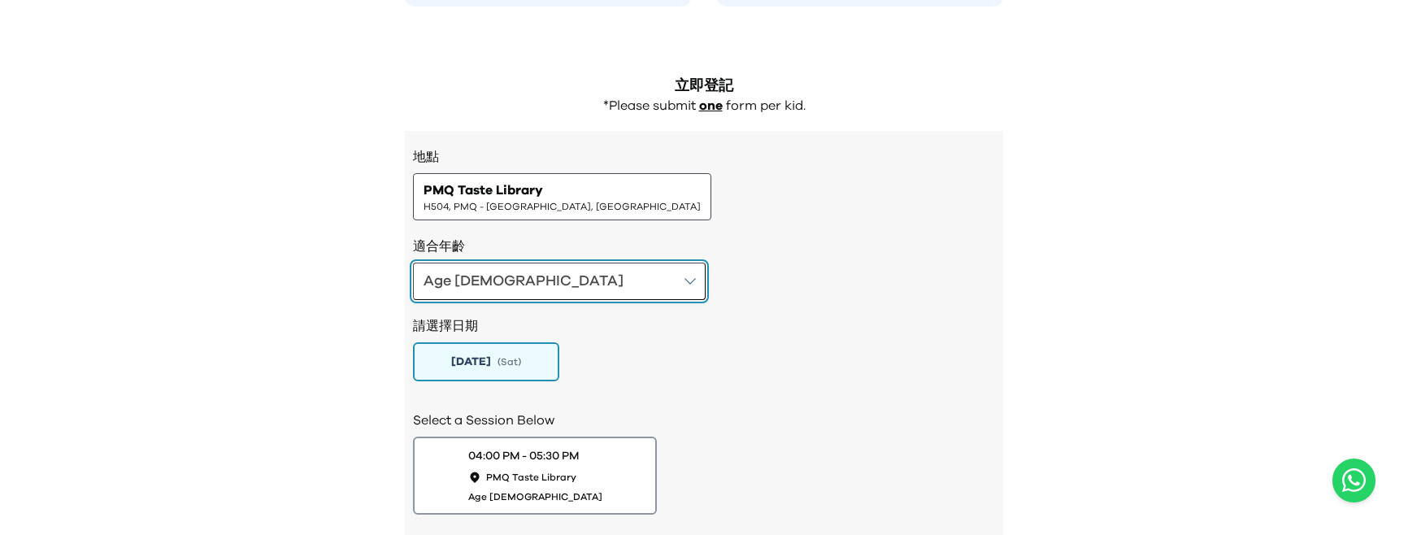
click at [507, 290] on button "Age 6-7" at bounding box center [559, 280] width 293 height 37
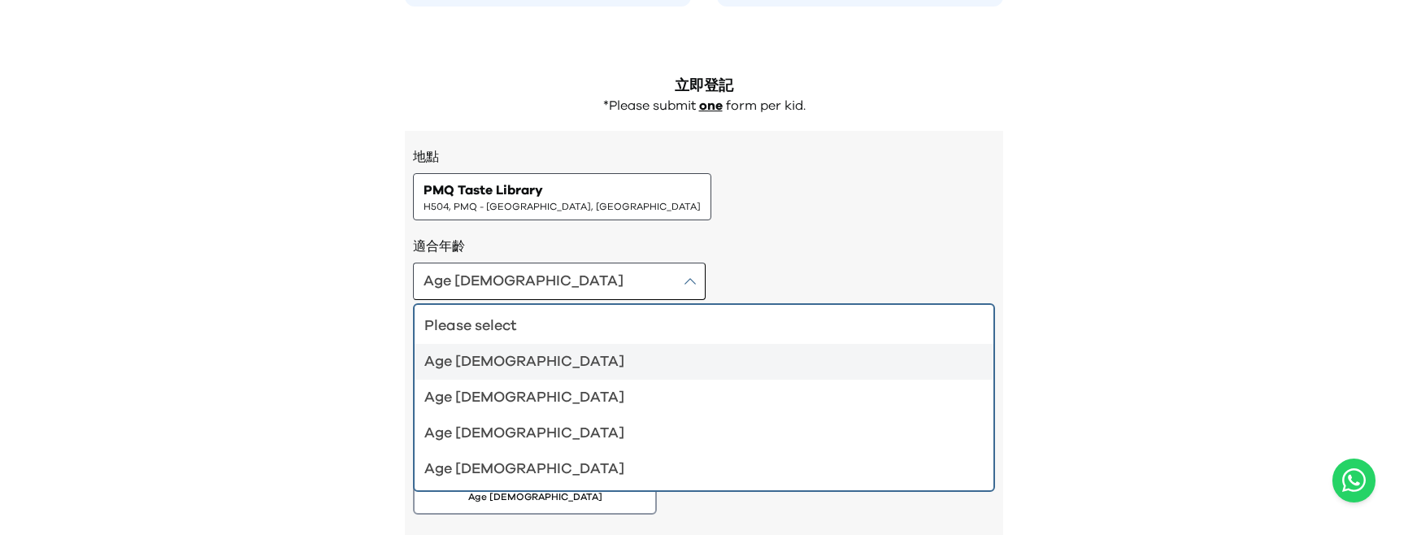
click at [488, 350] on div "Age 4-5" at bounding box center [694, 361] width 540 height 23
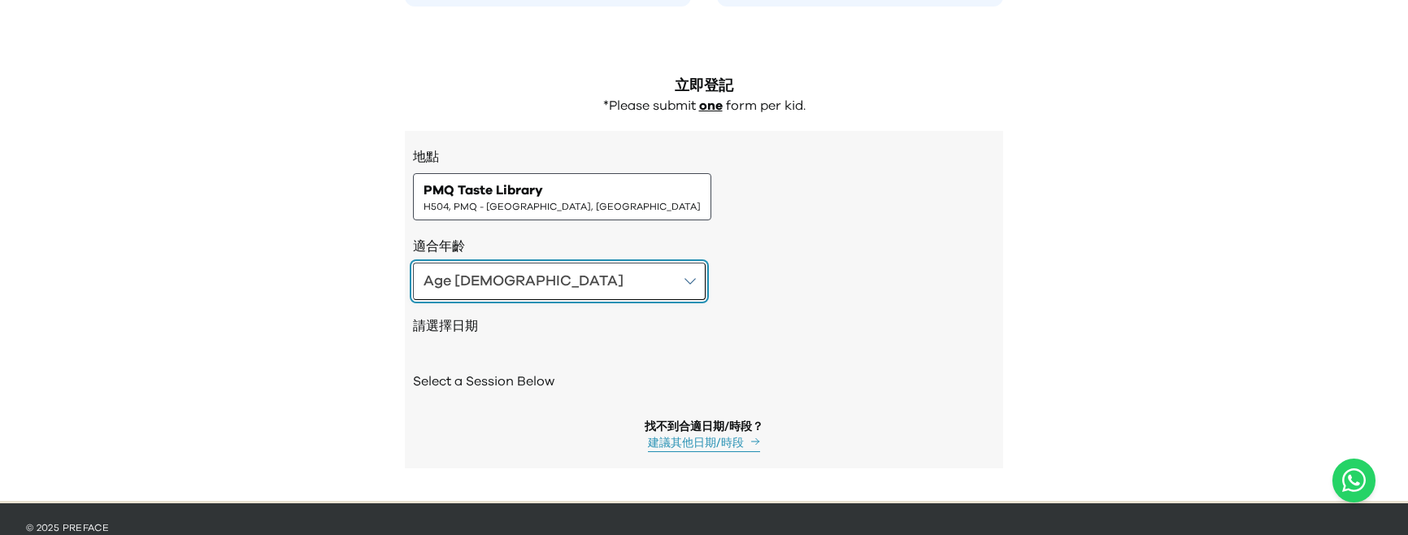
click at [531, 272] on button "Age 4-5" at bounding box center [559, 280] width 293 height 37
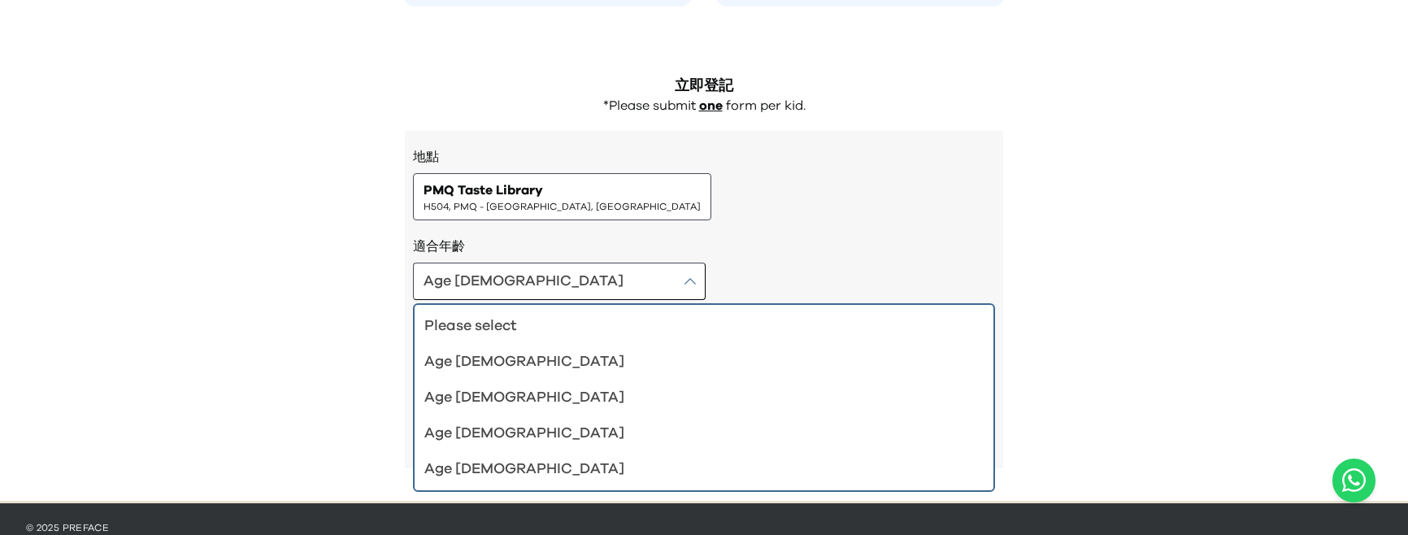
click at [590, 258] on div "適合年齡 Age 4-5 Please select Age 4-5 Age 6-7 Age 8-9 Age 10-12" at bounding box center [704, 267] width 582 height 63
click at [449, 241] on h3 "適合年齡" at bounding box center [704, 246] width 582 height 20
click at [466, 283] on div "Age 4-5" at bounding box center [523, 281] width 200 height 23
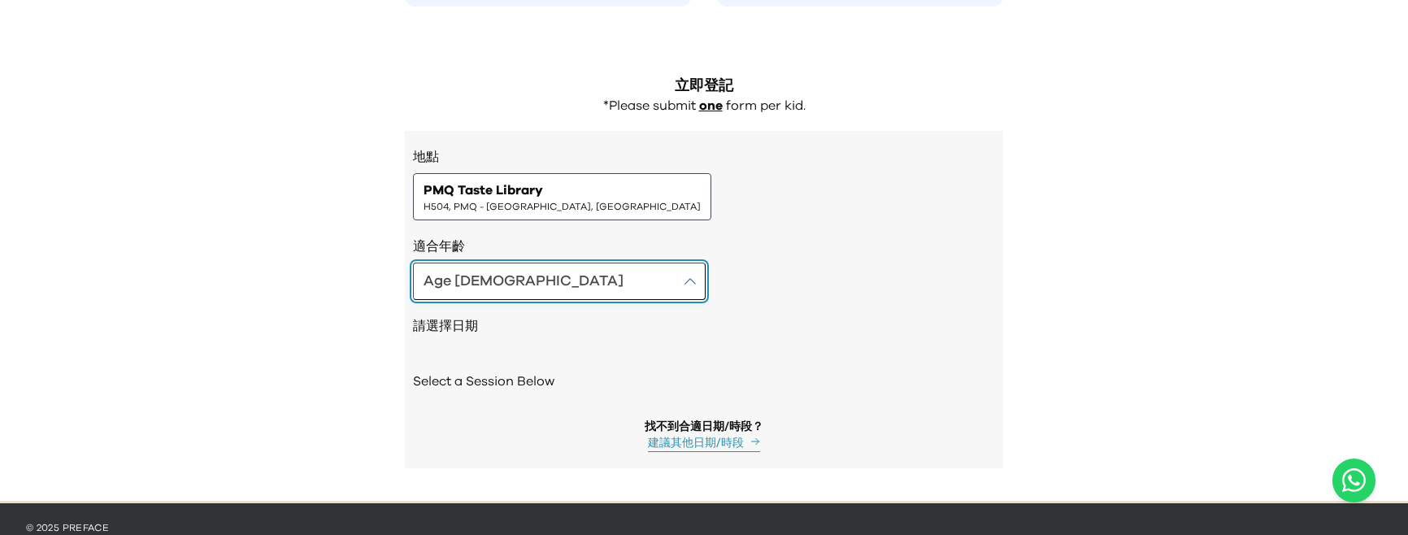
click at [463, 280] on div "Age 4-5" at bounding box center [523, 281] width 200 height 23
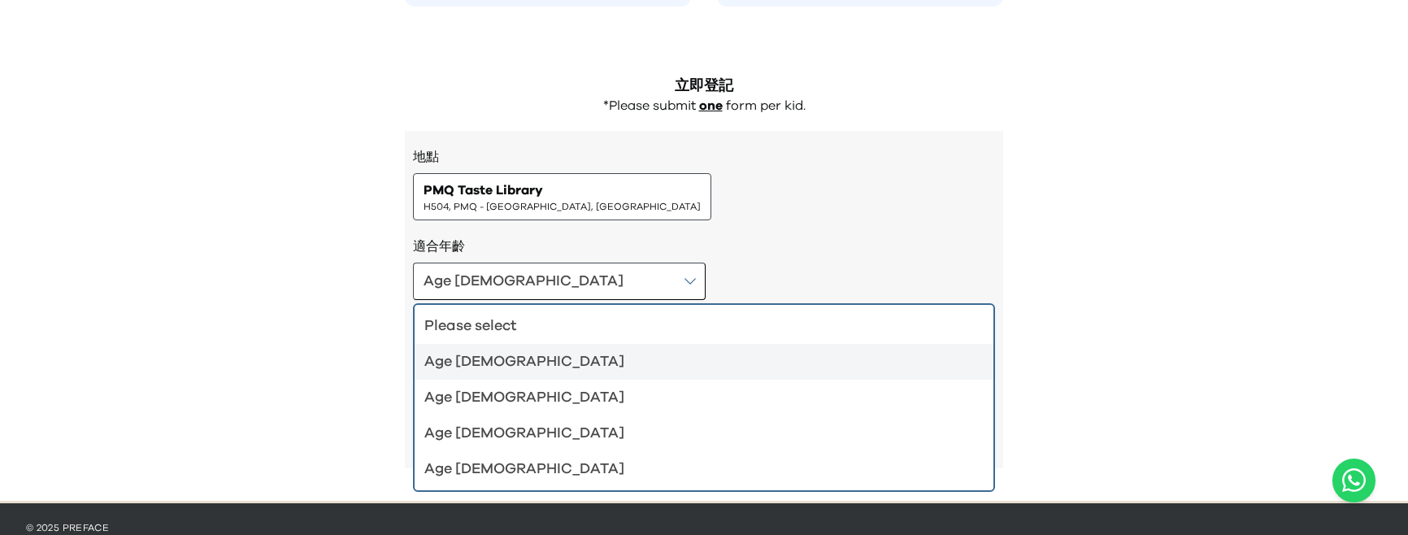
click at [533, 252] on h3 "適合年齡" at bounding box center [704, 246] width 582 height 20
click at [453, 238] on h3 "適合年齡" at bounding box center [704, 246] width 582 height 20
click at [456, 239] on h3 "適合年齡" at bounding box center [704, 246] width 582 height 20
click at [452, 294] on button "Age 4-5" at bounding box center [559, 280] width 293 height 37
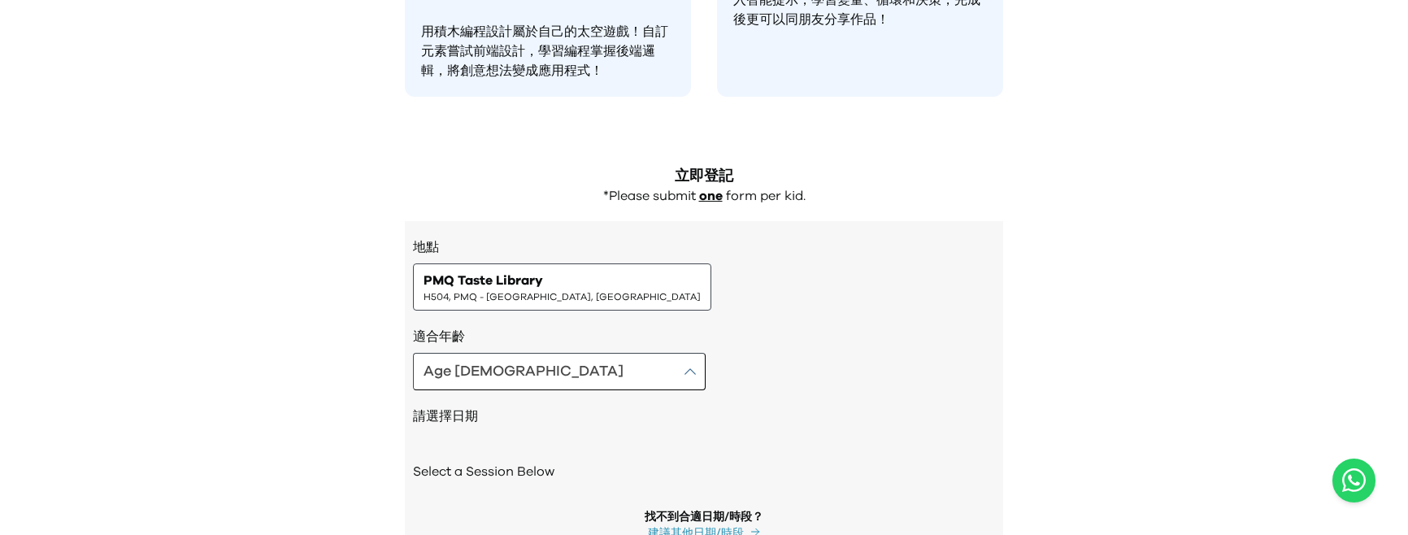
scroll to position [1556, 0]
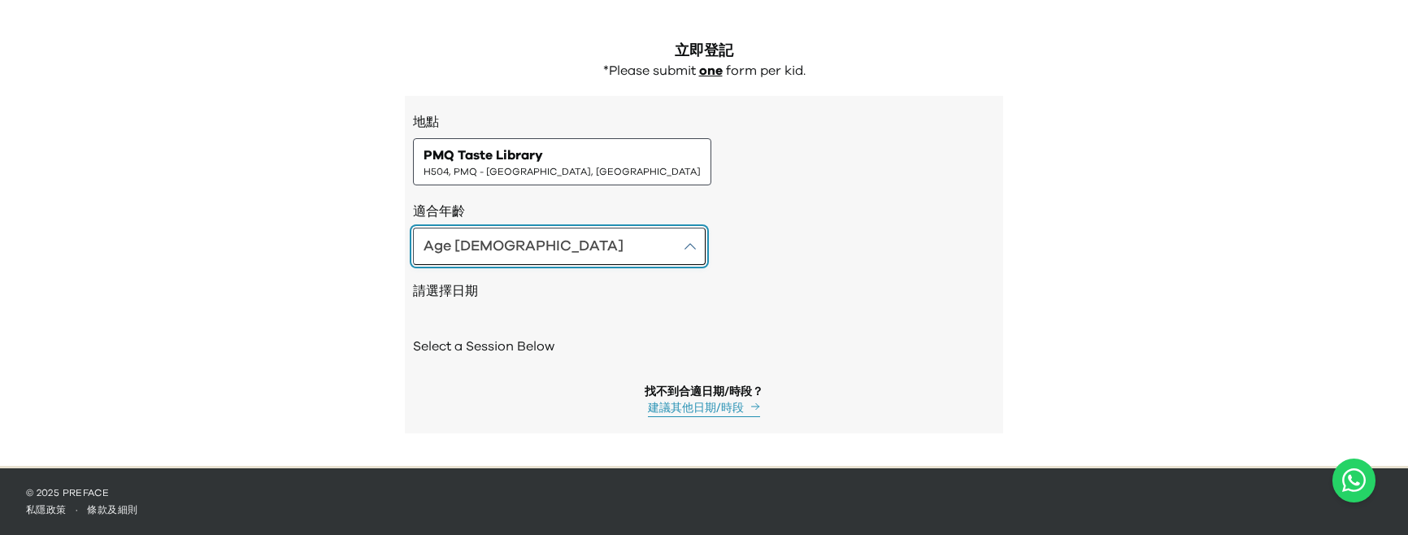
click at [498, 249] on button "Age 4-5" at bounding box center [559, 246] width 293 height 37
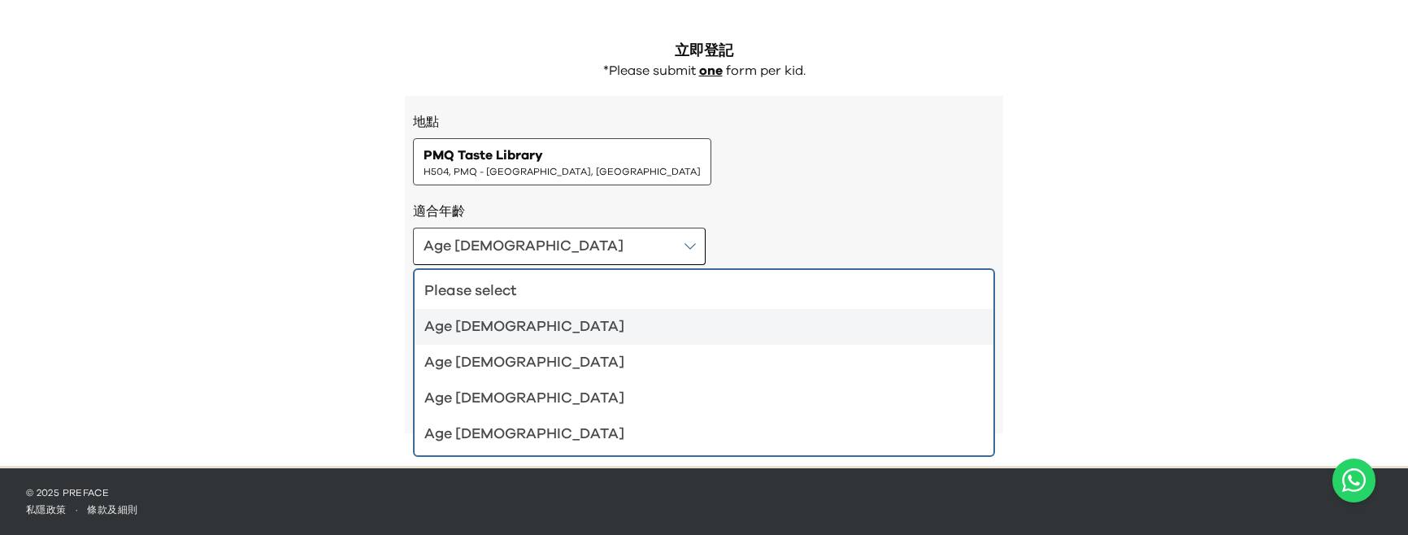
click at [587, 202] on h3 "適合年齡" at bounding box center [704, 212] width 582 height 20
click at [670, 252] on div "Age 4-5 Please select Age 4-5 Age 6-7 Age 8-9 Age 10-12" at bounding box center [704, 246] width 582 height 37
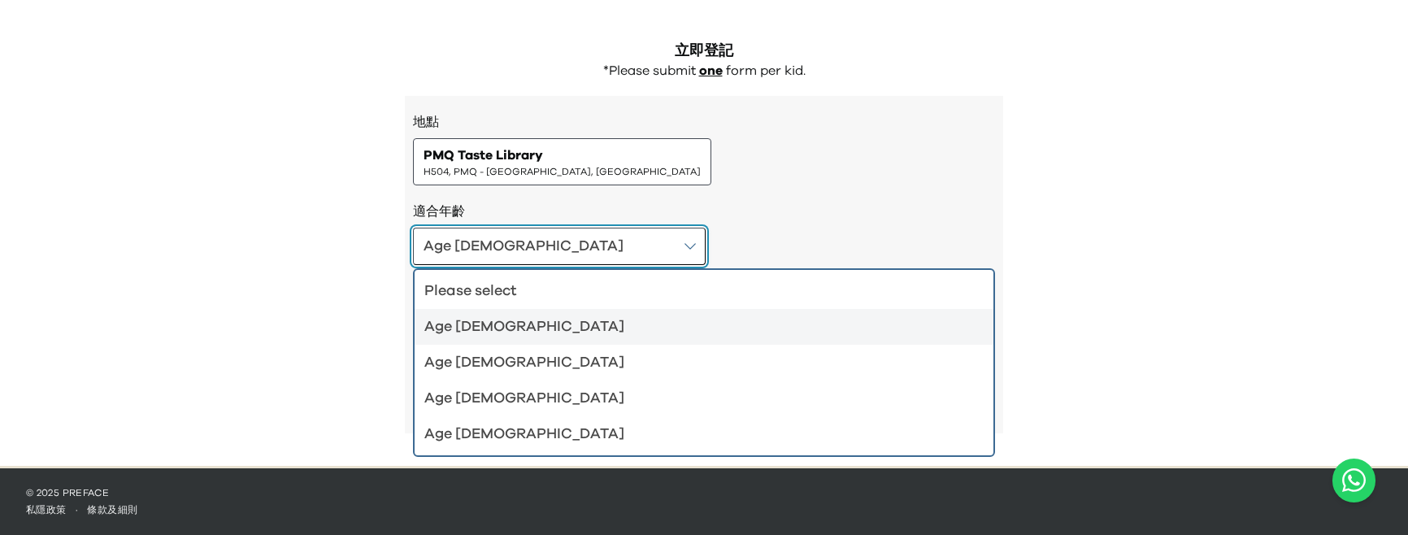
click at [521, 240] on button "Age 4-5" at bounding box center [559, 246] width 293 height 37
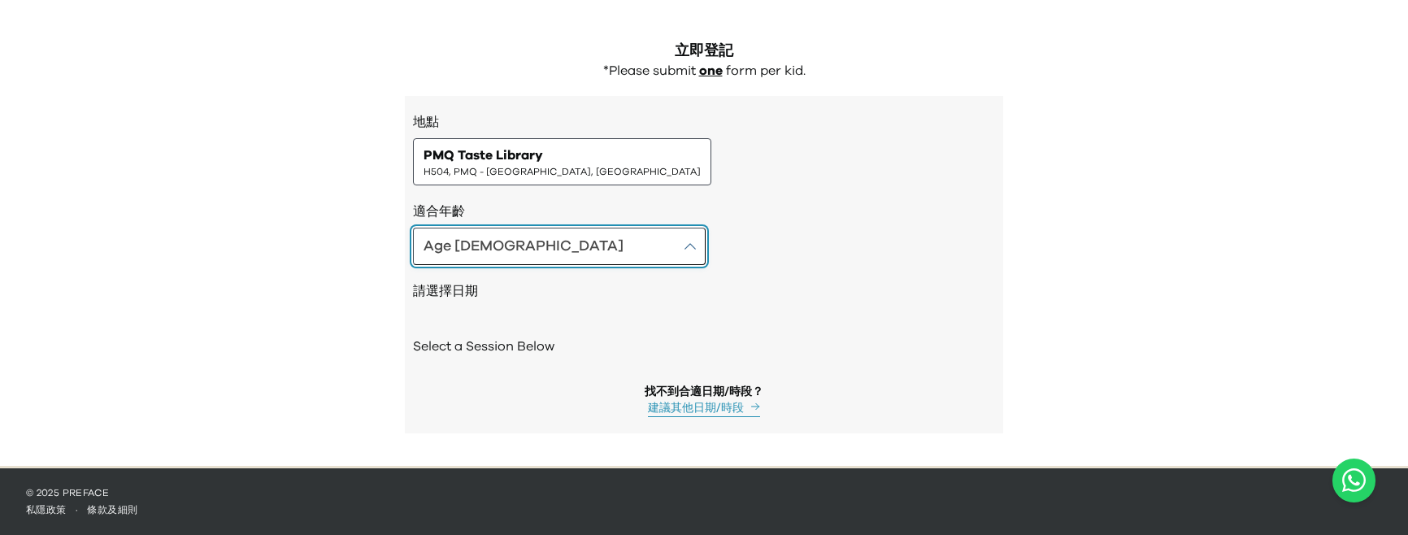
click at [531, 262] on button "Age 4-5" at bounding box center [559, 246] width 293 height 37
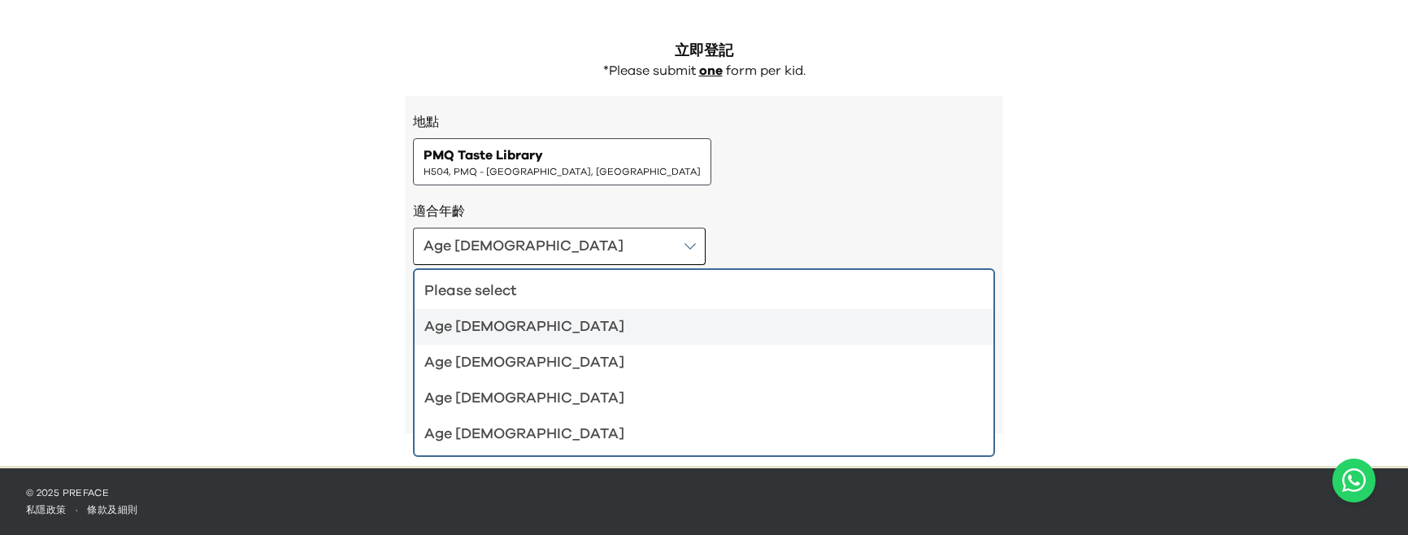
click at [631, 235] on div "Age 4-5 Please select Age 4-5 Age 6-7 Age 8-9 Age 10-12" at bounding box center [704, 246] width 582 height 37
click at [624, 241] on div "Age 4-5 Please select Age 4-5 Age 6-7 Age 8-9 Age 10-12" at bounding box center [704, 246] width 582 height 37
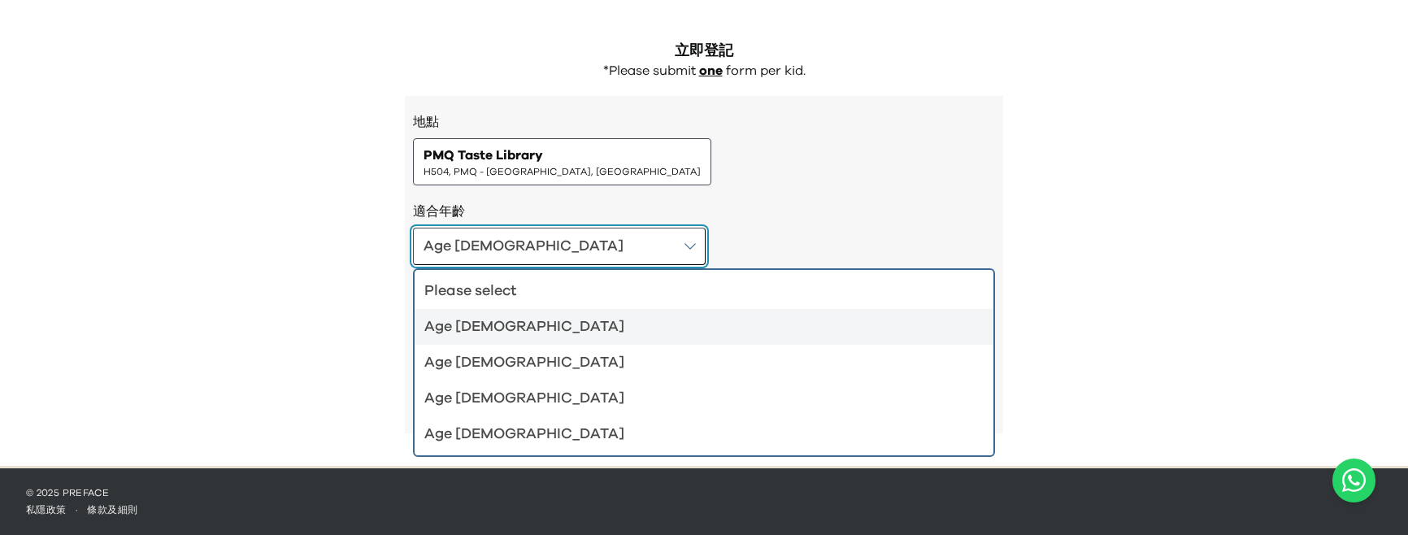
click at [514, 245] on button "Age 4-5" at bounding box center [559, 246] width 293 height 37
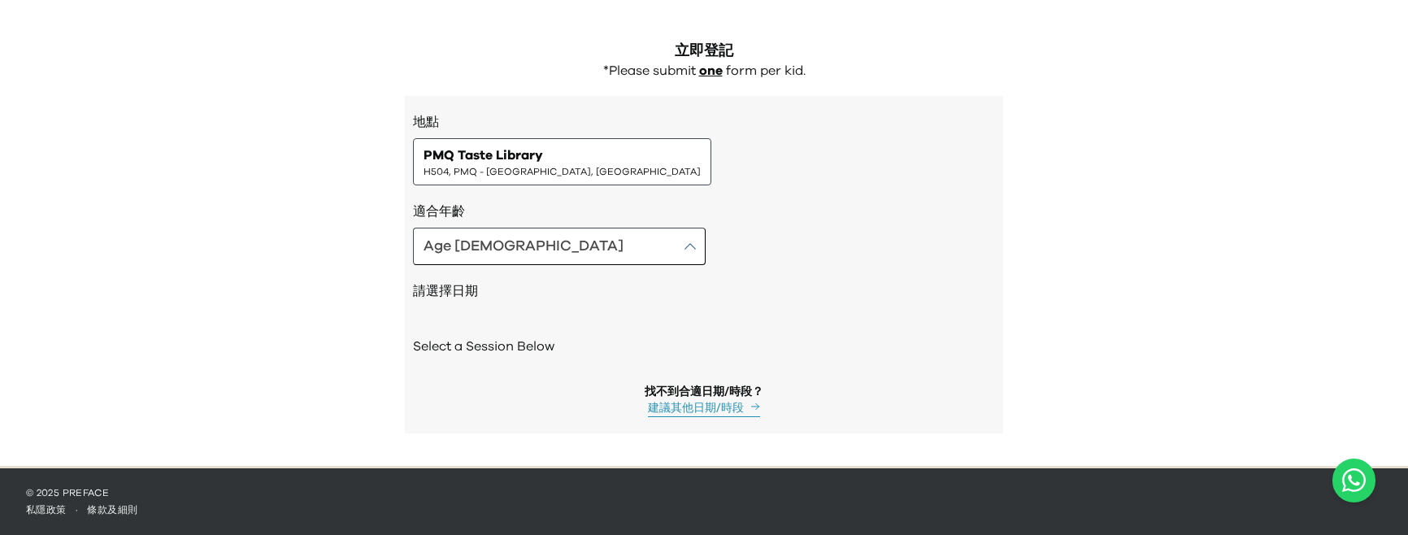
click at [445, 292] on h2 "請選擇日期" at bounding box center [704, 291] width 582 height 20
click at [432, 293] on h2 "請選擇日期" at bounding box center [704, 291] width 582 height 20
click at [436, 207] on h3 "適合年齡" at bounding box center [704, 212] width 582 height 20
click at [442, 210] on h3 "適合年齡" at bounding box center [704, 212] width 582 height 20
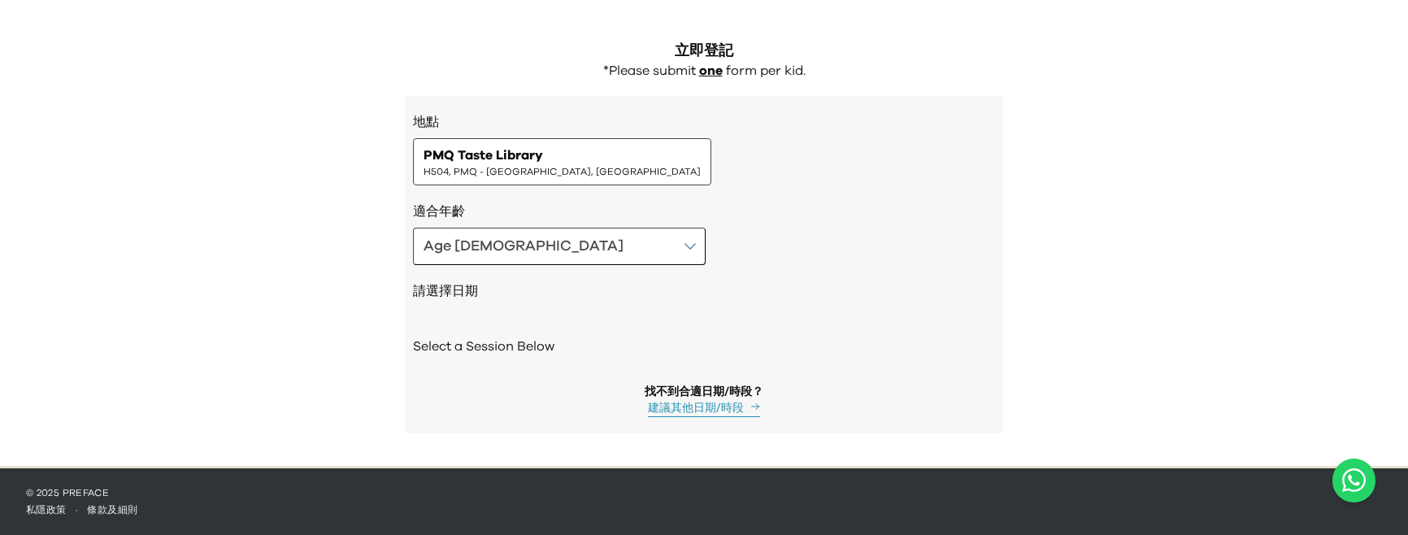
click at [425, 214] on h3 "適合年齡" at bounding box center [704, 212] width 582 height 20
drag, startPoint x: 419, startPoint y: 212, endPoint x: 510, endPoint y: 212, distance: 91.0
click at [510, 212] on h3 "適合年齡" at bounding box center [704, 212] width 582 height 20
click at [440, 213] on h3 "適合年齡" at bounding box center [704, 212] width 582 height 20
drag, startPoint x: 487, startPoint y: 213, endPoint x: 407, endPoint y: 213, distance: 79.6
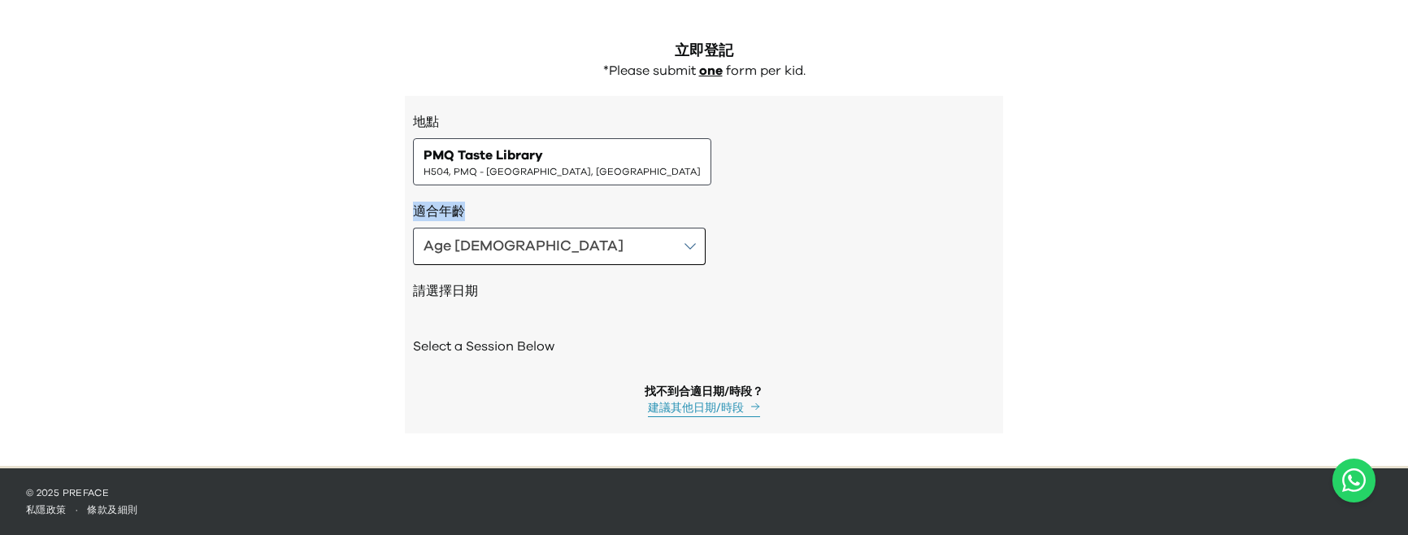
click at [406, 212] on div "地點 PMQ Taste Library H504, PMQ - Hollywood, Central 適合年齡 Age 4-5 請選擇日期 Select a…" at bounding box center [704, 264] width 598 height 337
click at [432, 212] on h3 "適合年齡" at bounding box center [704, 212] width 582 height 20
drag, startPoint x: 416, startPoint y: 207, endPoint x: 470, endPoint y: 208, distance: 53.6
click at [470, 208] on h3 "適合年齡" at bounding box center [704, 212] width 582 height 20
click at [440, 208] on h3 "適合年齡" at bounding box center [704, 212] width 582 height 20
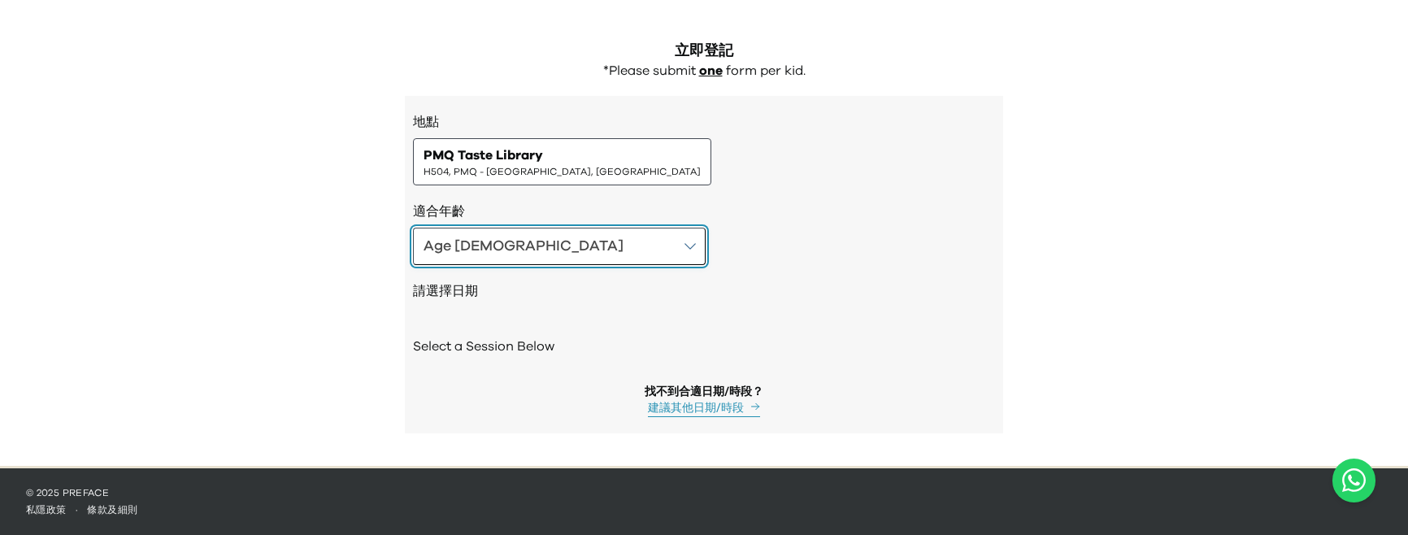
click at [482, 248] on button "Age 4-5" at bounding box center [559, 246] width 293 height 37
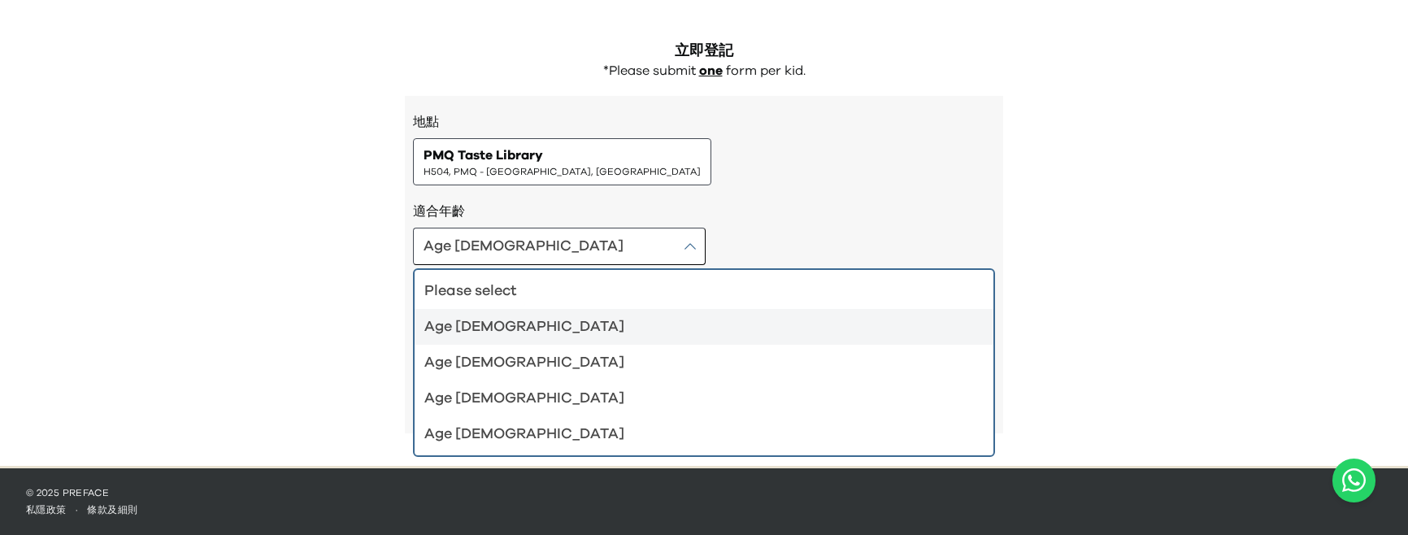
click at [445, 222] on div "適合年齡 Age 4-5 Please select Age 4-5 Age 6-7 Age 8-9 Age 10-12" at bounding box center [704, 233] width 582 height 63
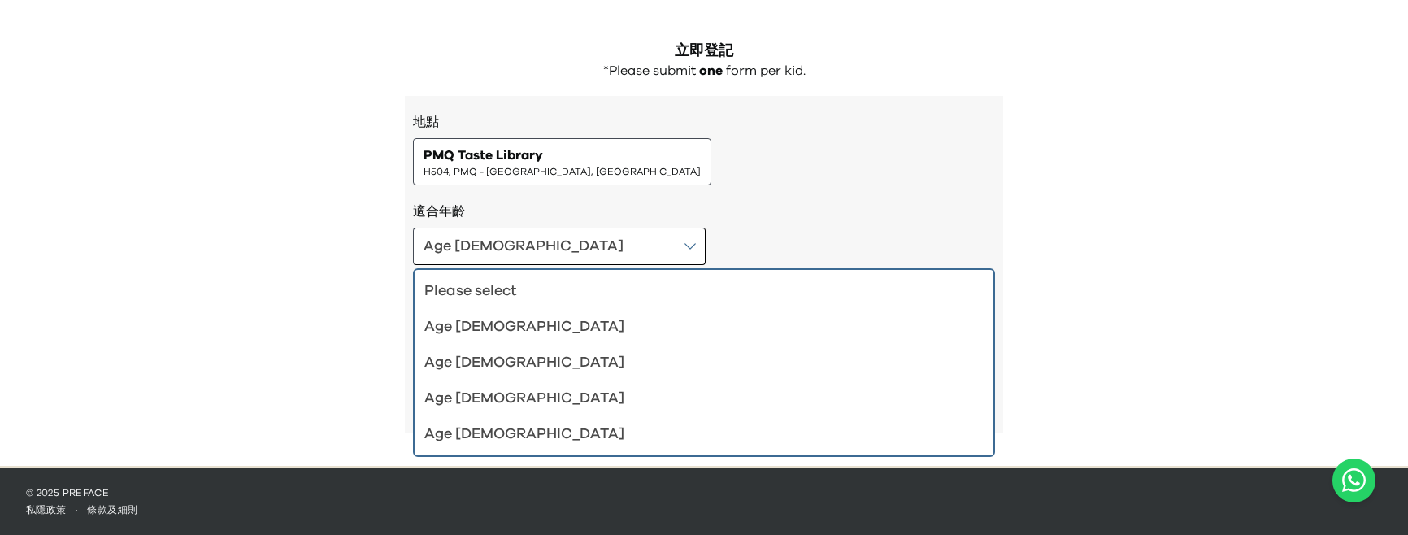
click at [445, 214] on h3 "適合年齡" at bounding box center [704, 212] width 582 height 20
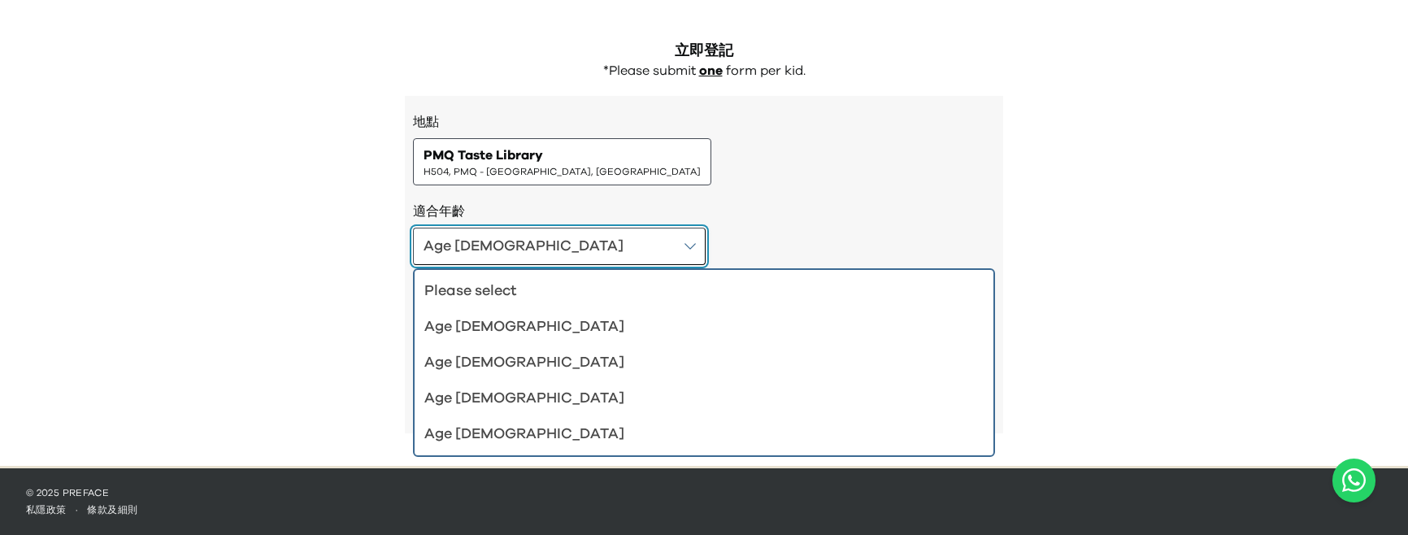
click at [497, 259] on button "Age 4-5" at bounding box center [559, 246] width 293 height 37
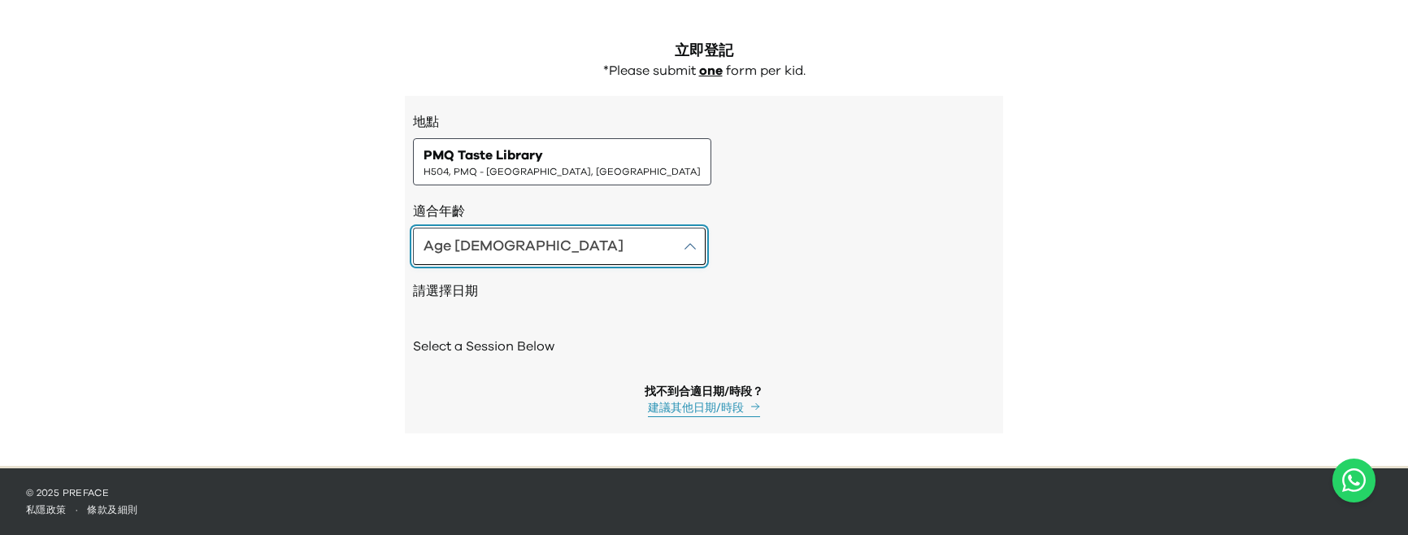
click at [492, 258] on button "Age 4-5" at bounding box center [559, 246] width 293 height 37
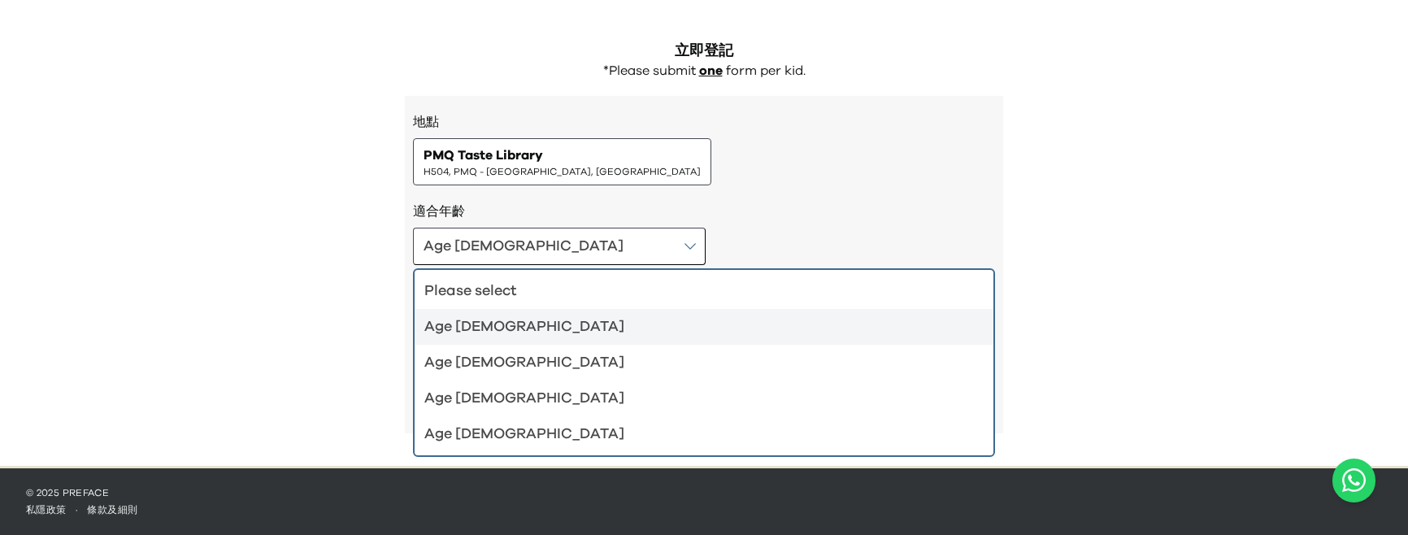
click at [631, 245] on div "Age 4-5 Please select Age 4-5 Age 6-7 Age 8-9 Age 10-12" at bounding box center [704, 246] width 582 height 37
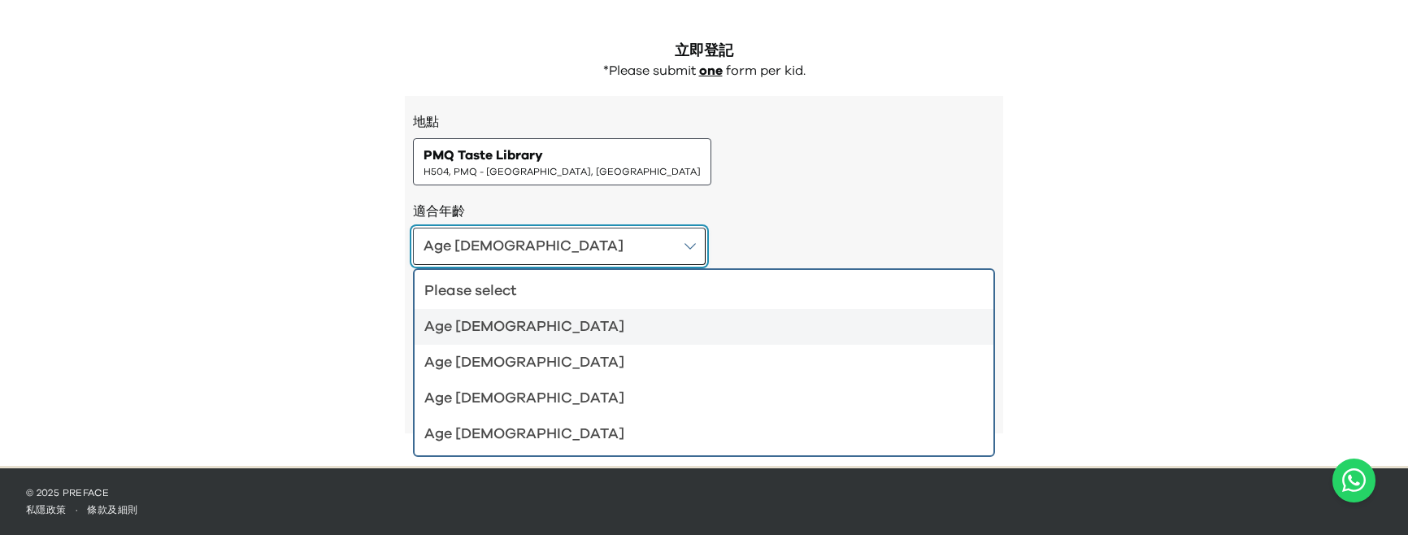
click at [486, 245] on button "Age 4-5" at bounding box center [559, 246] width 293 height 37
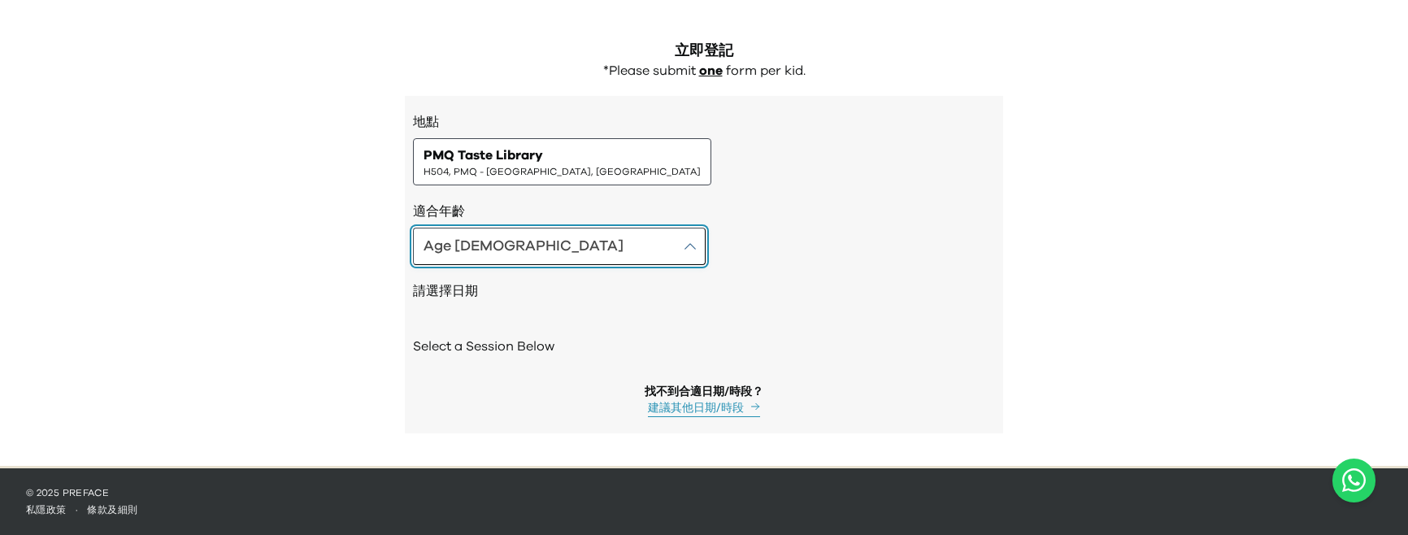
click at [486, 245] on button "Age 4-5" at bounding box center [559, 246] width 293 height 37
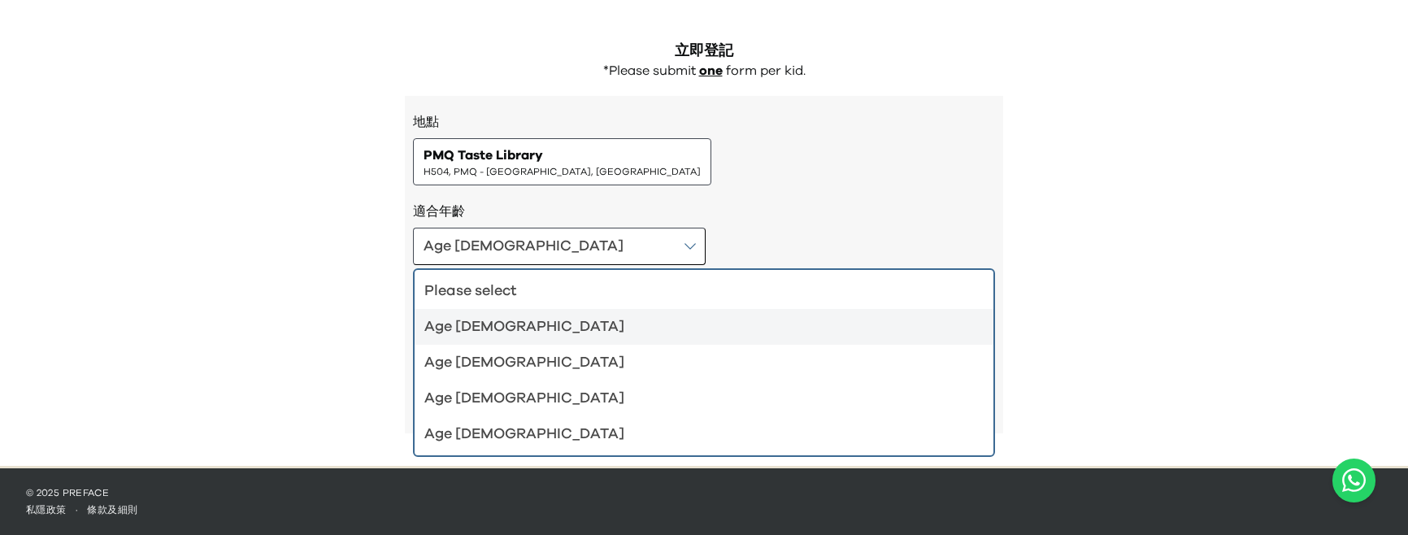
click at [476, 351] on div "Age 6-7" at bounding box center [694, 362] width 540 height 23
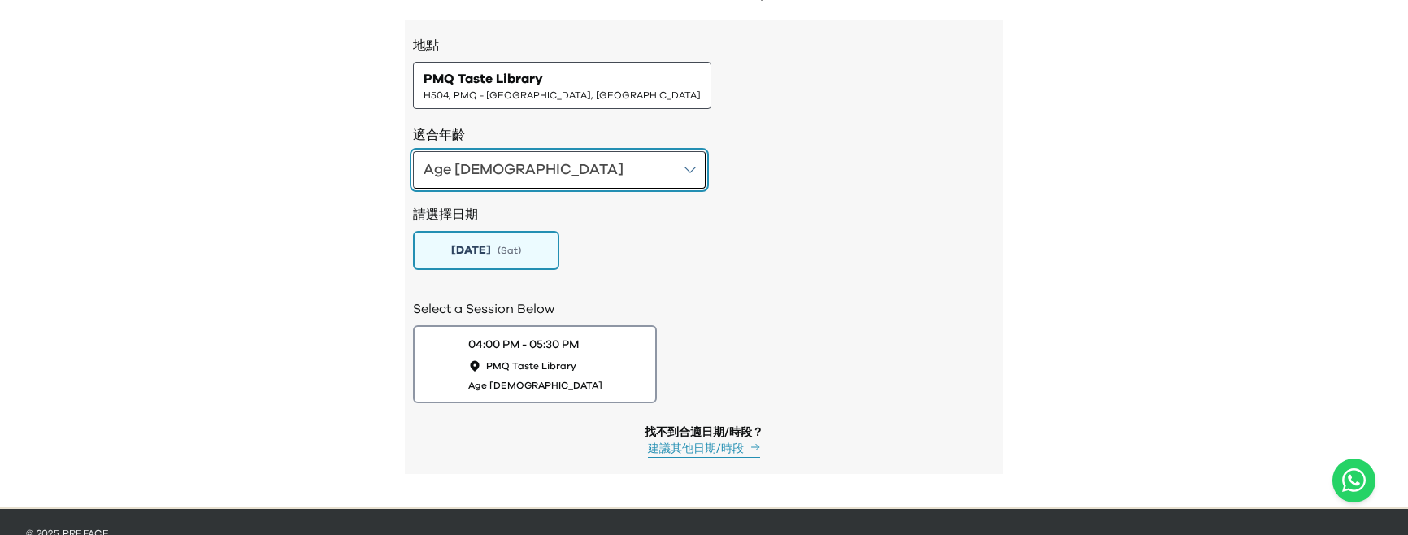
scroll to position [1673, 0]
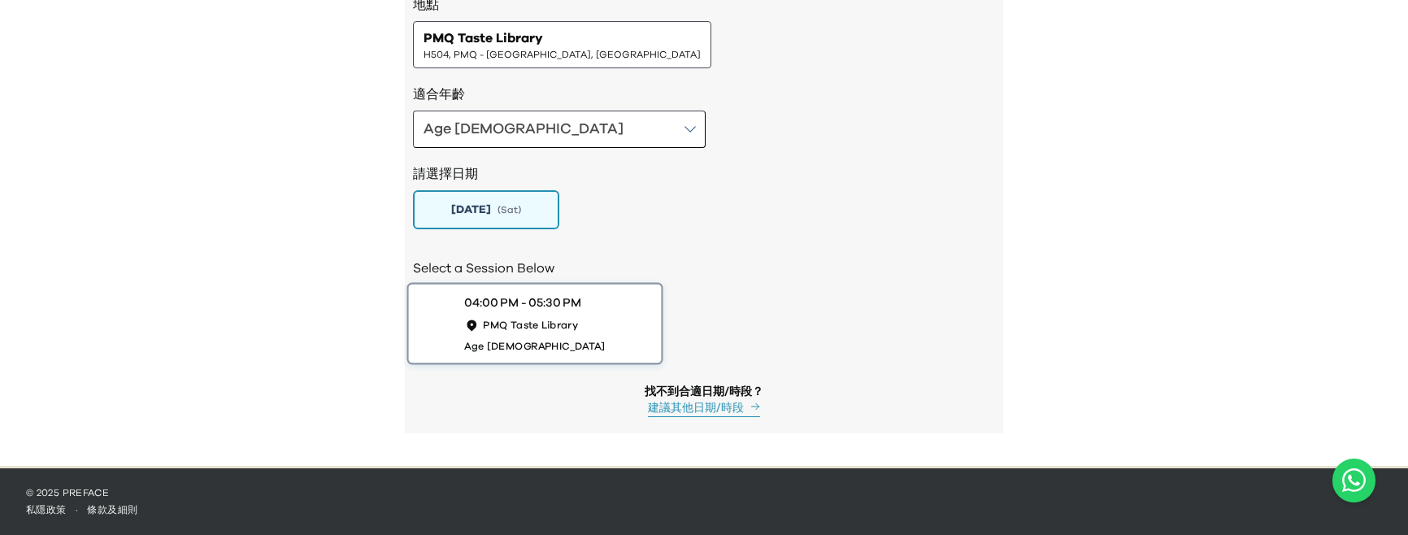
click at [580, 310] on div "04:00 PM - 05:30 PM" at bounding box center [522, 302] width 116 height 17
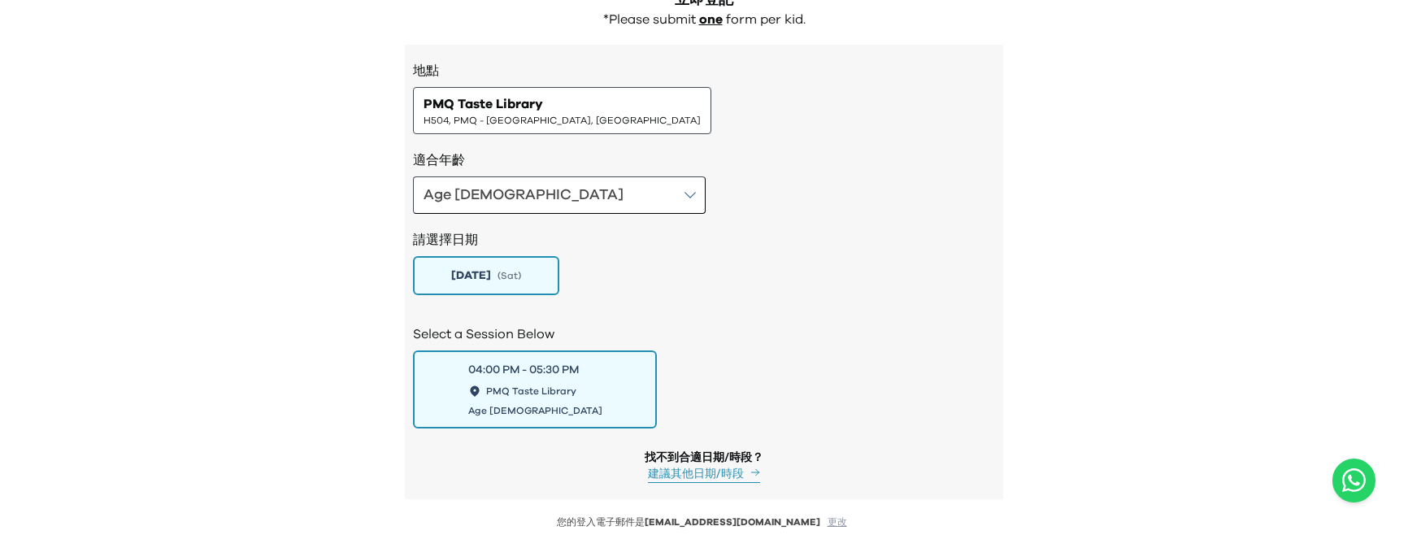
scroll to position [1547, 0]
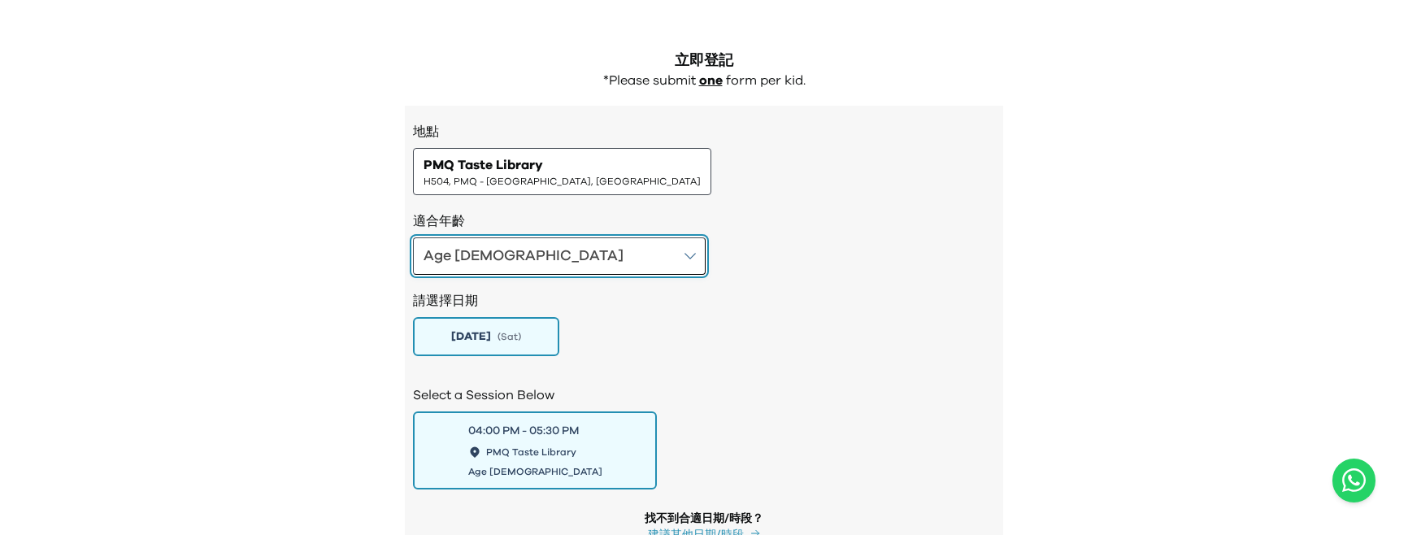
click at [505, 256] on button "Age 6-7" at bounding box center [559, 255] width 293 height 37
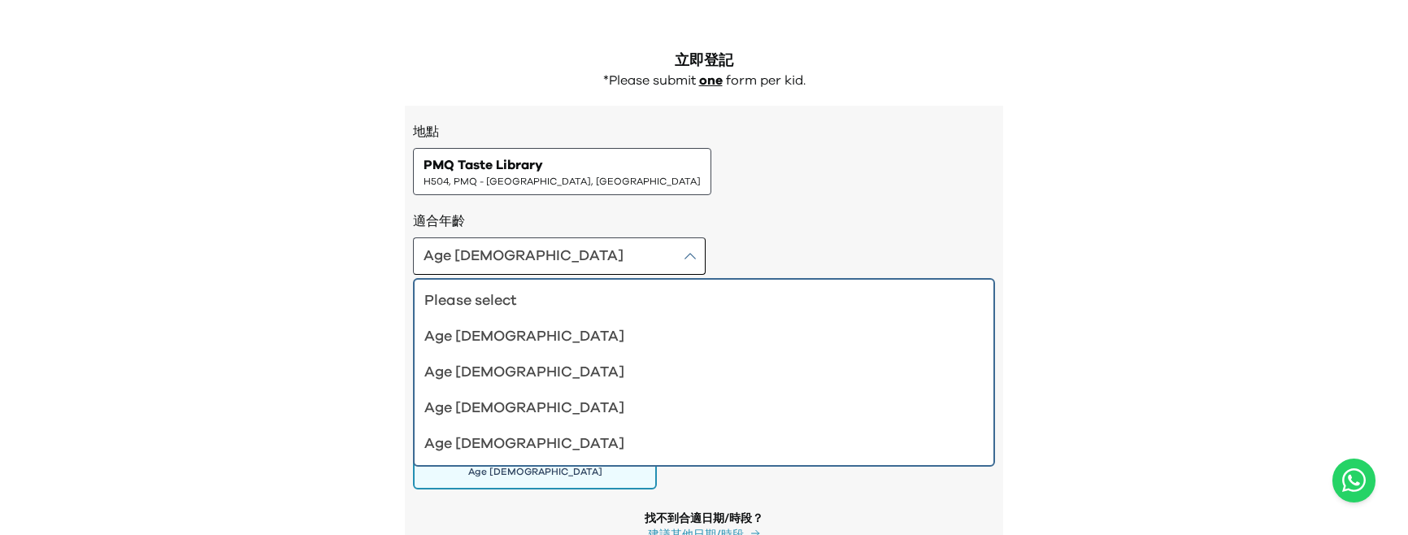
click at [626, 223] on h3 "適合年齡" at bounding box center [704, 221] width 582 height 20
click at [669, 226] on h3 "適合年齡" at bounding box center [704, 221] width 582 height 20
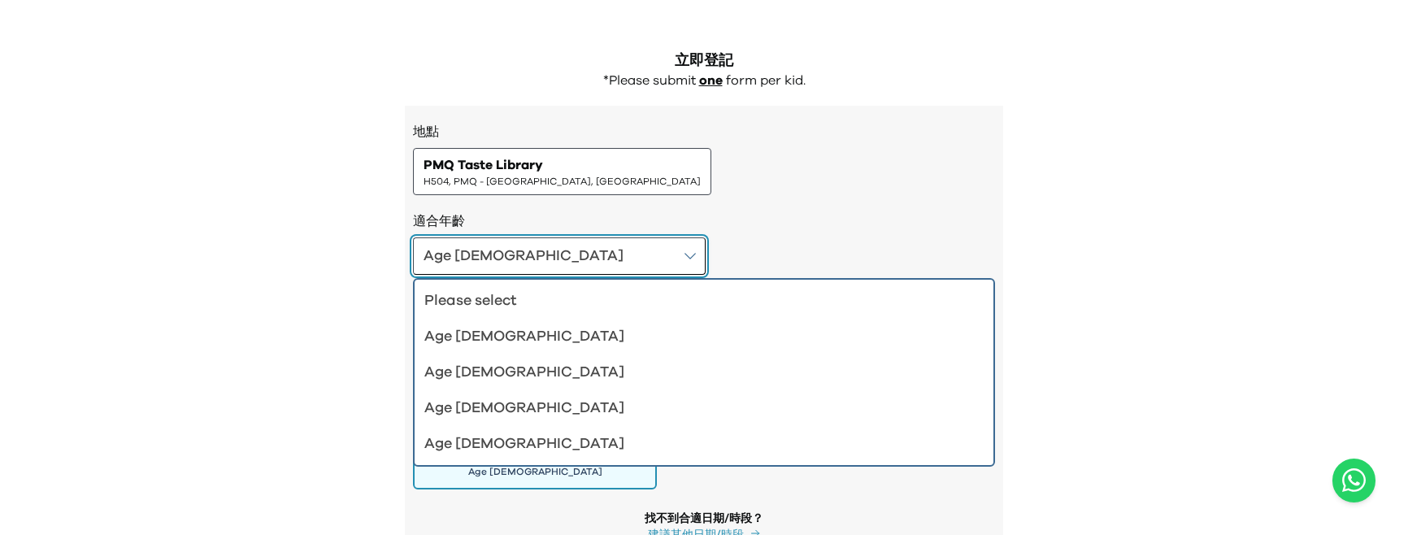
click at [520, 261] on button "Age 6-7" at bounding box center [559, 255] width 293 height 37
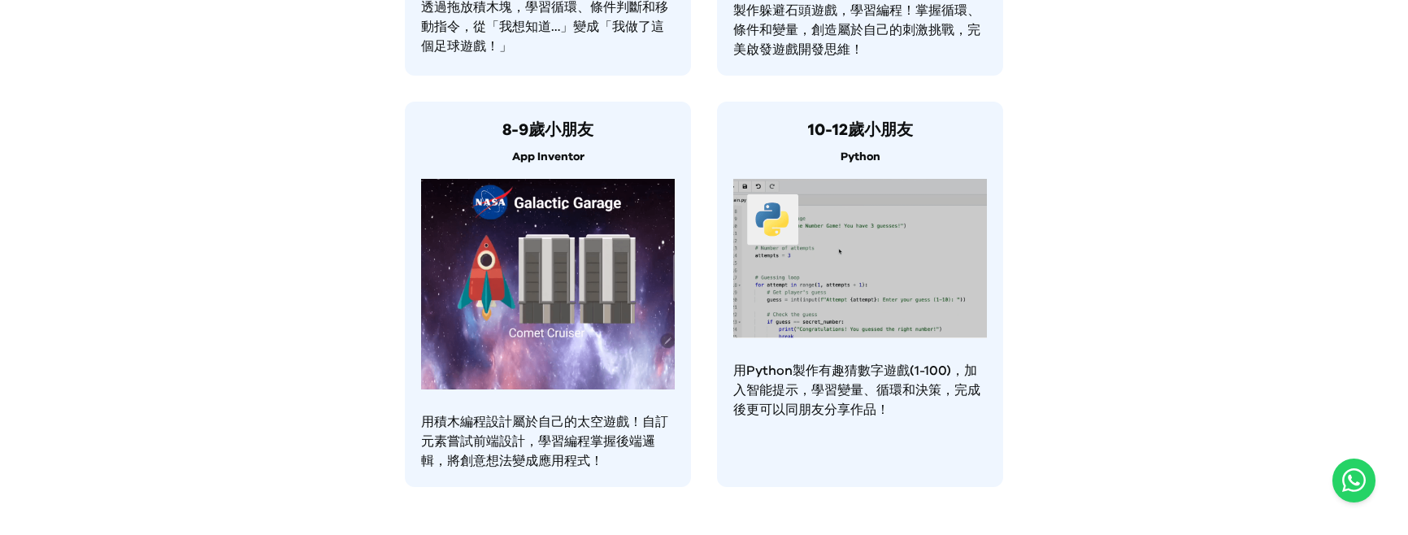
scroll to position [1047, 0]
